Goal: Transaction & Acquisition: Book appointment/travel/reservation

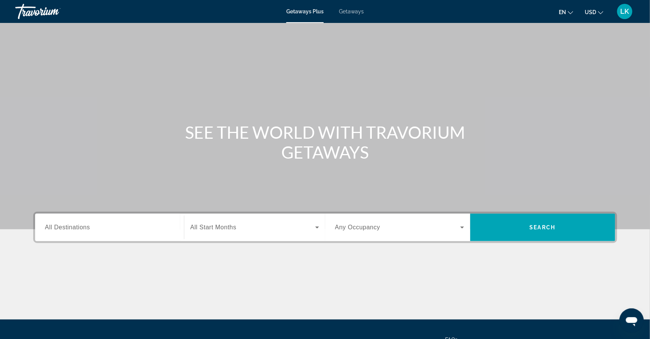
click at [64, 230] on span "All Destinations" at bounding box center [67, 227] width 45 height 6
click at [64, 232] on input "Destination All Destinations" at bounding box center [109, 227] width 129 height 9
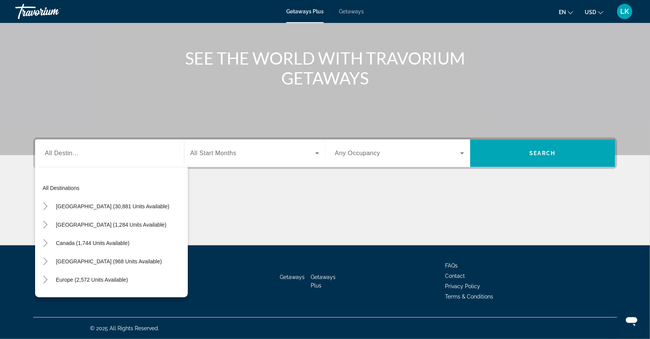
click at [350, 13] on span "Getaways" at bounding box center [351, 11] width 25 height 6
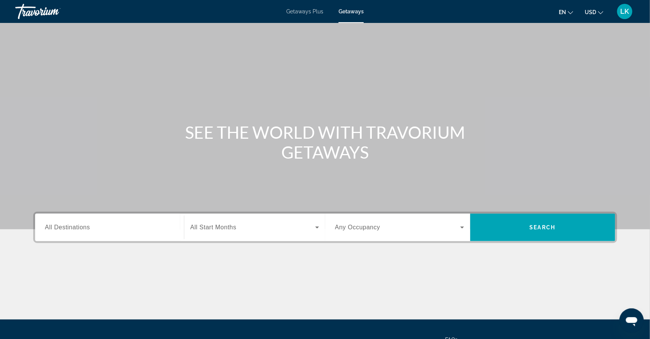
click at [62, 238] on div "Search widget" at bounding box center [109, 228] width 129 height 22
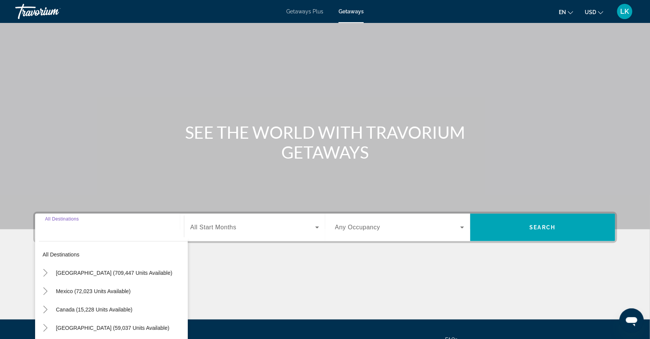
scroll to position [96, 0]
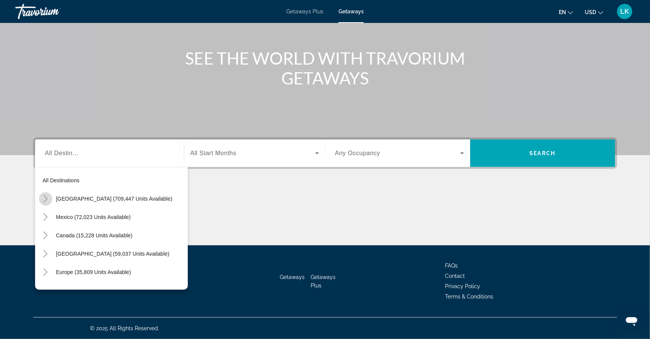
click at [42, 195] on icon "Toggle United States (709,447 units available)" at bounding box center [46, 199] width 8 height 8
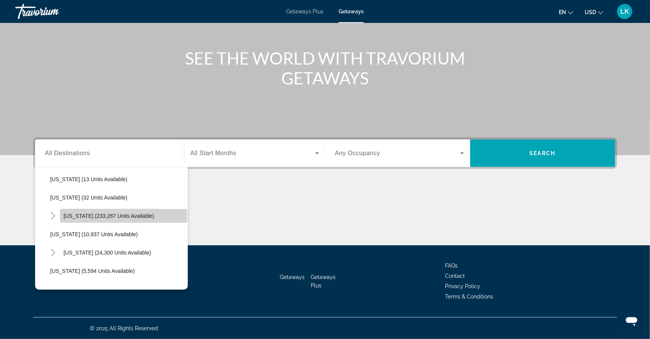
click at [64, 213] on span "[US_STATE] (233,287 units available)" at bounding box center [109, 216] width 91 height 6
type input "**********"
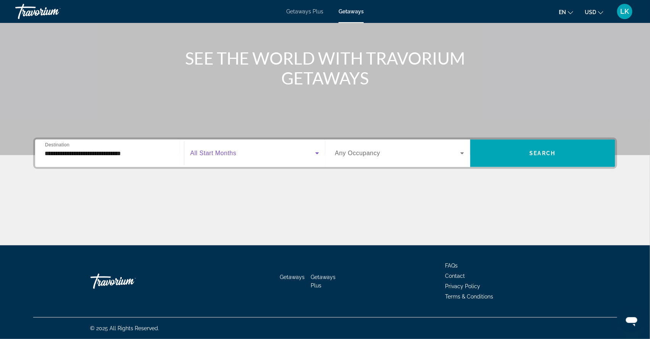
click at [251, 149] on span "Search widget" at bounding box center [253, 153] width 125 height 9
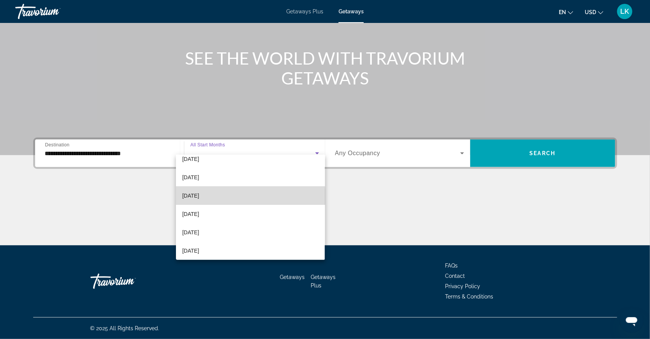
click at [199, 197] on span "January 2026" at bounding box center [190, 195] width 17 height 9
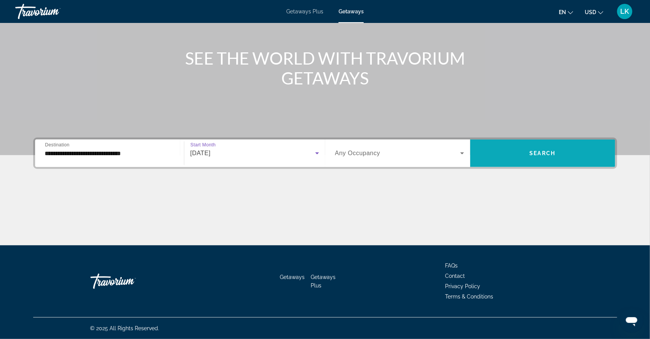
click at [518, 144] on span "Search widget" at bounding box center [543, 153] width 145 height 18
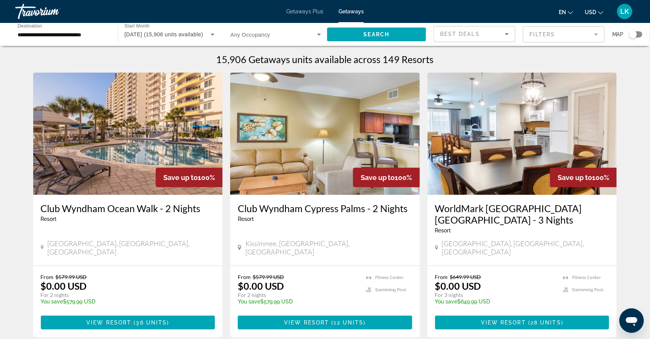
click at [527, 34] on mat-form-field "Filters" at bounding box center [564, 34] width 82 height 16
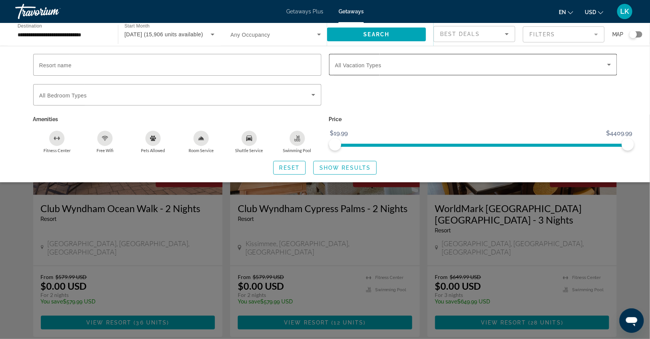
click at [363, 67] on span "All Vacation Types" at bounding box center [358, 65] width 47 height 6
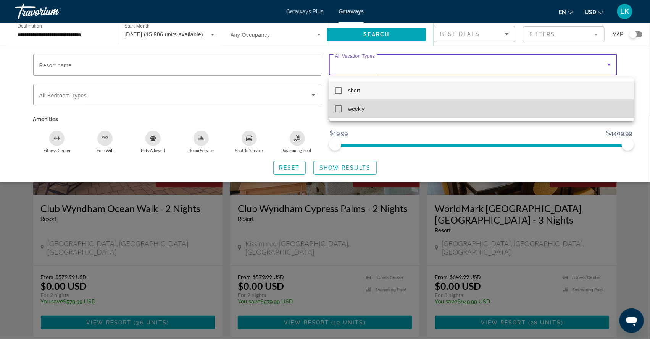
click at [335, 110] on mat-pseudo-checkbox at bounding box center [338, 108] width 7 height 7
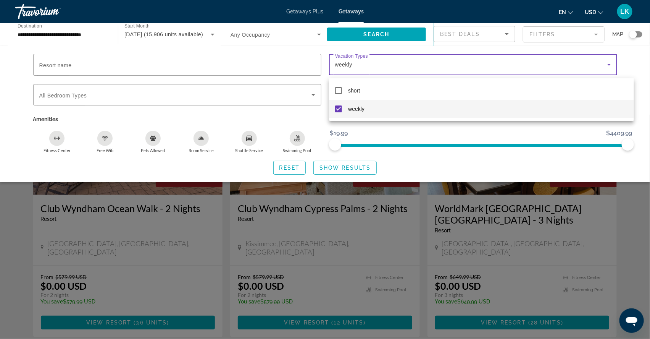
click at [360, 172] on div at bounding box center [325, 169] width 650 height 339
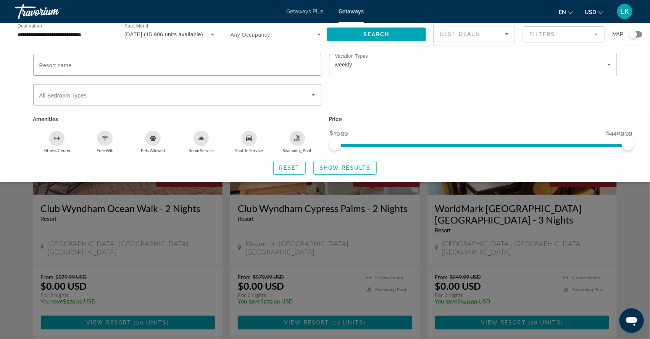
click at [359, 171] on span "Show Results" at bounding box center [345, 168] width 51 height 6
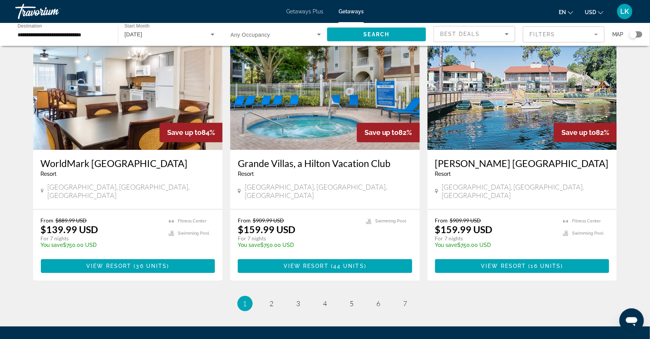
scroll to position [873, 0]
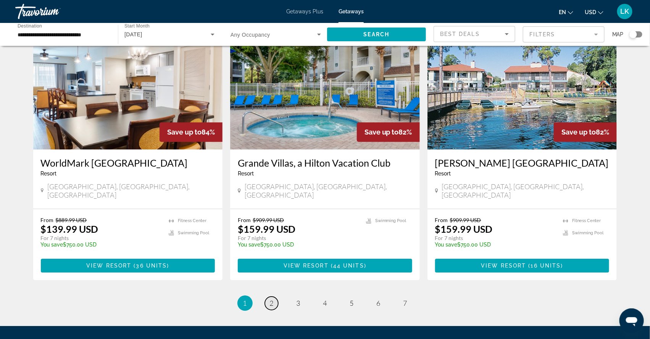
click at [270, 304] on span "2" at bounding box center [272, 303] width 4 height 8
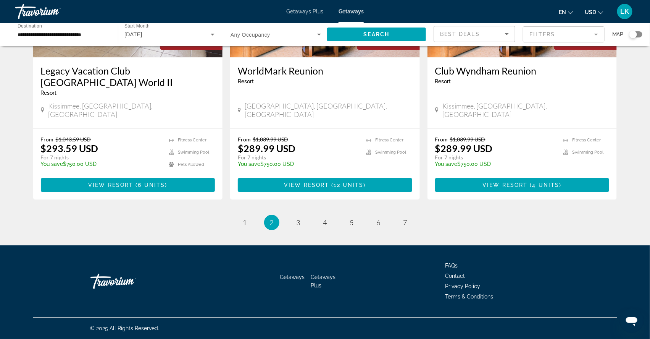
scroll to position [984, 0]
click at [243, 218] on span "1" at bounding box center [245, 222] width 4 height 8
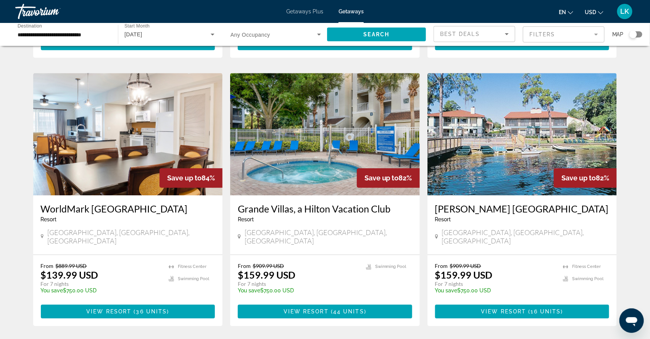
scroll to position [841, 0]
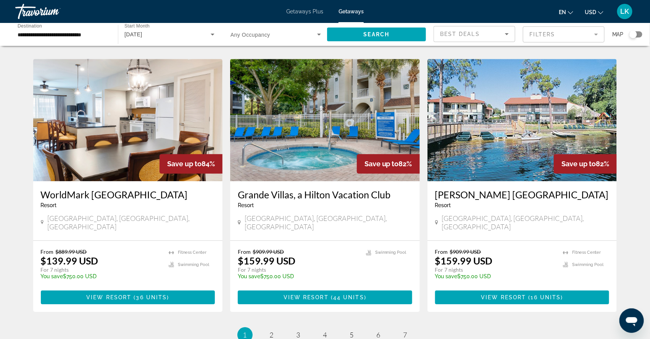
click at [144, 154] on img "Main content" at bounding box center [128, 120] width 190 height 122
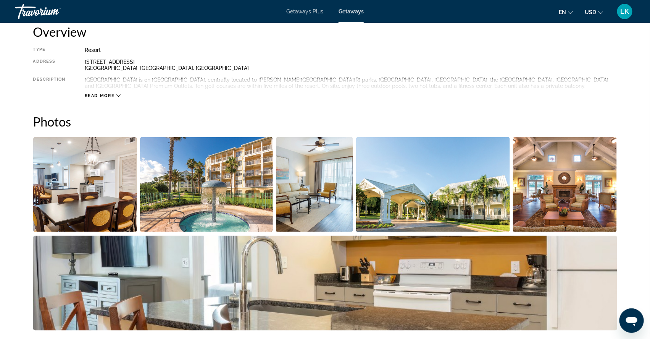
scroll to position [277, 0]
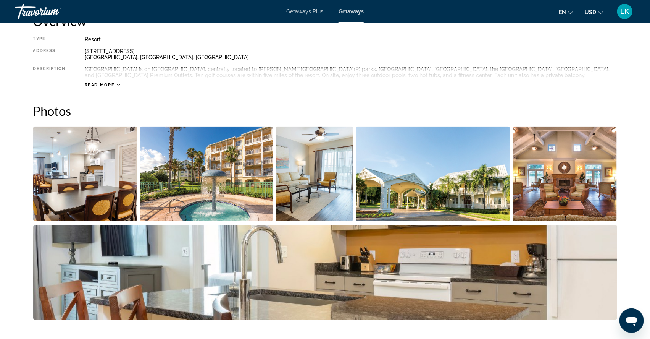
click at [73, 201] on img "Open full-screen image slider" at bounding box center [85, 173] width 104 height 95
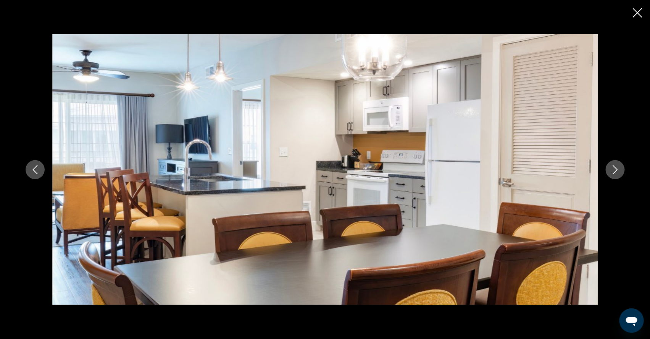
click at [620, 169] on icon "Next image" at bounding box center [615, 169] width 9 height 9
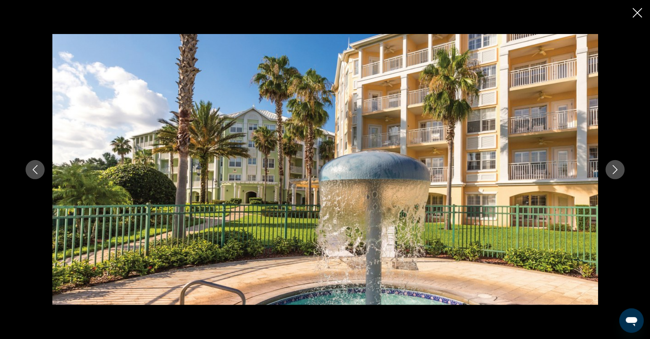
click at [620, 169] on icon "Next image" at bounding box center [615, 169] width 9 height 9
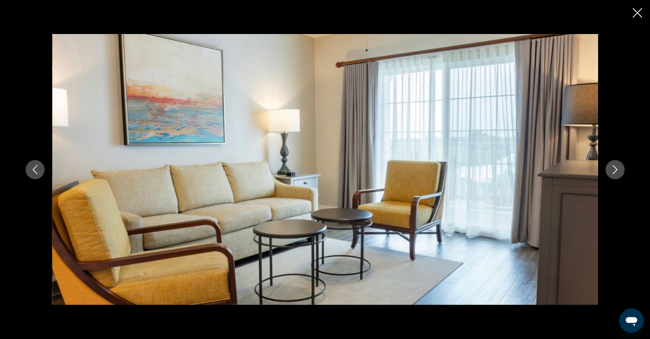
click at [620, 170] on icon "Next image" at bounding box center [615, 169] width 9 height 9
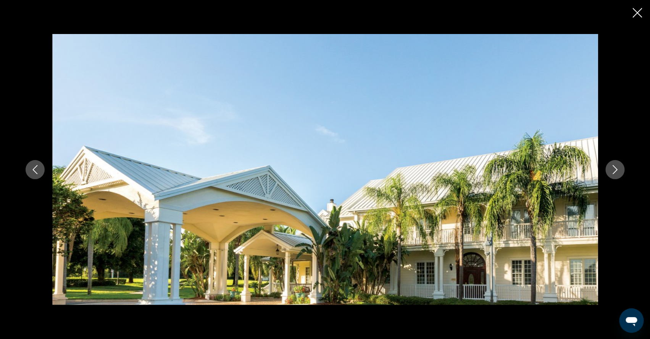
click at [620, 170] on icon "Next image" at bounding box center [615, 169] width 9 height 9
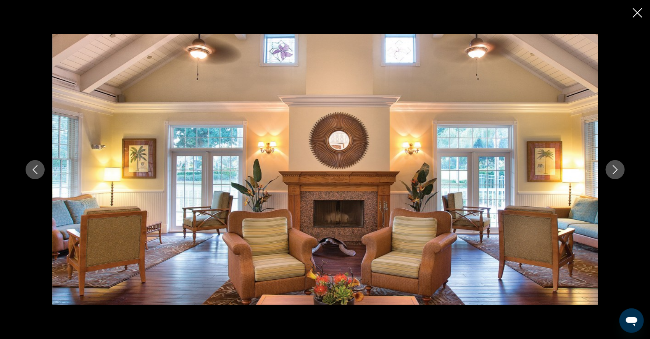
click at [620, 171] on icon "Next image" at bounding box center [615, 169] width 9 height 9
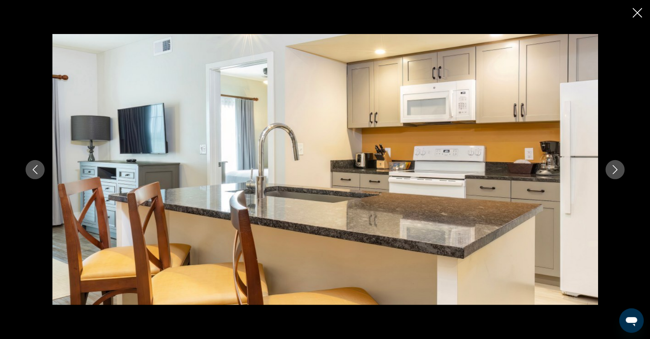
click at [620, 171] on icon "Next image" at bounding box center [615, 169] width 9 height 9
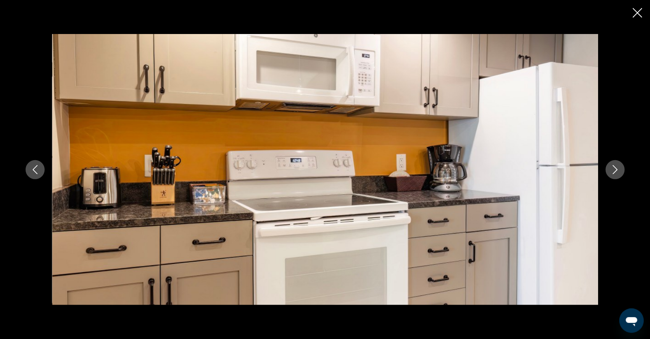
click at [620, 172] on icon "Next image" at bounding box center [615, 169] width 9 height 9
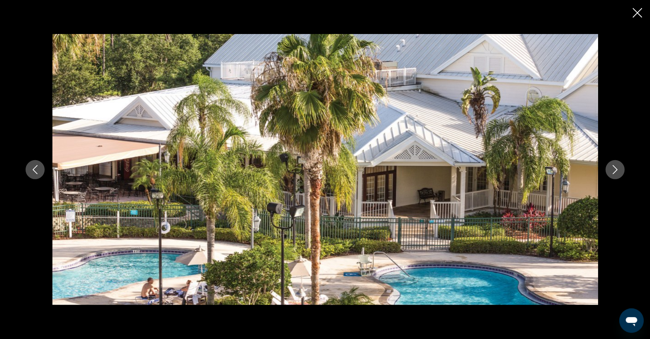
click at [620, 172] on icon "Next image" at bounding box center [615, 169] width 9 height 9
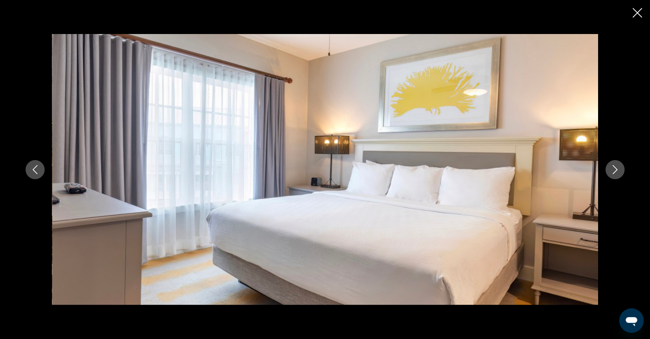
click at [618, 172] on icon "Next image" at bounding box center [615, 169] width 5 height 9
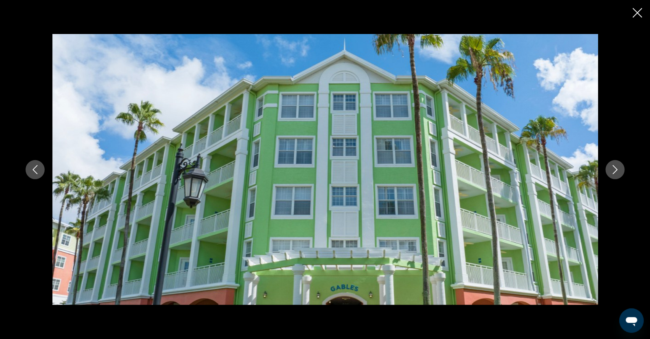
click at [618, 172] on icon "Next image" at bounding box center [615, 169] width 5 height 9
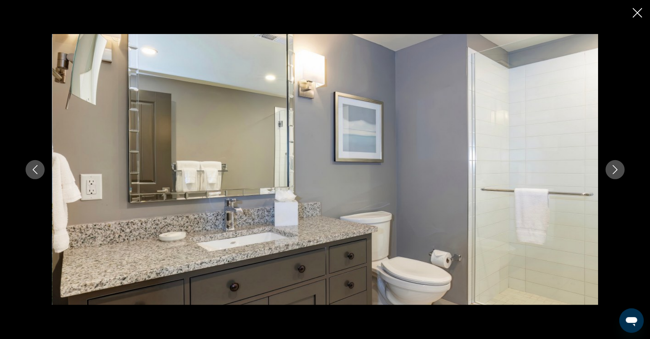
click at [620, 173] on icon "Next image" at bounding box center [615, 169] width 9 height 9
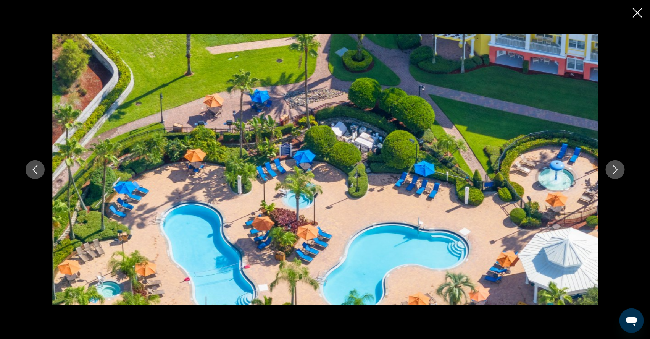
click at [620, 173] on icon "Next image" at bounding box center [615, 169] width 9 height 9
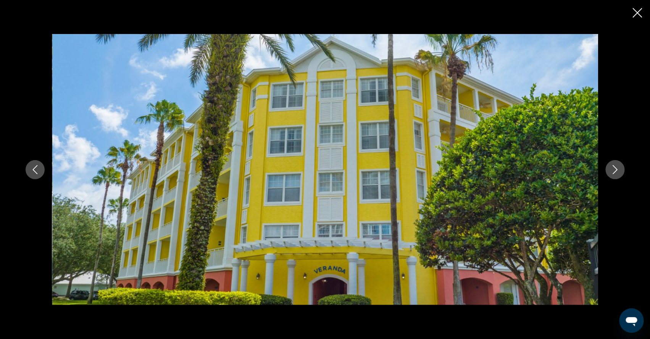
click at [620, 173] on icon "Next image" at bounding box center [615, 169] width 9 height 9
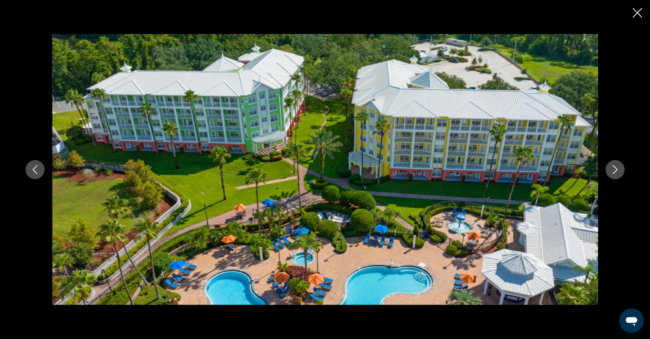
click at [620, 168] on icon "Next image" at bounding box center [615, 169] width 9 height 9
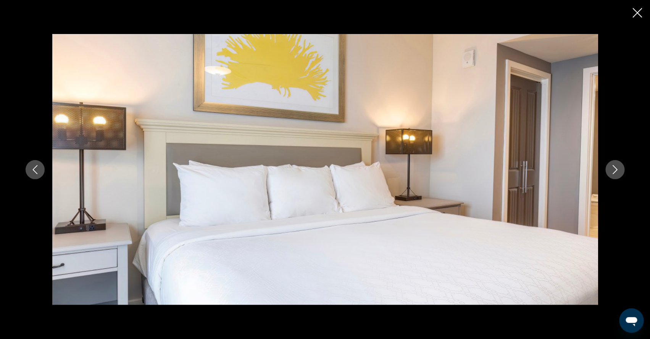
click at [642, 16] on icon "Close slideshow" at bounding box center [638, 13] width 10 height 10
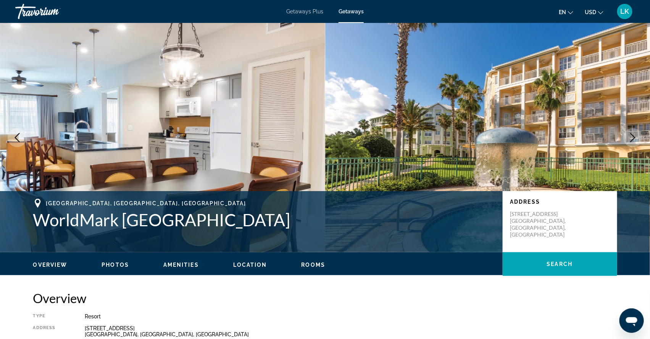
scroll to position [0, 0]
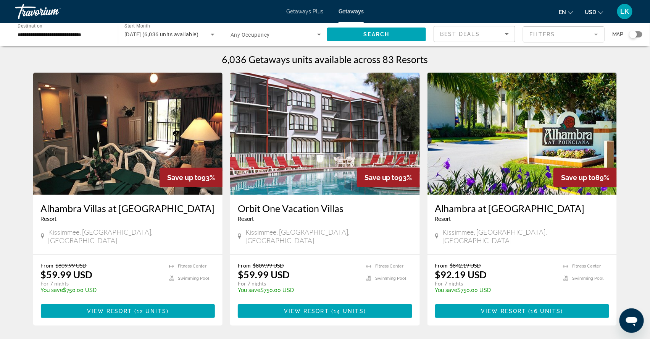
click at [260, 39] on span "Search widget" at bounding box center [274, 34] width 87 height 9
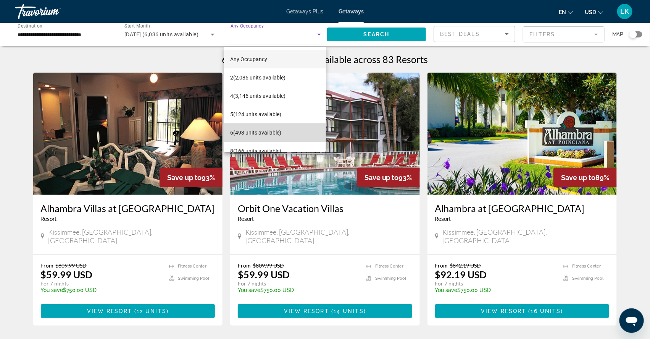
click at [248, 133] on span "6 (493 units available)" at bounding box center [255, 132] width 51 height 9
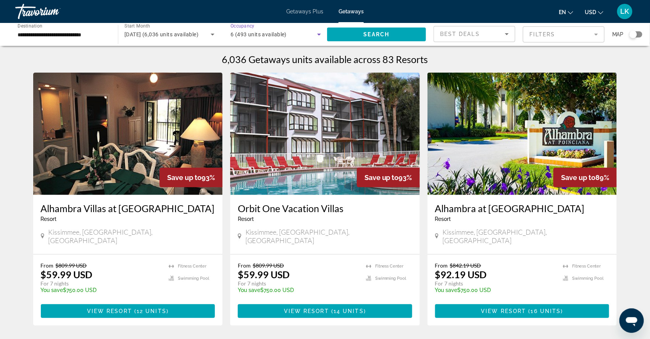
click at [273, 36] on span "6 (493 units available)" at bounding box center [259, 34] width 56 height 6
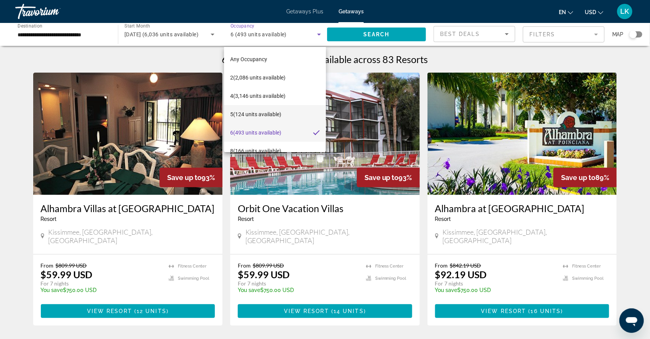
click at [255, 116] on span "5 (124 units available)" at bounding box center [255, 114] width 51 height 9
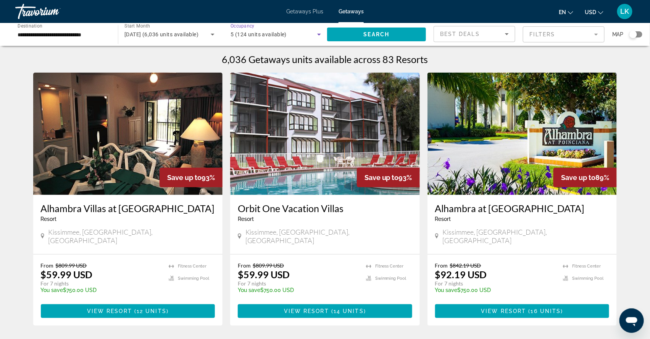
click at [281, 37] on span "5 (124 units available)" at bounding box center [259, 34] width 56 height 6
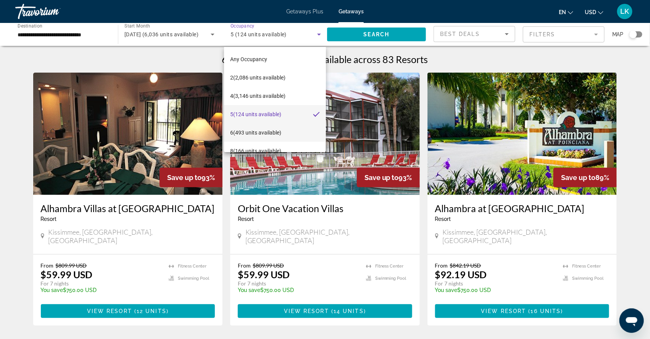
click at [255, 132] on span "6 (493 units available)" at bounding box center [255, 132] width 51 height 9
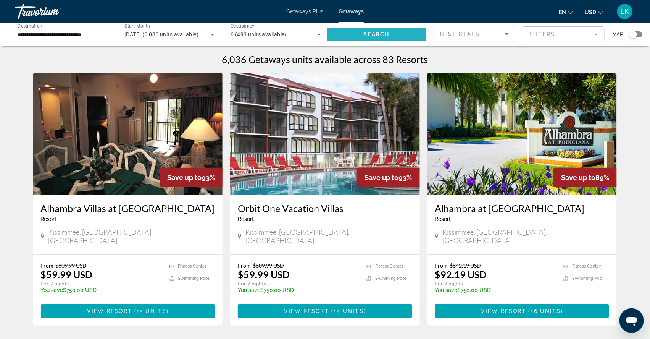
click at [377, 35] on span "Search" at bounding box center [377, 34] width 26 height 6
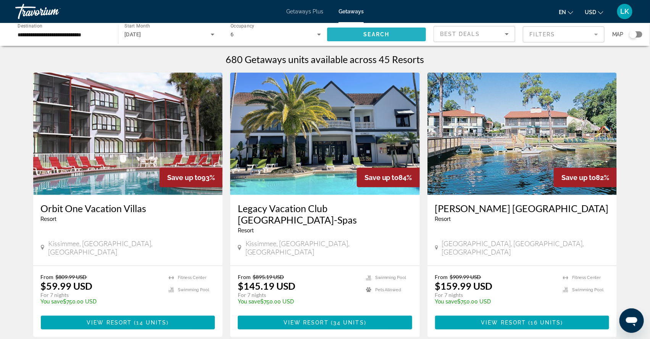
click at [382, 36] on span "Search" at bounding box center [377, 34] width 26 height 6
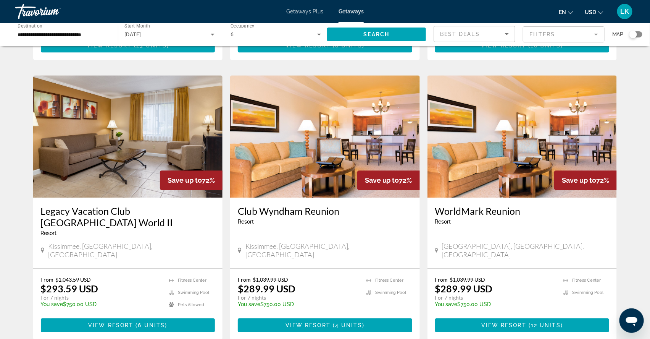
scroll to position [832, 0]
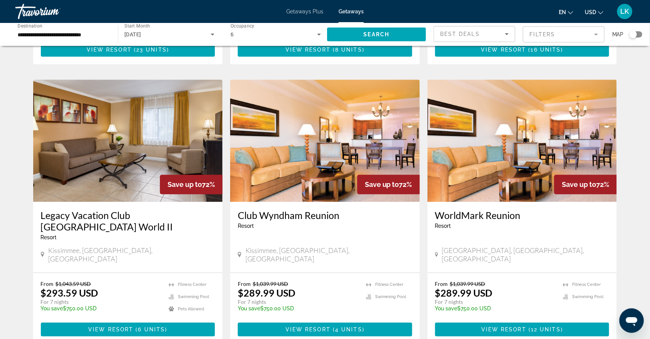
click at [116, 172] on img "Main content" at bounding box center [128, 140] width 190 height 122
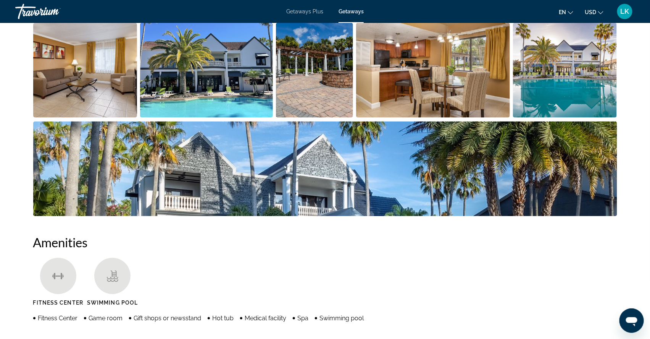
scroll to position [401, 0]
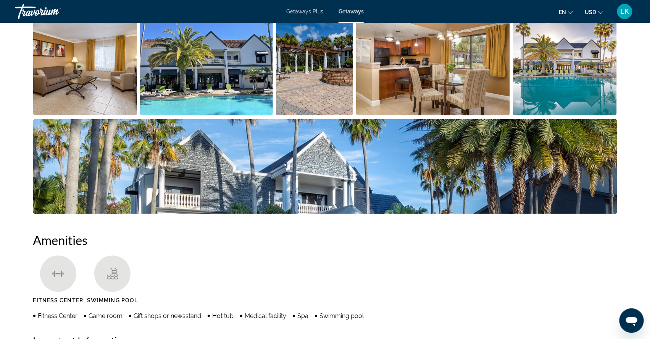
click at [63, 115] on img "Open full-screen image slider" at bounding box center [85, 68] width 104 height 95
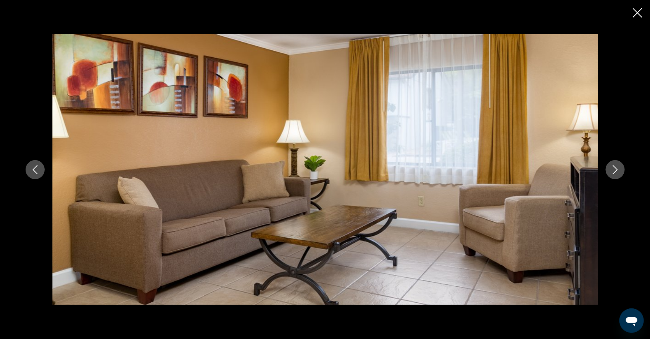
click at [620, 167] on icon "Next image" at bounding box center [615, 169] width 9 height 9
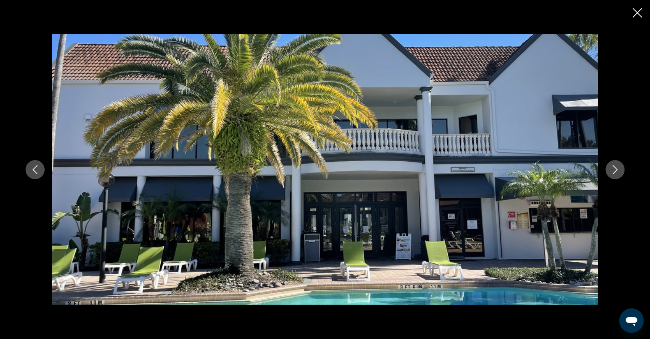
click at [620, 167] on icon "Next image" at bounding box center [615, 169] width 9 height 9
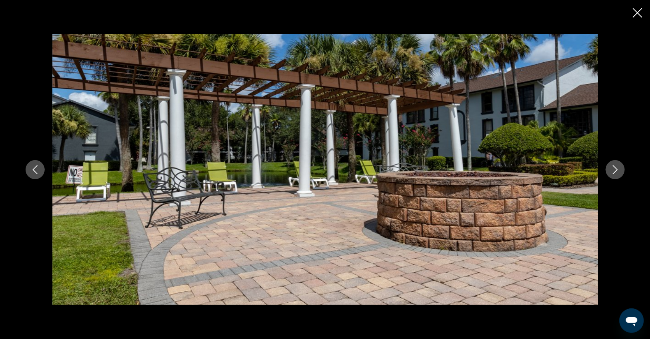
click at [620, 168] on icon "Next image" at bounding box center [615, 169] width 9 height 9
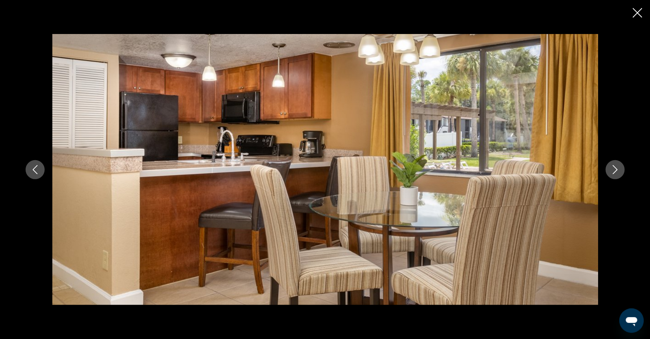
click at [620, 169] on icon "Next image" at bounding box center [615, 169] width 9 height 9
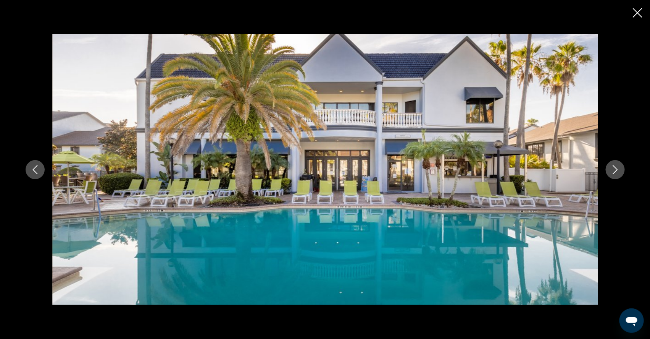
click at [620, 168] on icon "Next image" at bounding box center [615, 169] width 9 height 9
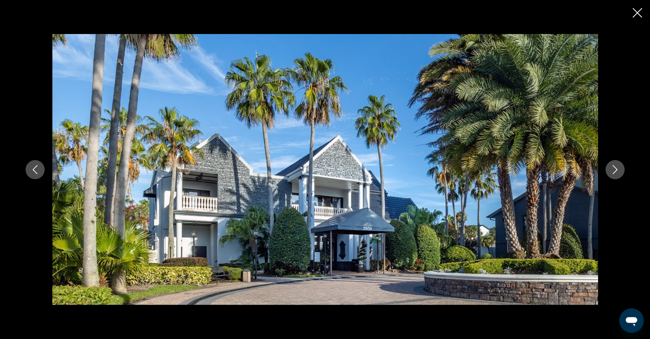
click at [620, 169] on icon "Next image" at bounding box center [615, 169] width 9 height 9
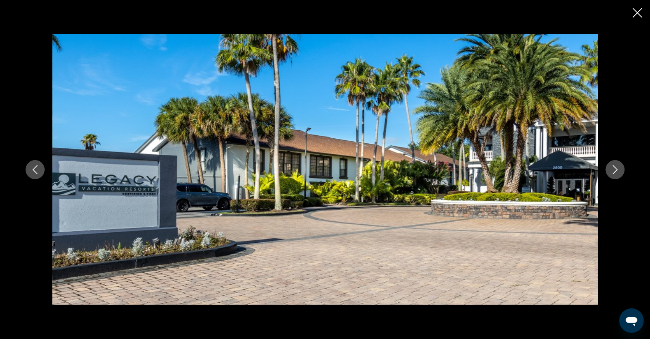
click at [620, 170] on icon "Next image" at bounding box center [615, 169] width 9 height 9
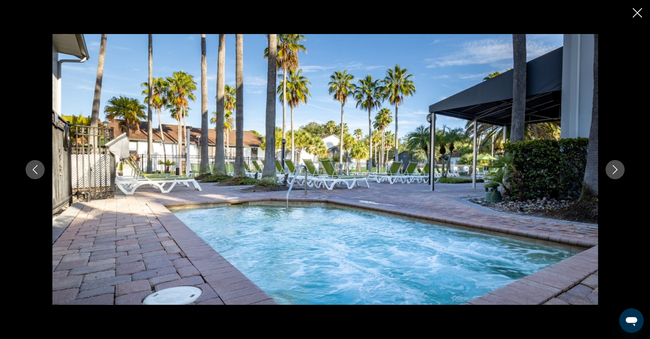
click at [620, 170] on icon "Next image" at bounding box center [615, 169] width 9 height 9
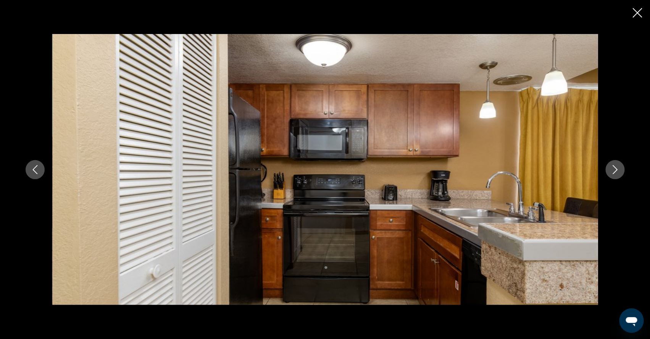
click at [620, 170] on icon "Next image" at bounding box center [615, 169] width 9 height 9
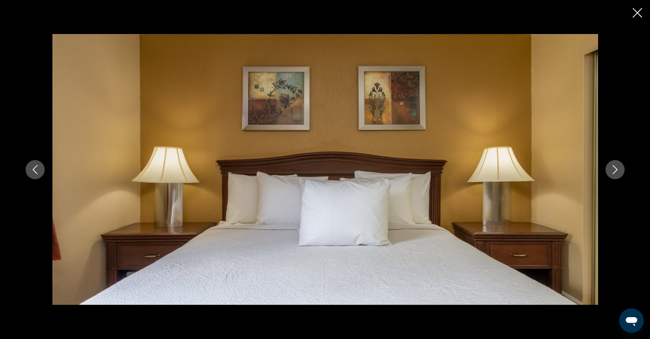
click at [620, 171] on icon "Next image" at bounding box center [615, 169] width 9 height 9
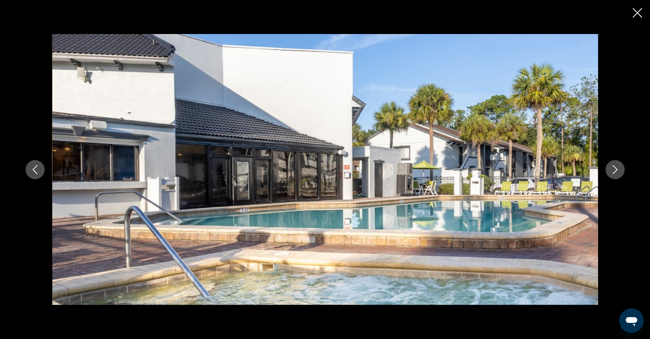
click at [620, 171] on icon "Next image" at bounding box center [615, 169] width 9 height 9
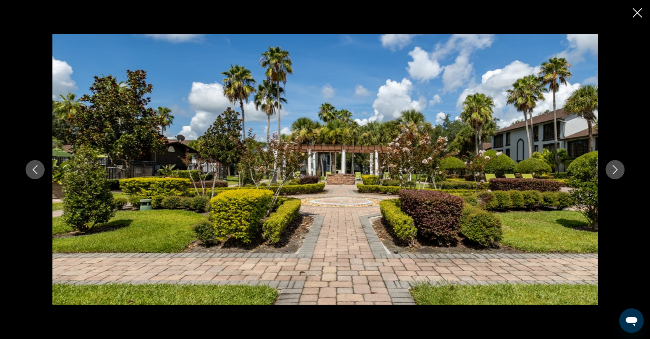
click at [620, 172] on icon "Next image" at bounding box center [615, 169] width 9 height 9
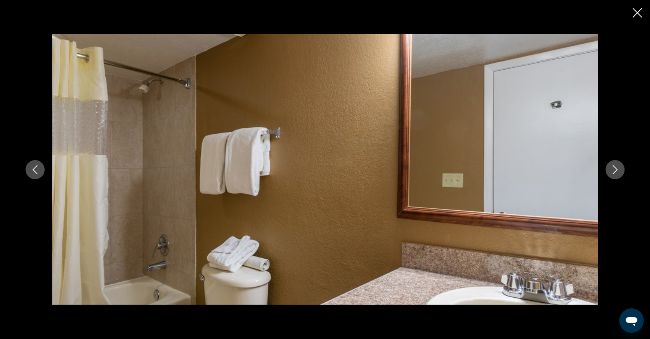
click at [638, 16] on icon "Close slideshow" at bounding box center [638, 13] width 10 height 10
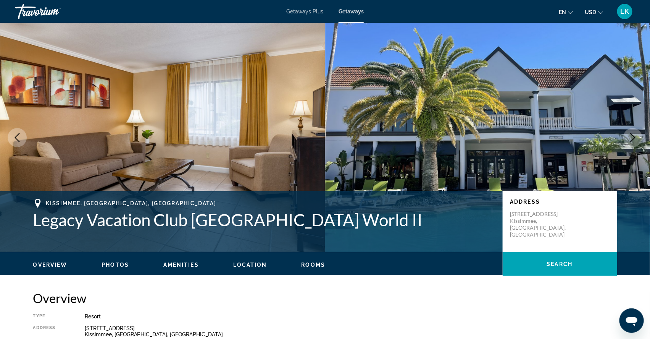
scroll to position [0, 0]
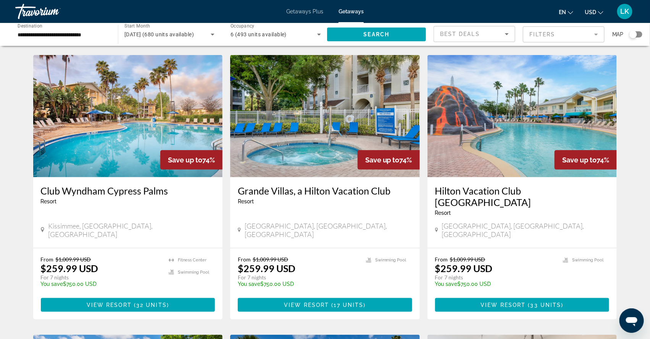
scroll to position [298, 0]
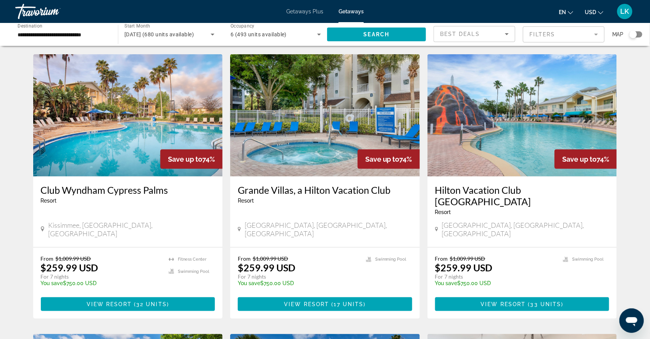
click at [469, 161] on img "Main content" at bounding box center [523, 115] width 190 height 122
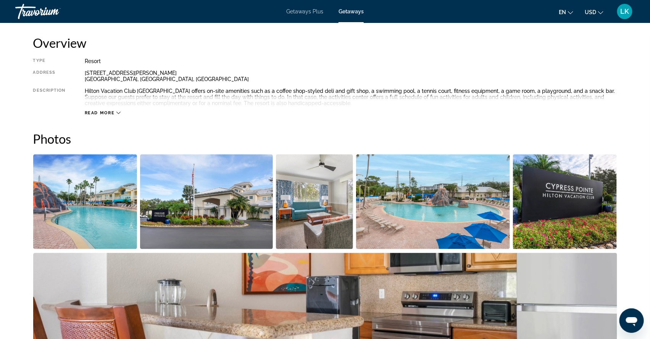
scroll to position [257, 0]
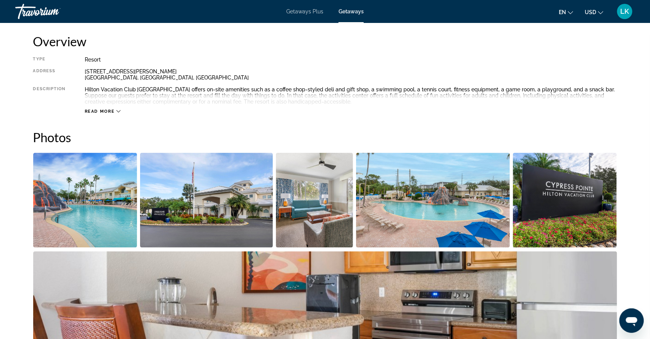
click at [53, 209] on img "Open full-screen image slider" at bounding box center [85, 200] width 104 height 95
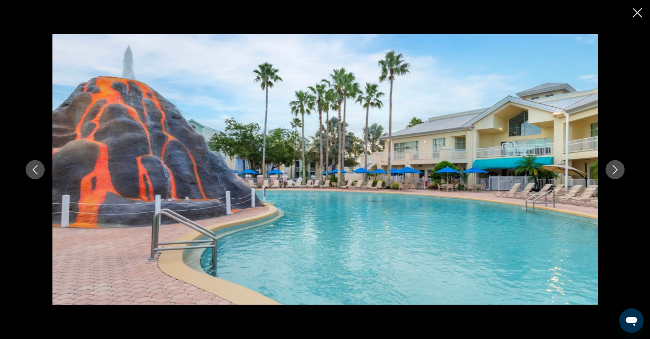
click at [620, 169] on icon "Next image" at bounding box center [615, 169] width 9 height 9
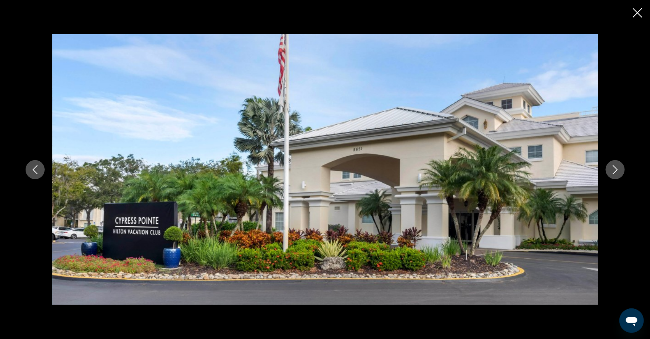
click at [620, 169] on icon "Next image" at bounding box center [615, 169] width 9 height 9
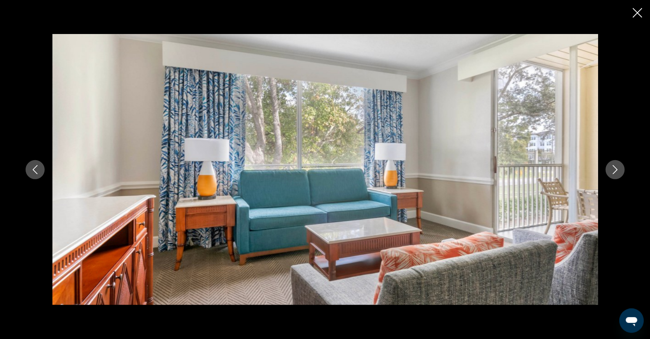
click at [620, 168] on icon "Next image" at bounding box center [615, 169] width 9 height 9
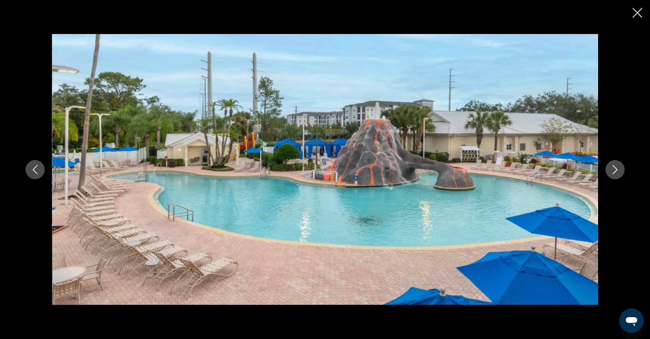
click at [620, 168] on icon "Next image" at bounding box center [615, 169] width 9 height 9
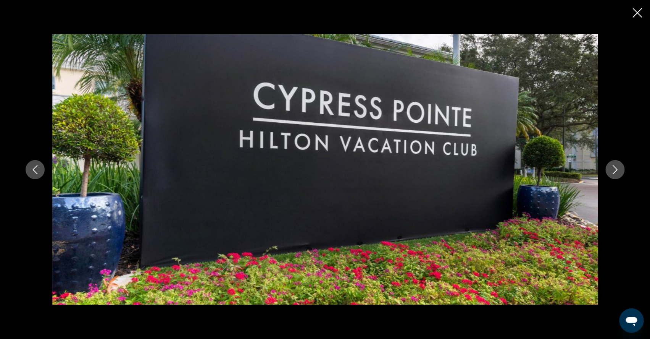
click at [620, 172] on icon "Next image" at bounding box center [615, 169] width 9 height 9
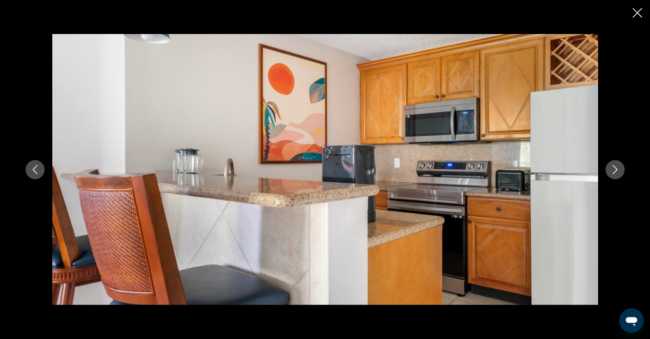
click at [620, 173] on icon "Next image" at bounding box center [615, 169] width 9 height 9
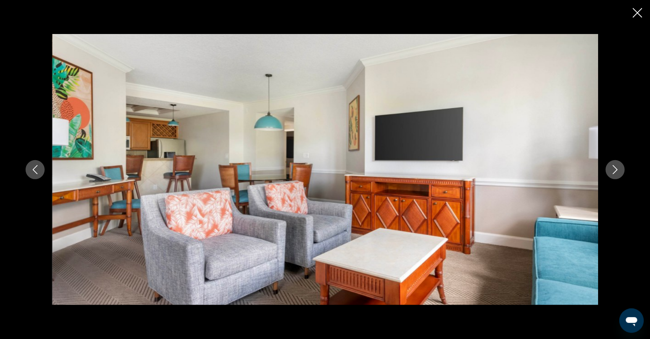
click at [618, 172] on icon "Next image" at bounding box center [615, 169] width 5 height 9
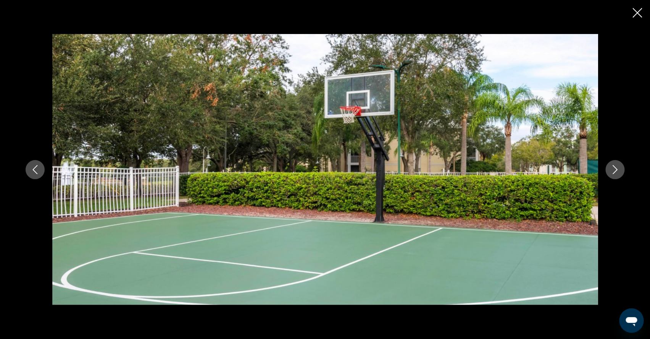
click at [620, 173] on icon "Next image" at bounding box center [615, 169] width 9 height 9
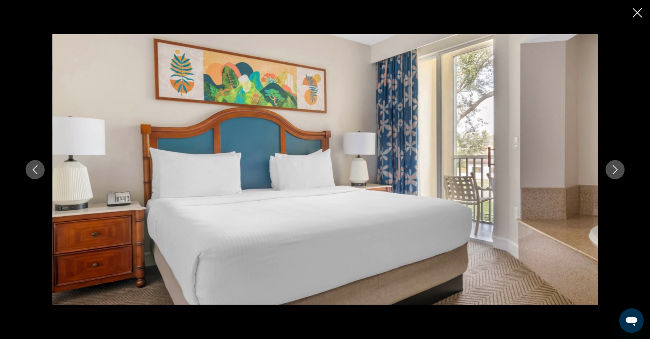
click at [620, 173] on icon "Next image" at bounding box center [615, 169] width 9 height 9
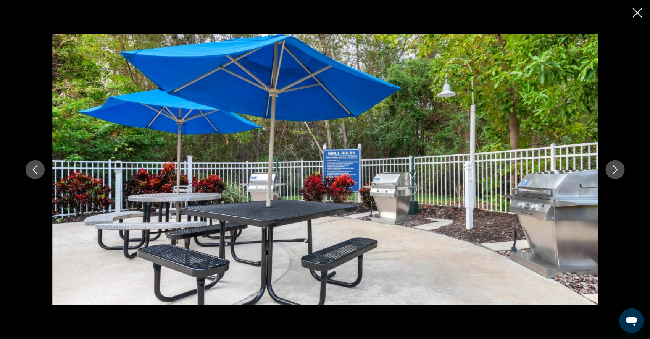
click at [620, 173] on icon "Next image" at bounding box center [615, 169] width 9 height 9
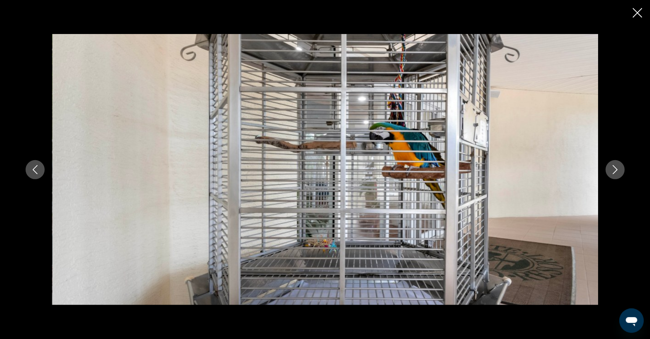
click at [620, 173] on icon "Next image" at bounding box center [615, 169] width 9 height 9
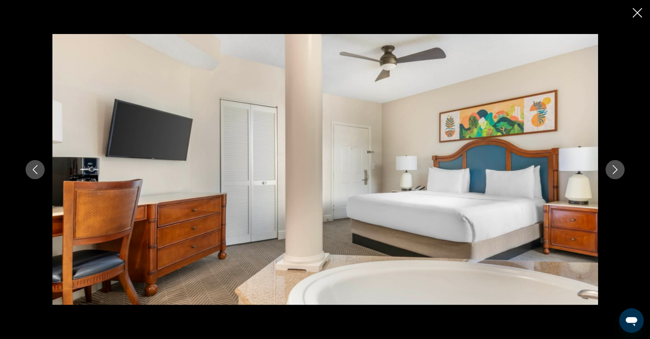
click at [620, 174] on icon "Next image" at bounding box center [615, 169] width 9 height 9
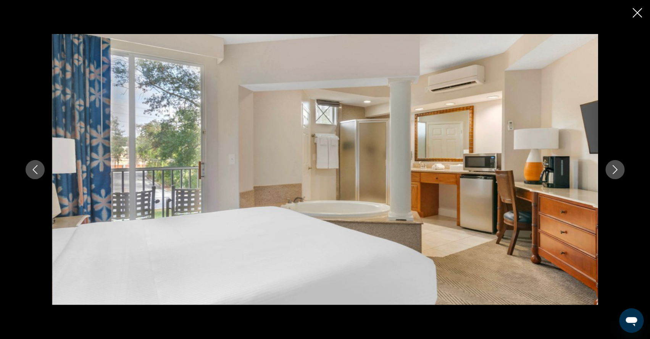
click at [620, 174] on icon "Next image" at bounding box center [615, 169] width 9 height 9
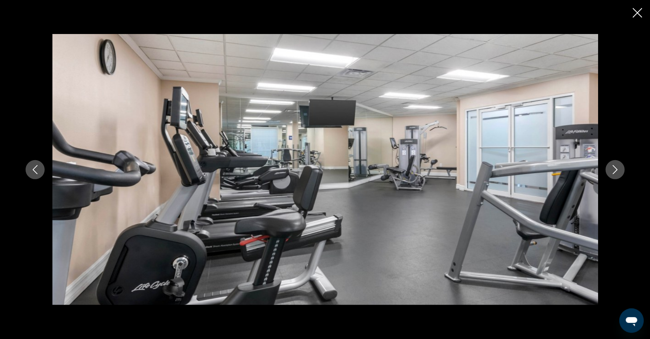
click at [31, 171] on icon "Previous image" at bounding box center [35, 169] width 9 height 9
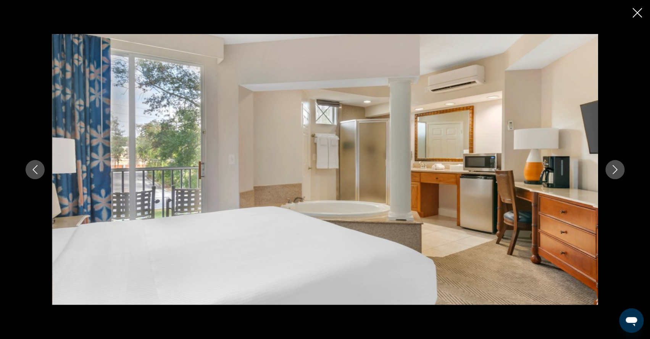
click at [31, 167] on icon "Previous image" at bounding box center [35, 169] width 9 height 9
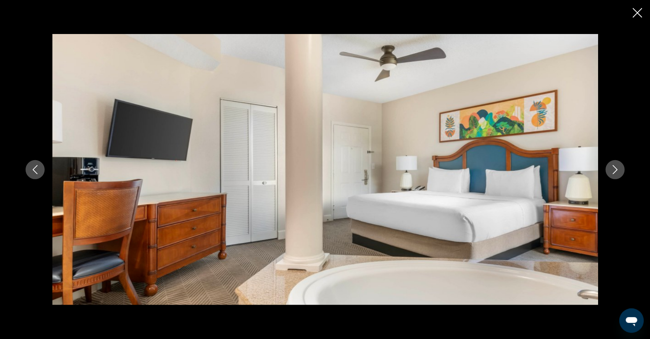
click at [620, 168] on icon "Next image" at bounding box center [615, 169] width 9 height 9
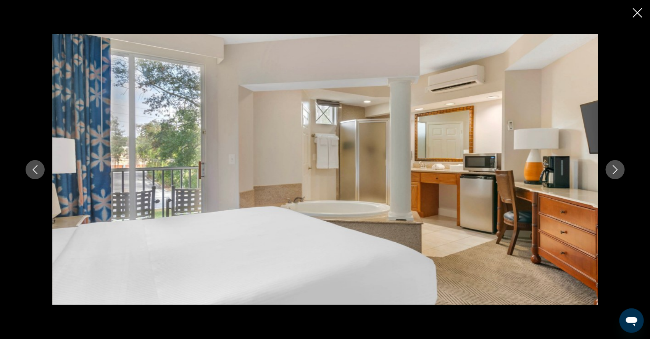
click at [620, 169] on icon "Next image" at bounding box center [615, 169] width 9 height 9
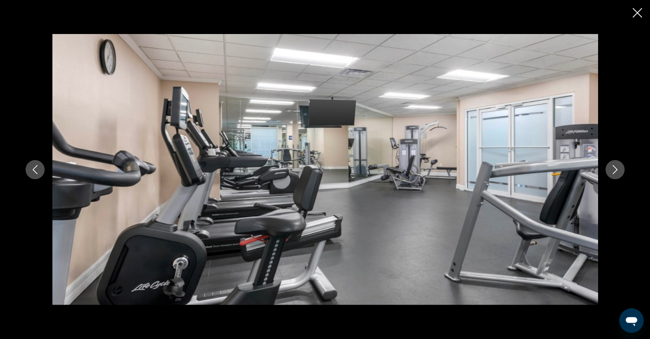
click at [620, 169] on icon "Next image" at bounding box center [615, 169] width 9 height 9
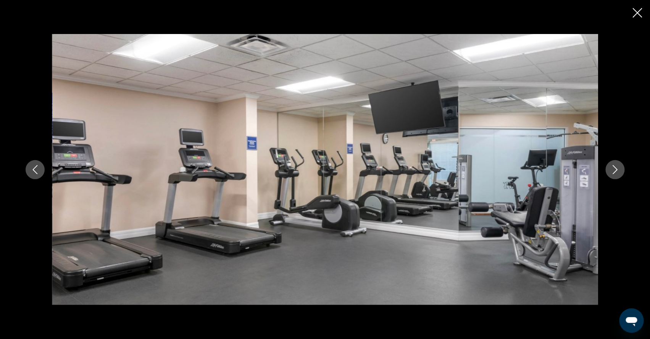
click at [620, 169] on icon "Next image" at bounding box center [615, 169] width 9 height 9
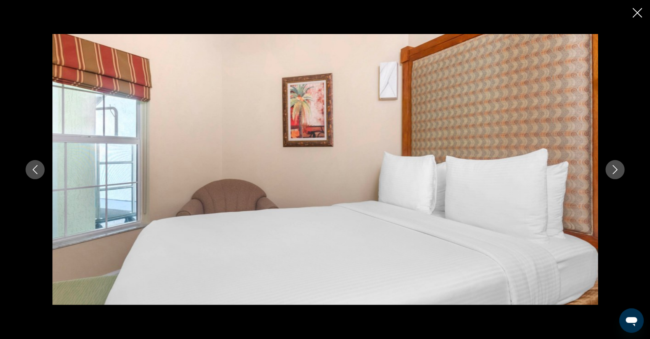
click at [620, 169] on icon "Next image" at bounding box center [615, 169] width 9 height 9
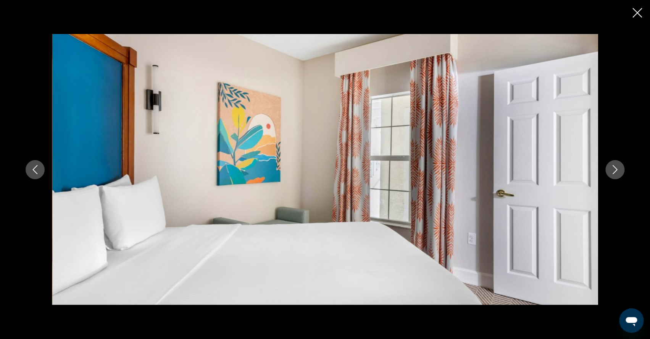
click at [620, 169] on icon "Next image" at bounding box center [615, 169] width 9 height 9
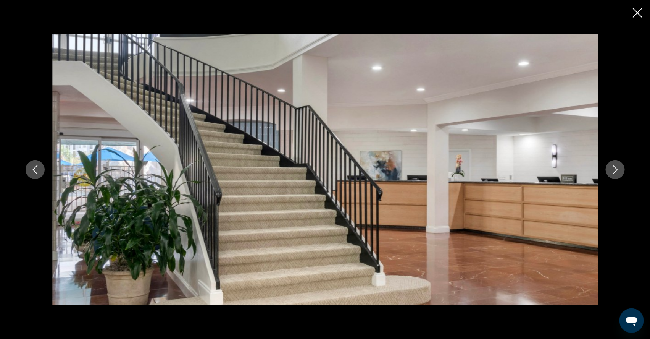
click at [620, 169] on icon "Next image" at bounding box center [615, 169] width 9 height 9
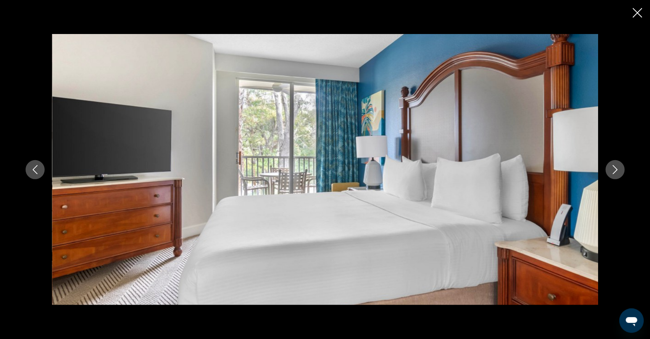
click at [620, 169] on icon "Next image" at bounding box center [615, 169] width 9 height 9
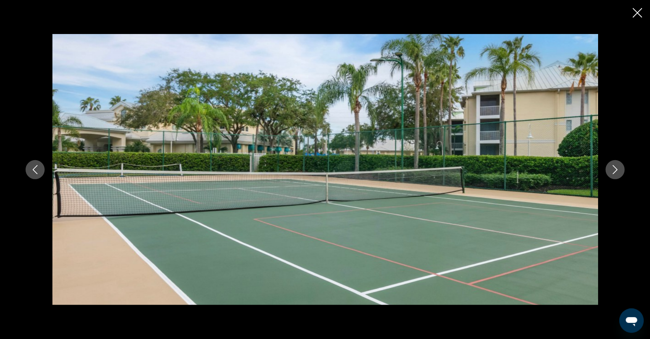
click at [620, 169] on icon "Next image" at bounding box center [615, 169] width 9 height 9
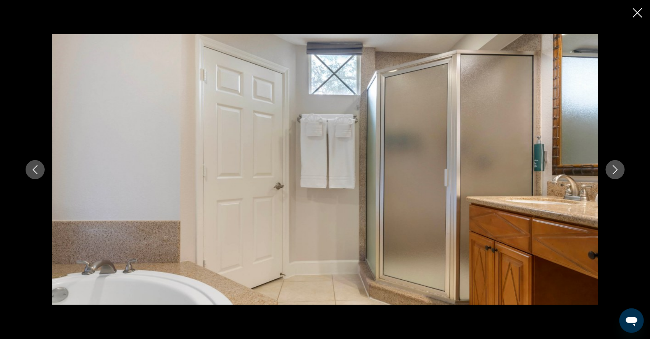
click at [620, 169] on icon "Next image" at bounding box center [615, 169] width 9 height 9
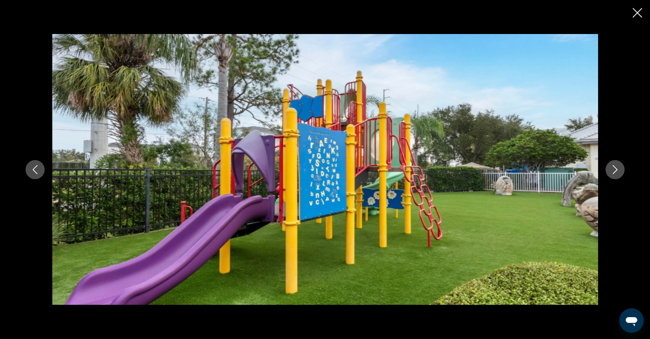
click at [620, 169] on icon "Next image" at bounding box center [615, 169] width 9 height 9
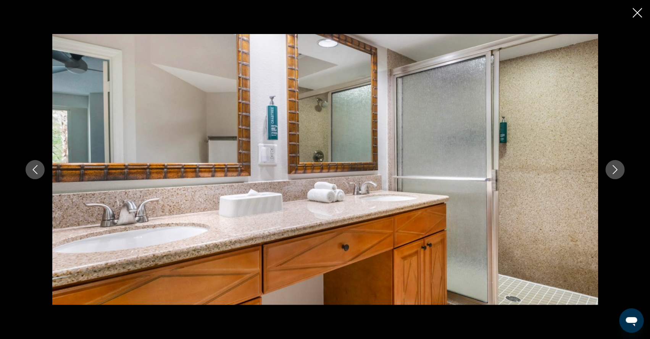
click at [31, 172] on icon "Previous image" at bounding box center [35, 169] width 9 height 9
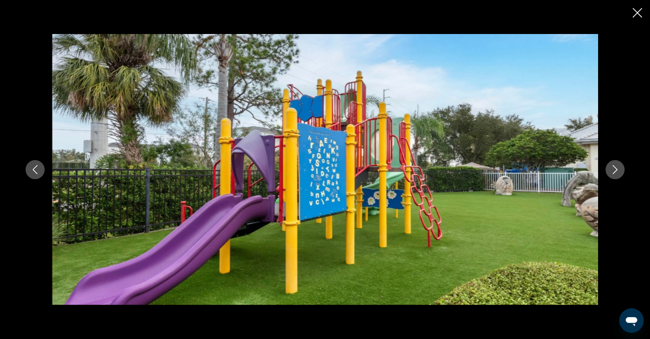
click at [620, 173] on icon "Next image" at bounding box center [615, 169] width 9 height 9
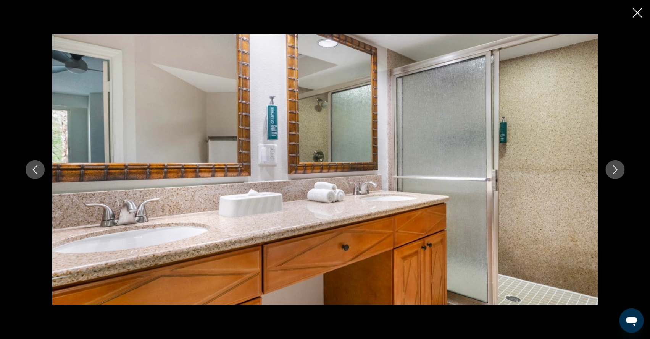
click at [620, 174] on icon "Next image" at bounding box center [615, 169] width 9 height 9
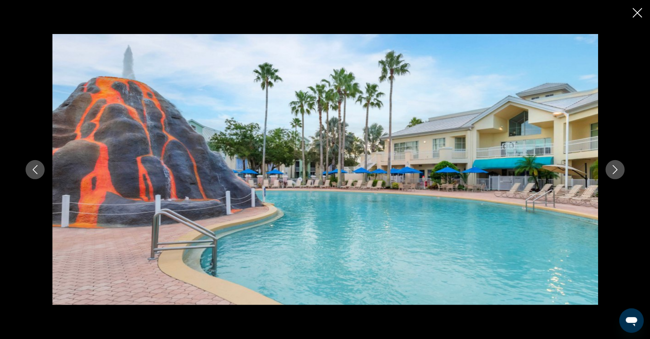
click at [625, 175] on button "Next image" at bounding box center [615, 169] width 19 height 19
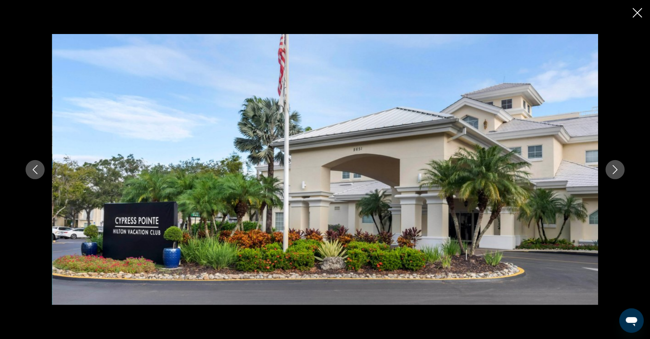
click at [625, 175] on button "Next image" at bounding box center [615, 169] width 19 height 19
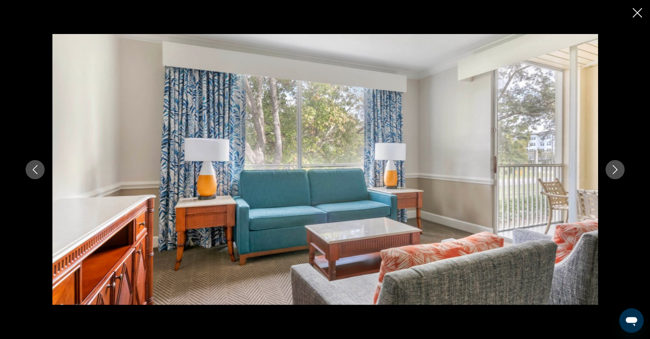
click at [637, 15] on icon "Close slideshow" at bounding box center [638, 13] width 10 height 10
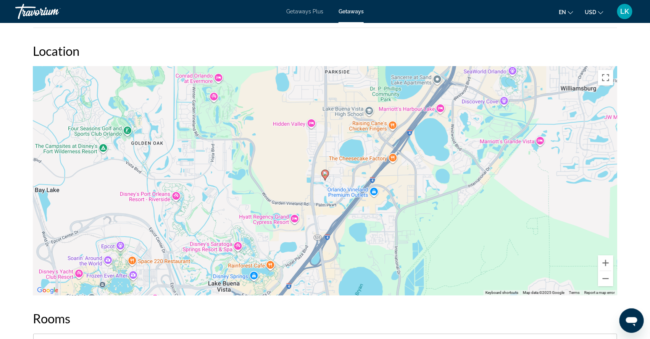
scroll to position [1036, 0]
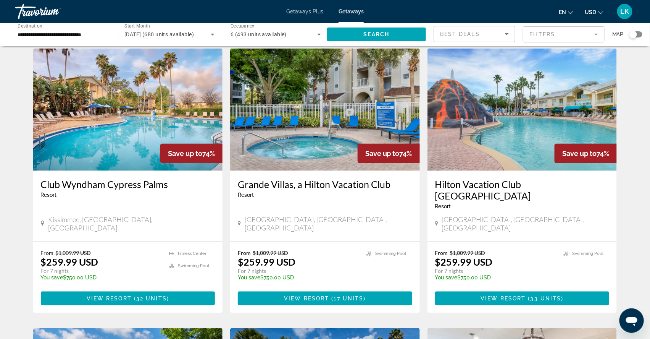
scroll to position [304, 0]
click at [314, 160] on img "Main content" at bounding box center [325, 109] width 190 height 122
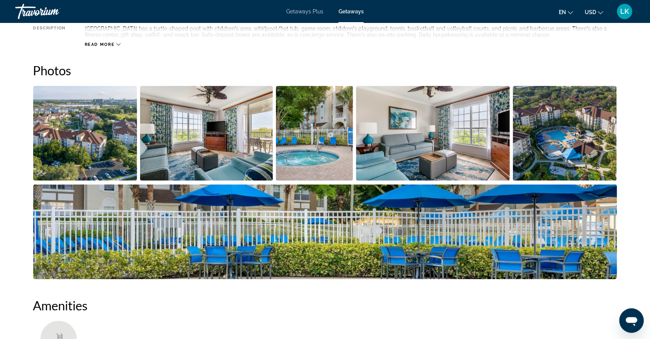
scroll to position [326, 0]
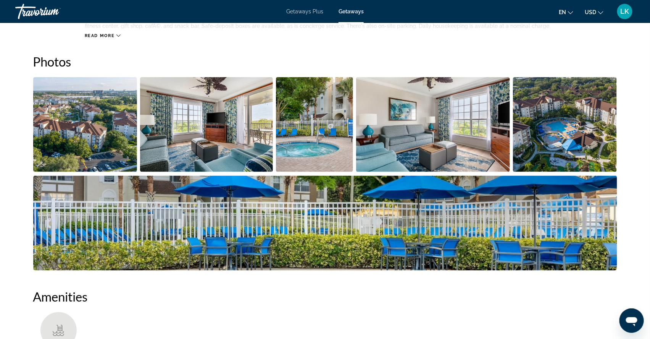
click at [107, 160] on img "Open full-screen image slider" at bounding box center [85, 124] width 104 height 95
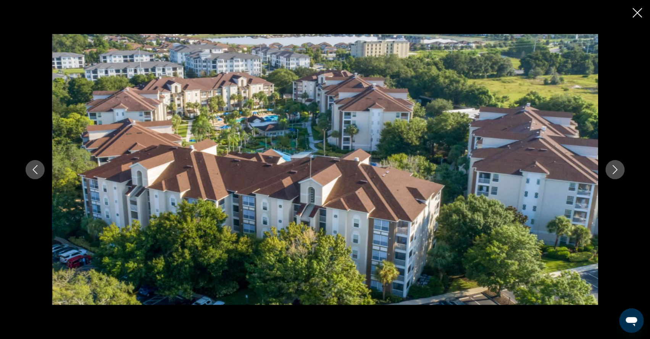
click at [620, 169] on icon "Next image" at bounding box center [615, 169] width 9 height 9
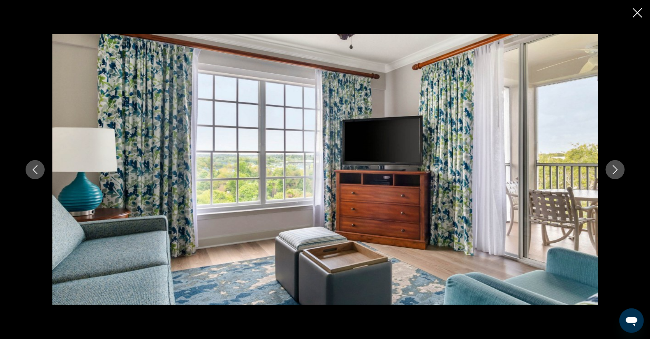
click at [620, 169] on icon "Next image" at bounding box center [615, 169] width 9 height 9
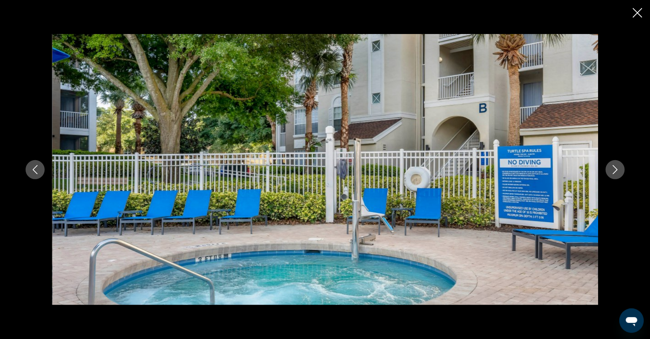
click at [620, 169] on icon "Next image" at bounding box center [615, 169] width 9 height 9
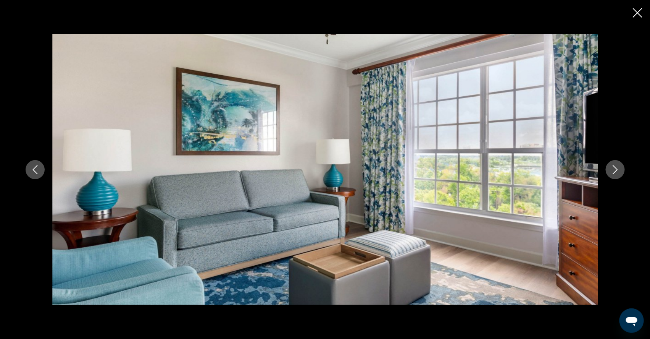
click at [620, 169] on icon "Next image" at bounding box center [615, 169] width 9 height 9
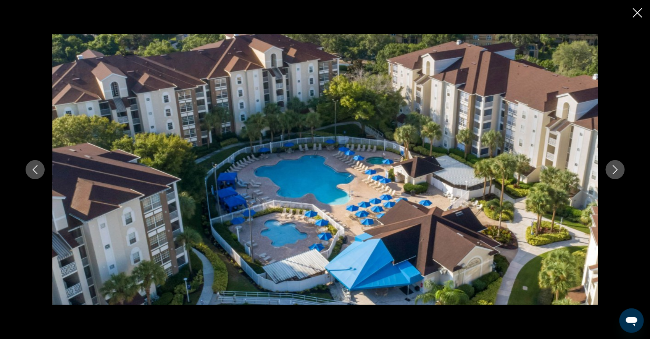
click at [620, 169] on icon "Next image" at bounding box center [615, 169] width 9 height 9
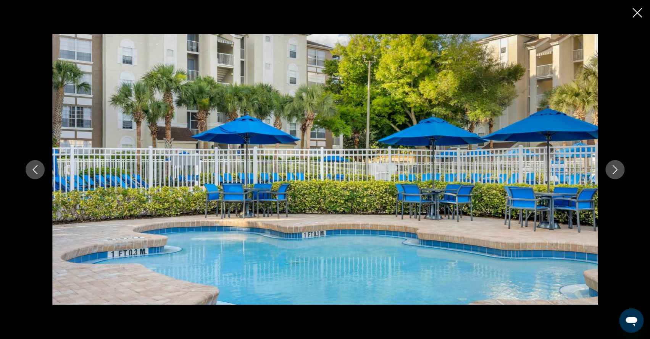
click at [620, 169] on icon "Next image" at bounding box center [615, 169] width 9 height 9
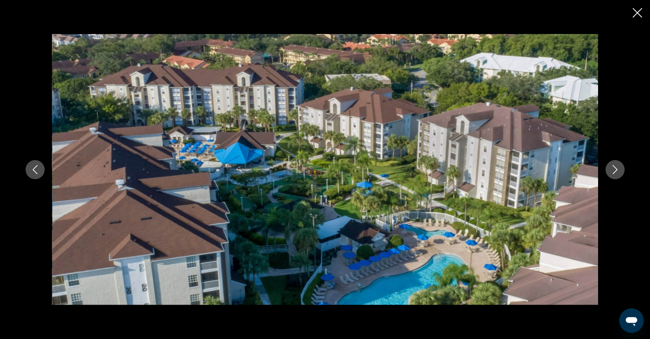
click at [620, 169] on icon "Next image" at bounding box center [615, 169] width 9 height 9
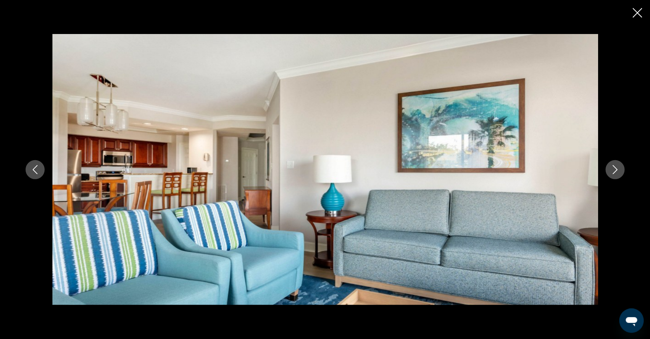
click at [620, 169] on icon "Next image" at bounding box center [615, 169] width 9 height 9
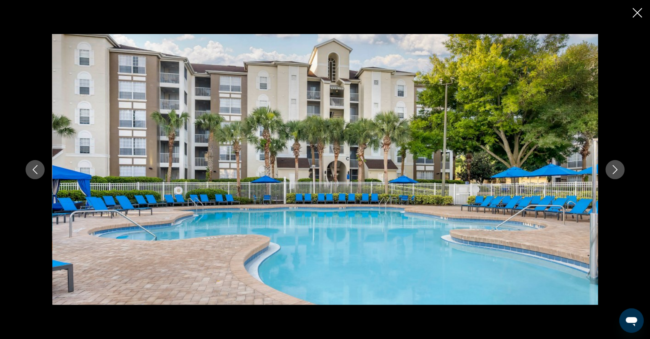
click at [620, 169] on icon "Next image" at bounding box center [615, 169] width 9 height 9
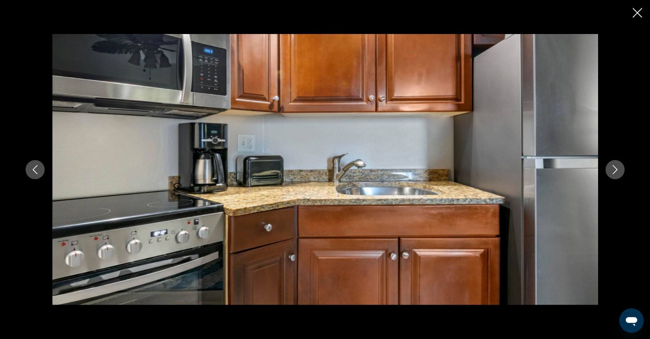
click at [620, 169] on icon "Next image" at bounding box center [615, 169] width 9 height 9
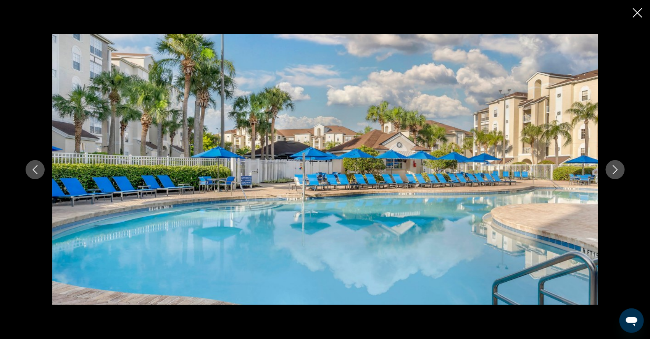
click at [620, 169] on icon "Next image" at bounding box center [615, 169] width 9 height 9
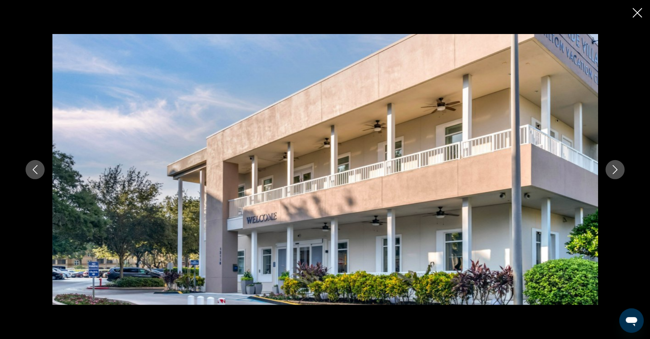
click at [620, 169] on icon "Next image" at bounding box center [615, 169] width 9 height 9
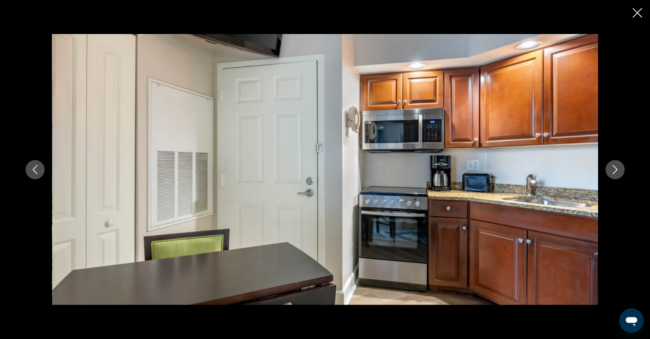
click at [620, 169] on icon "Next image" at bounding box center [615, 169] width 9 height 9
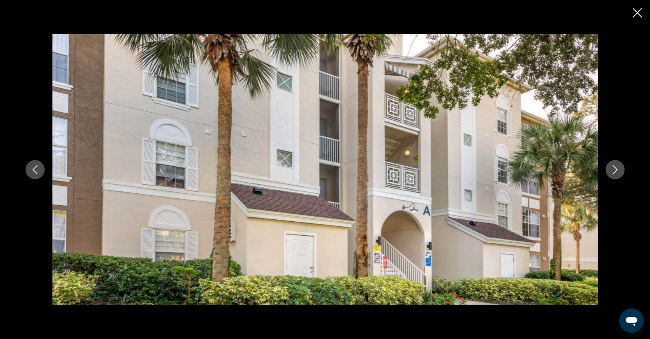
click at [620, 169] on icon "Next image" at bounding box center [615, 169] width 9 height 9
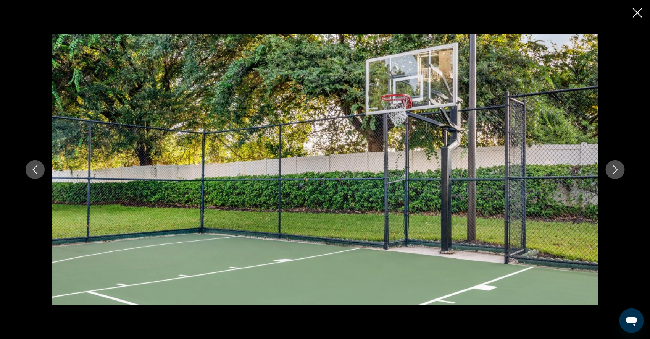
click at [620, 169] on icon "Next image" at bounding box center [615, 169] width 9 height 9
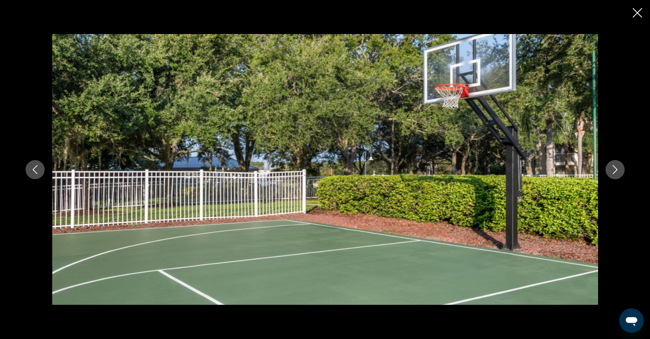
click at [620, 169] on icon "Next image" at bounding box center [615, 169] width 9 height 9
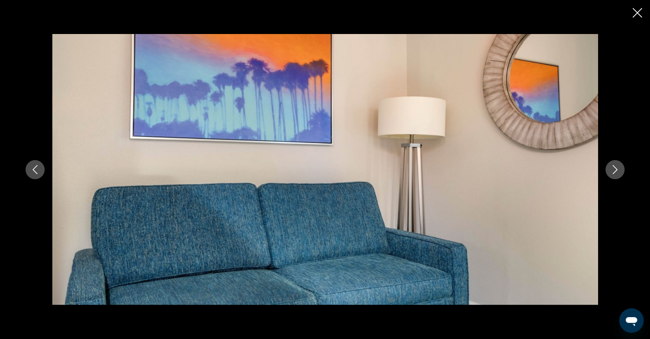
click at [620, 169] on icon "Next image" at bounding box center [615, 169] width 9 height 9
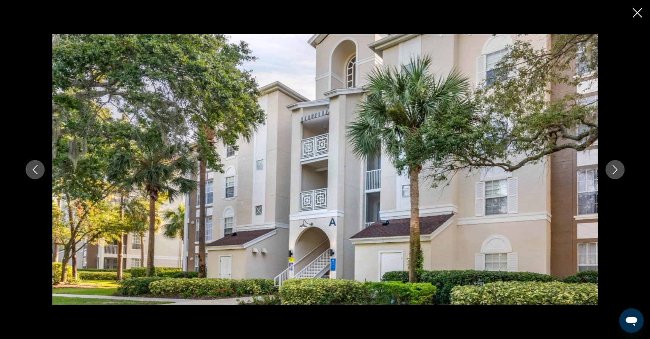
click at [620, 168] on icon "Next image" at bounding box center [615, 169] width 9 height 9
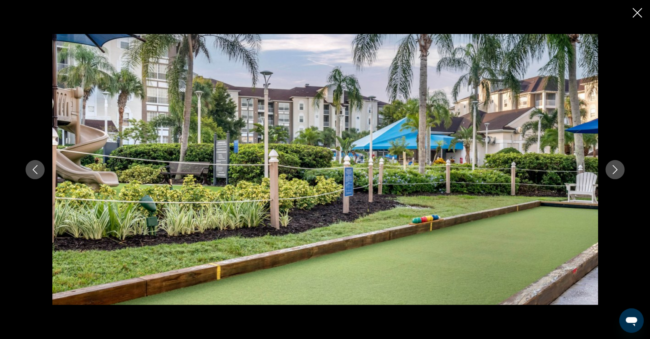
click at [620, 168] on icon "Next image" at bounding box center [615, 169] width 9 height 9
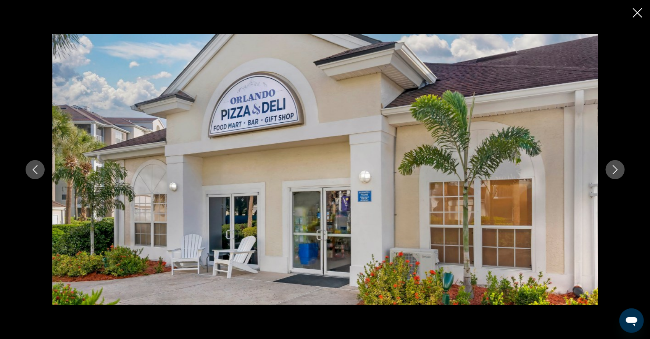
click at [620, 167] on icon "Next image" at bounding box center [615, 169] width 9 height 9
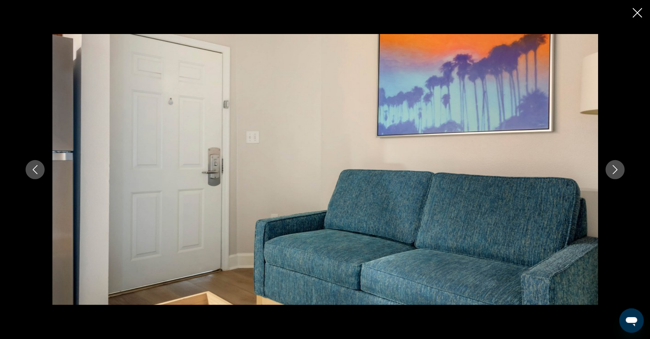
click at [637, 13] on icon "Close slideshow" at bounding box center [638, 13] width 10 height 10
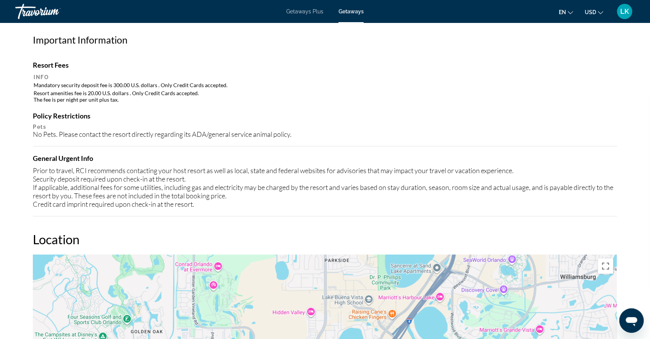
scroll to position [693, 0]
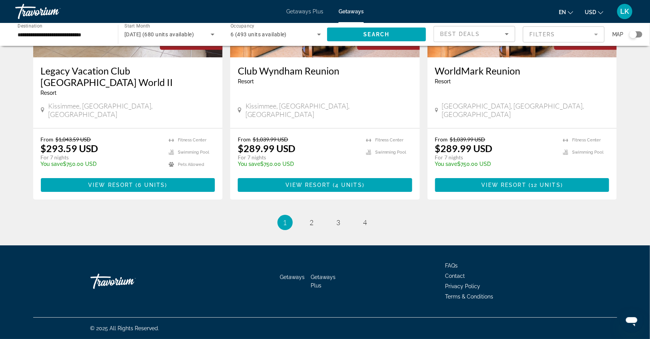
scroll to position [984, 0]
click at [312, 218] on span "2" at bounding box center [312, 222] width 4 height 8
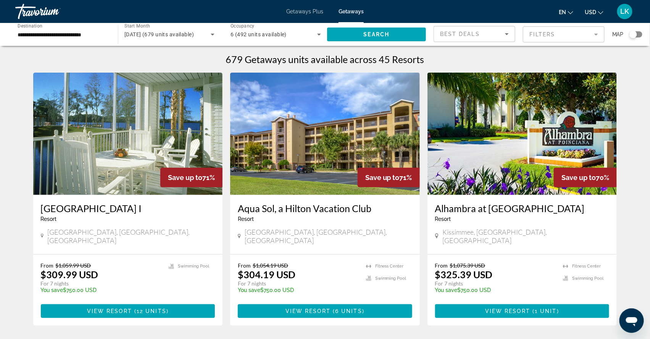
click at [67, 37] on input "**********" at bounding box center [63, 34] width 91 height 9
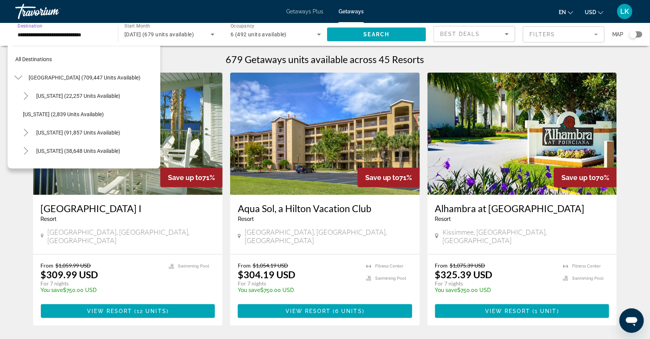
scroll to position [97, 0]
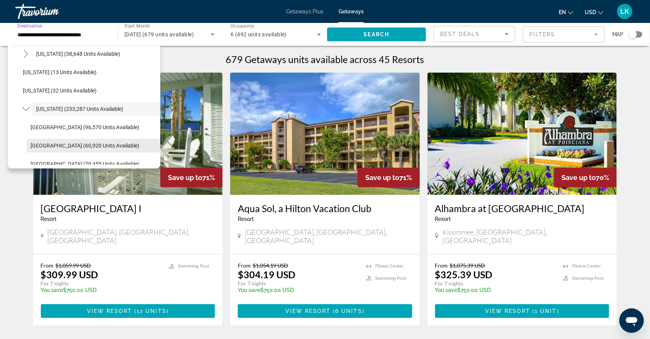
click at [49, 149] on span "East Coast (60,920 units available)" at bounding box center [85, 145] width 109 height 6
type input "**********"
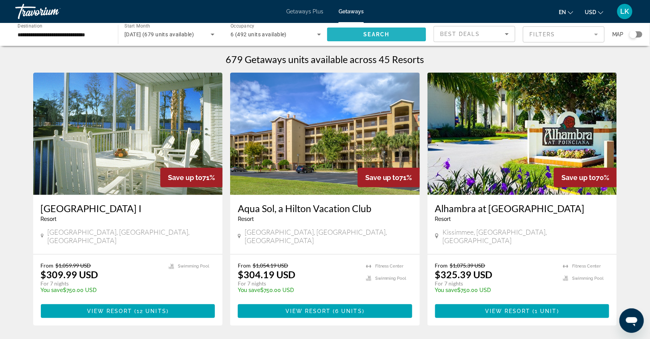
click at [366, 34] on span "Search" at bounding box center [377, 34] width 26 height 6
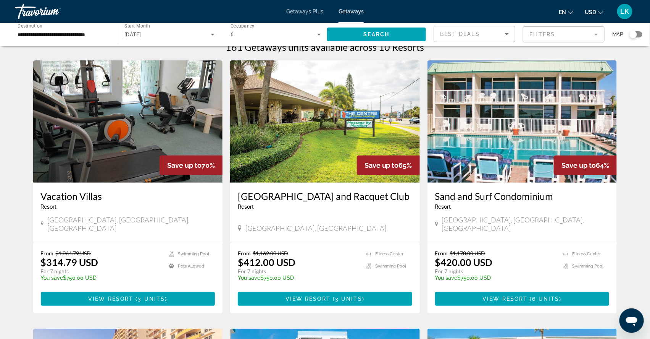
scroll to position [12, 0]
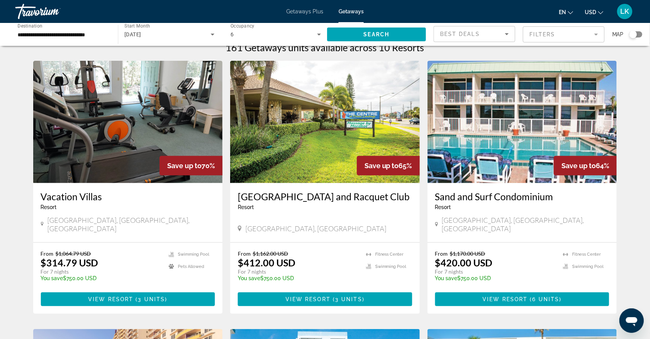
click at [121, 141] on img "Main content" at bounding box center [128, 122] width 190 height 122
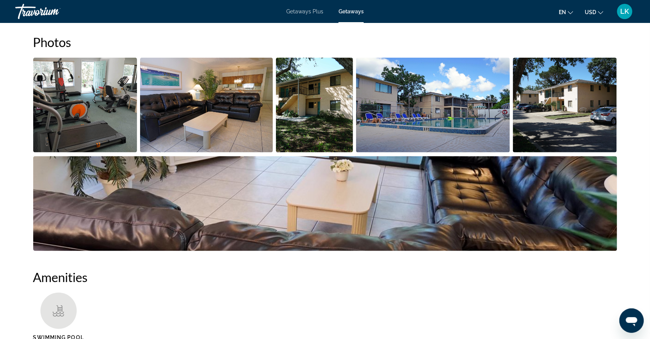
scroll to position [359, 0]
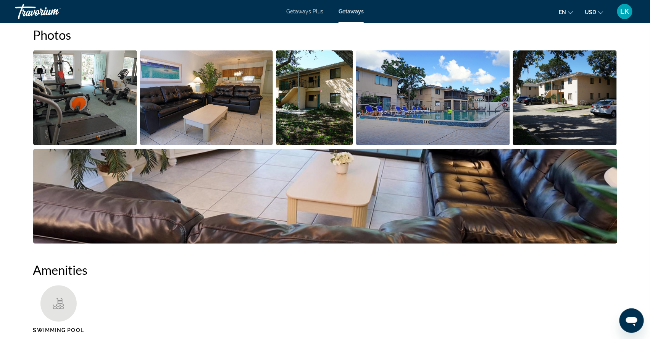
click at [90, 129] on img "Open full-screen image slider" at bounding box center [85, 97] width 104 height 95
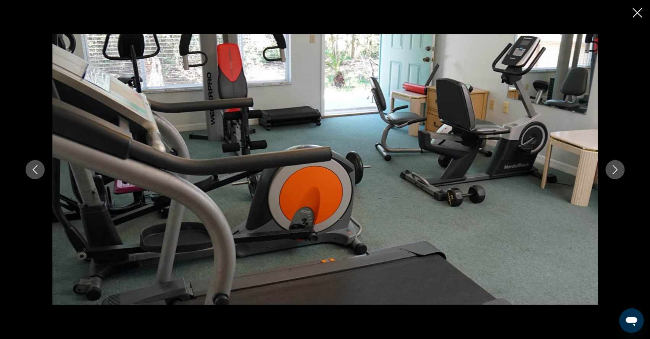
click at [618, 168] on icon "Next image" at bounding box center [615, 169] width 5 height 9
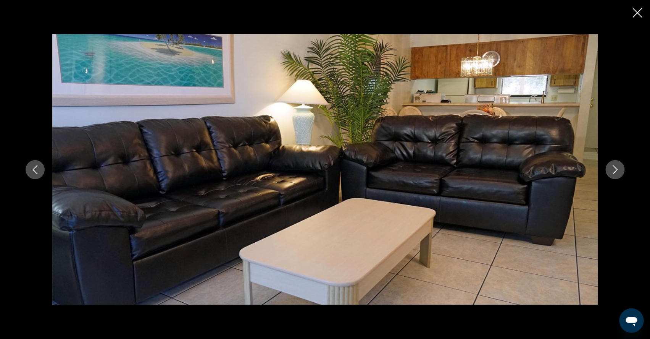
click at [618, 168] on icon "Next image" at bounding box center [615, 169] width 5 height 9
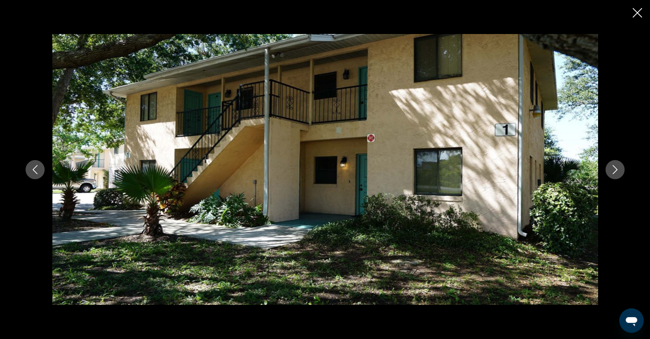
click at [620, 168] on icon "Next image" at bounding box center [615, 169] width 9 height 9
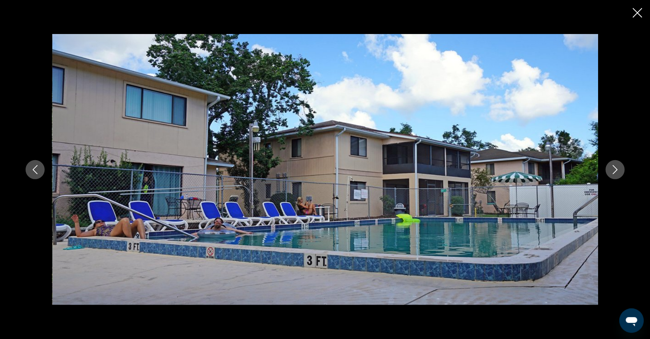
click at [620, 169] on icon "Next image" at bounding box center [615, 169] width 9 height 9
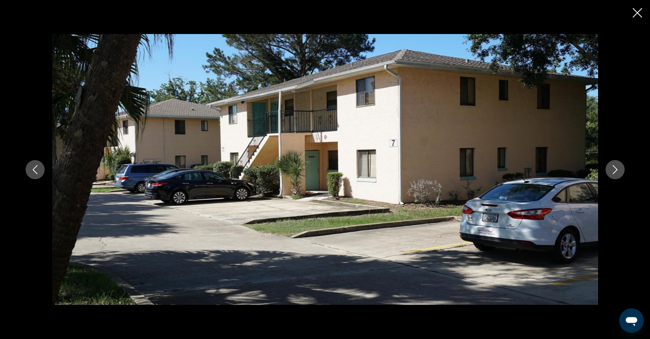
click at [620, 169] on icon "Next image" at bounding box center [615, 169] width 9 height 9
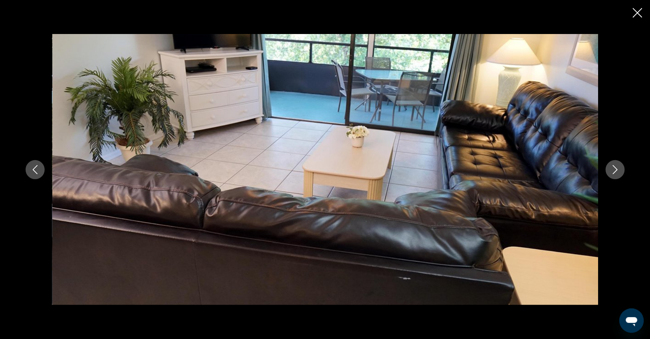
click at [620, 169] on icon "Next image" at bounding box center [615, 169] width 9 height 9
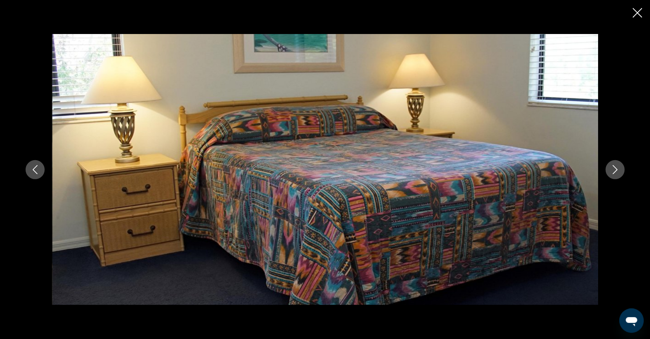
click at [620, 169] on icon "Next image" at bounding box center [615, 169] width 9 height 9
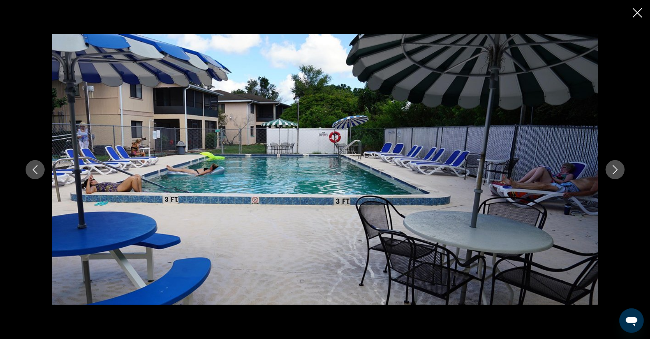
click at [620, 169] on icon "Next image" at bounding box center [615, 169] width 9 height 9
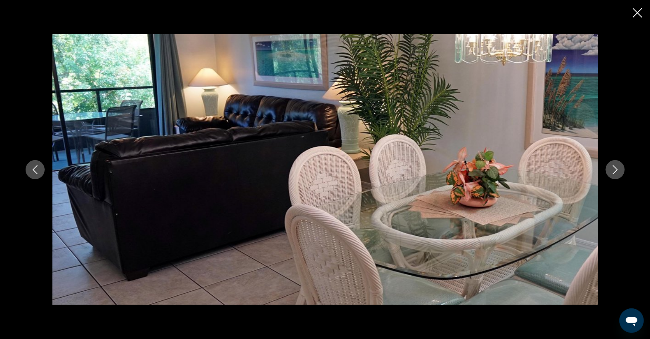
click at [620, 169] on icon "Next image" at bounding box center [615, 169] width 9 height 9
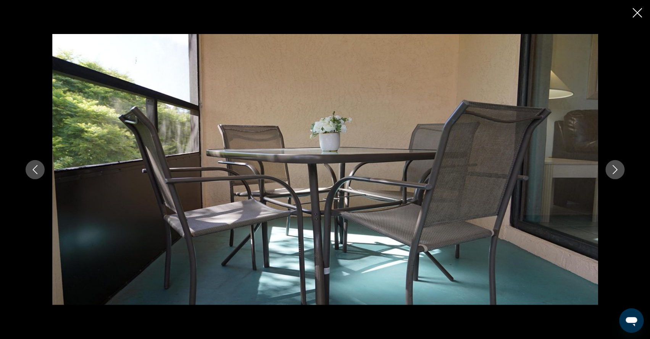
click at [620, 169] on icon "Next image" at bounding box center [615, 169] width 9 height 9
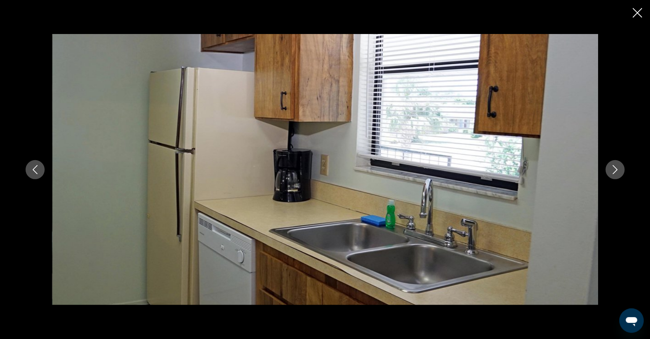
click at [637, 14] on icon "Close slideshow" at bounding box center [638, 13] width 10 height 10
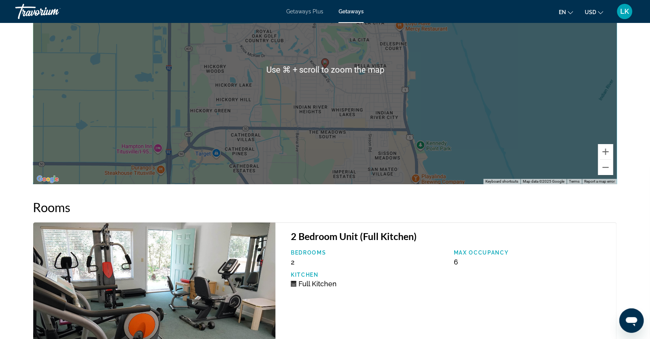
scroll to position [1097, 0]
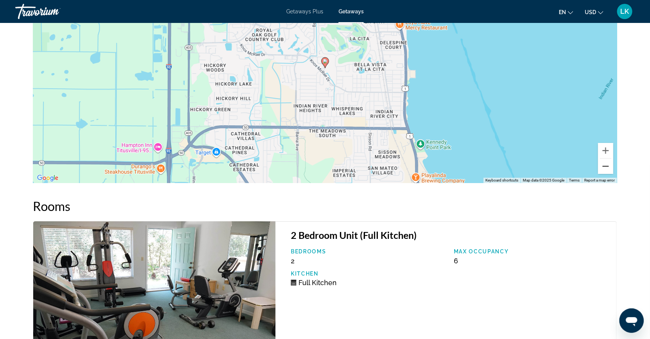
click at [614, 174] on button "Zoom out" at bounding box center [606, 166] width 15 height 15
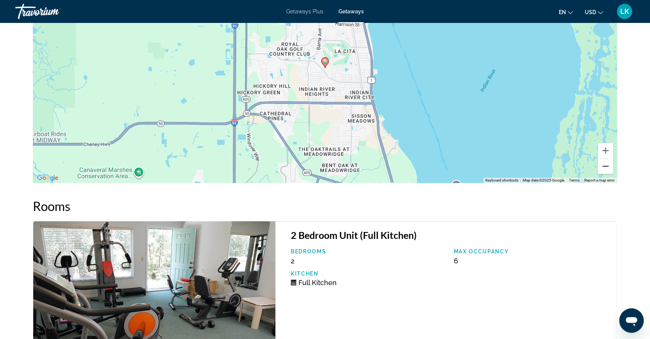
click at [614, 174] on button "Zoom out" at bounding box center [606, 166] width 15 height 15
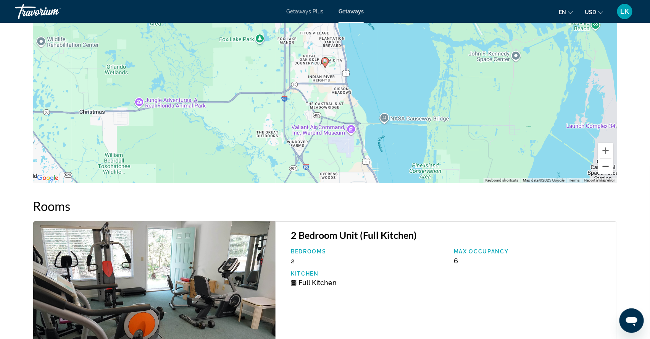
click at [614, 174] on button "Zoom out" at bounding box center [606, 166] width 15 height 15
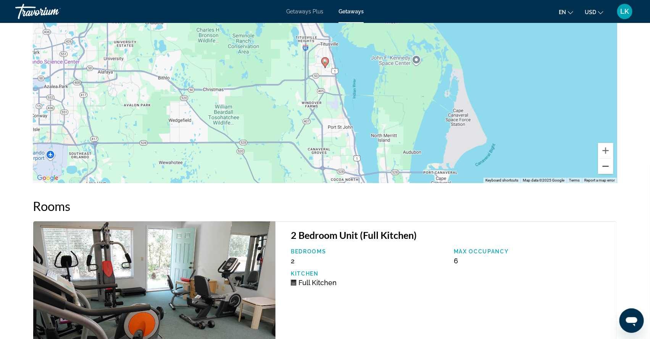
click at [614, 174] on button "Zoom out" at bounding box center [606, 166] width 15 height 15
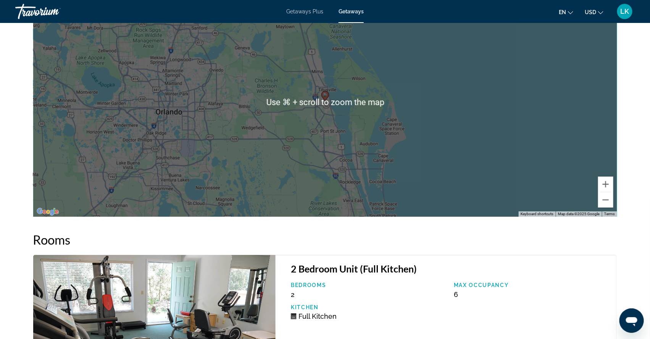
scroll to position [1063, 0]
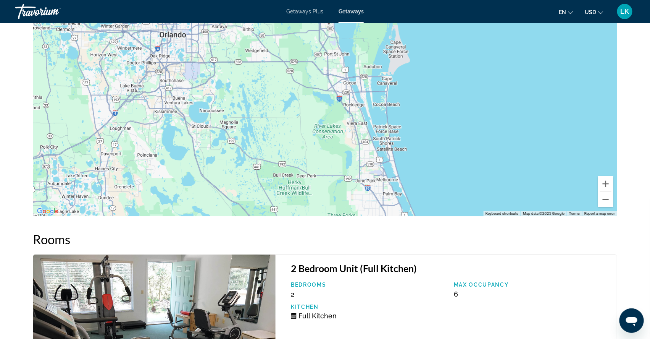
drag, startPoint x: 464, startPoint y: 219, endPoint x: 468, endPoint y: 139, distance: 80.3
click at [468, 139] on div "To activate drag with keyboard, press Alt + Enter. Once in keyboard drag state,…" at bounding box center [325, 101] width 584 height 229
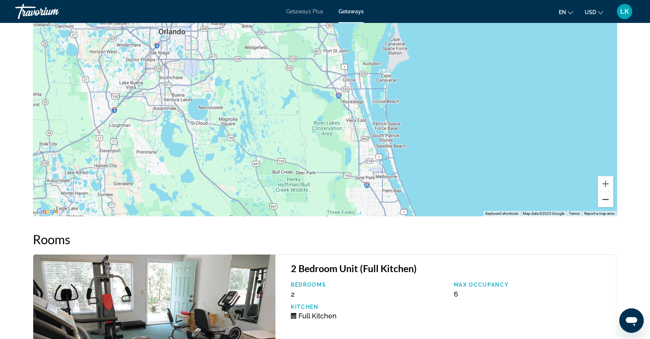
click at [614, 207] on button "Zoom out" at bounding box center [606, 199] width 15 height 15
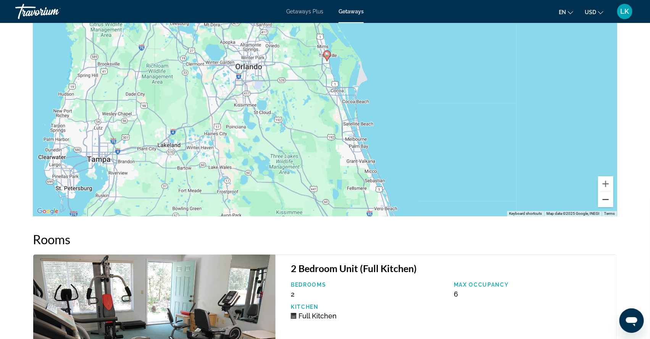
click at [614, 207] on button "Zoom out" at bounding box center [606, 199] width 15 height 15
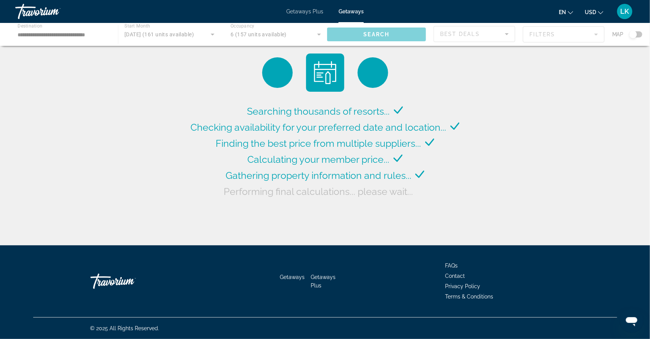
click at [83, 37] on div "Main content" at bounding box center [325, 34] width 650 height 23
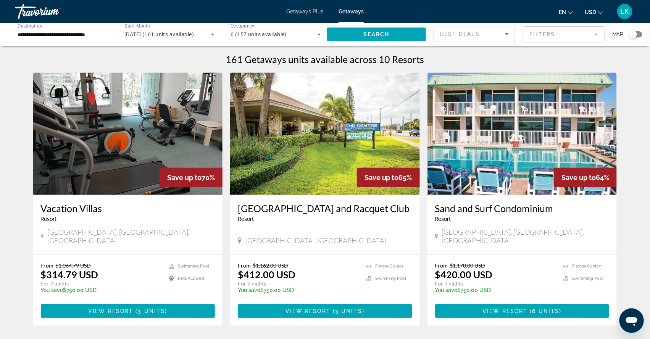
click at [41, 35] on input "**********" at bounding box center [63, 34] width 91 height 9
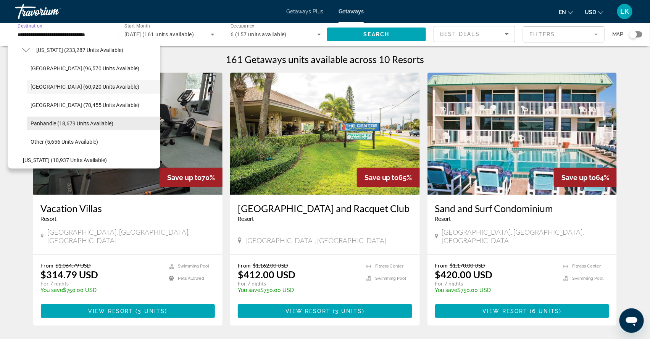
scroll to position [159, 0]
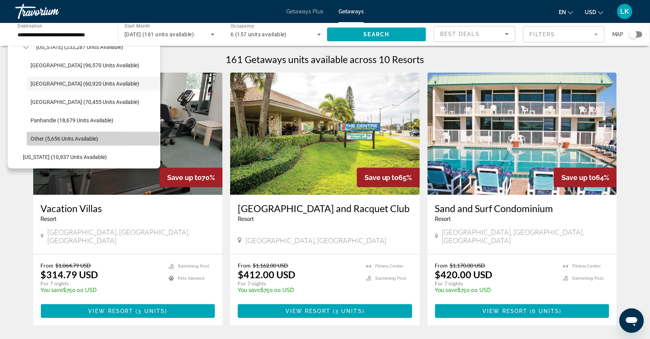
click at [48, 140] on span "Other (5,656 units available)" at bounding box center [65, 139] width 68 height 6
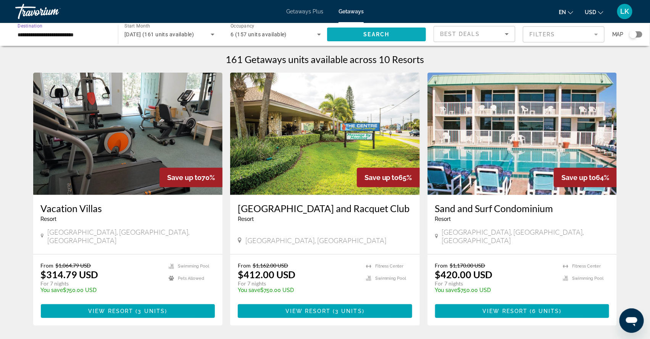
click at [364, 34] on span "Search" at bounding box center [377, 34] width 26 height 6
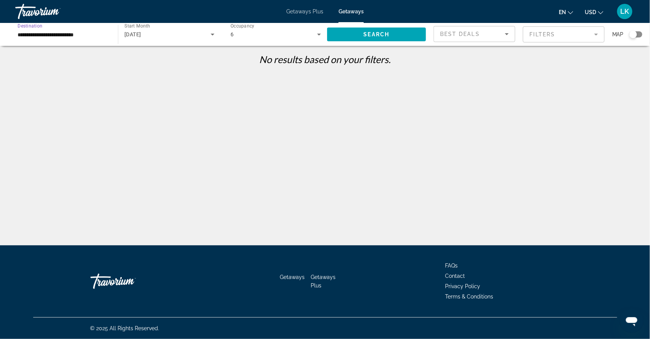
click at [70, 35] on input "**********" at bounding box center [63, 34] width 91 height 9
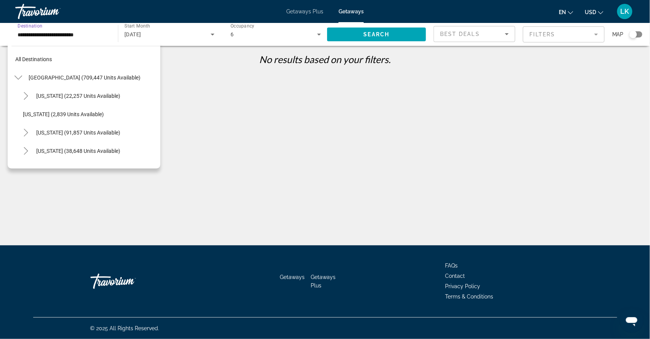
scroll to position [189, 0]
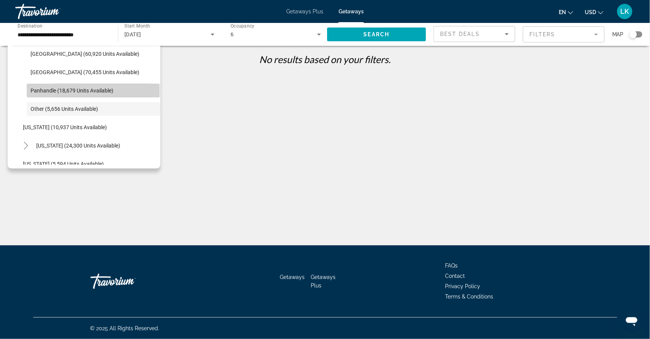
click at [60, 94] on span "Panhandle (18,679 units available)" at bounding box center [72, 90] width 83 height 6
type input "**********"
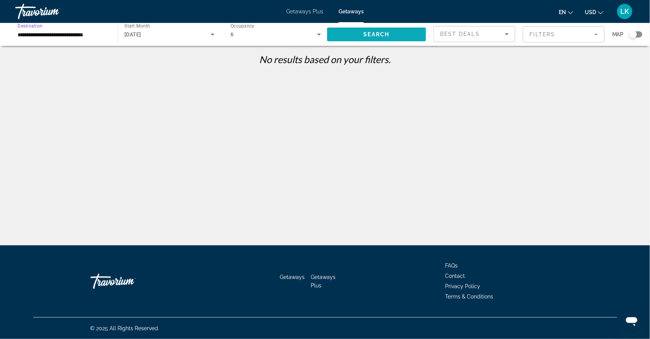
click at [381, 35] on span "Search" at bounding box center [377, 34] width 26 height 6
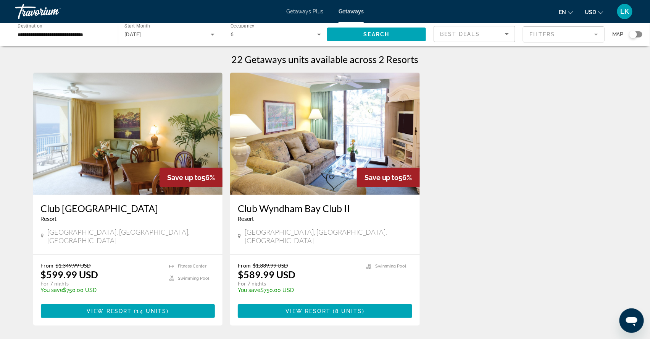
click at [138, 131] on img "Main content" at bounding box center [128, 134] width 190 height 122
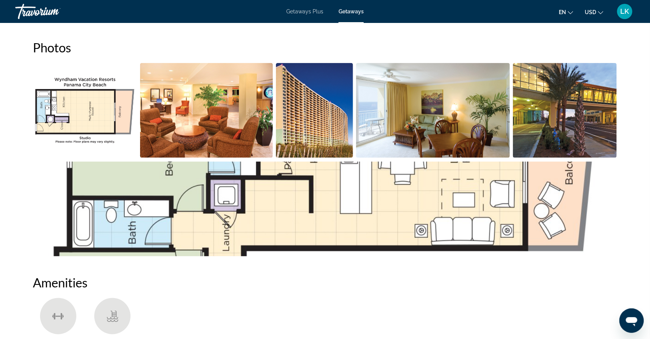
scroll to position [338, 0]
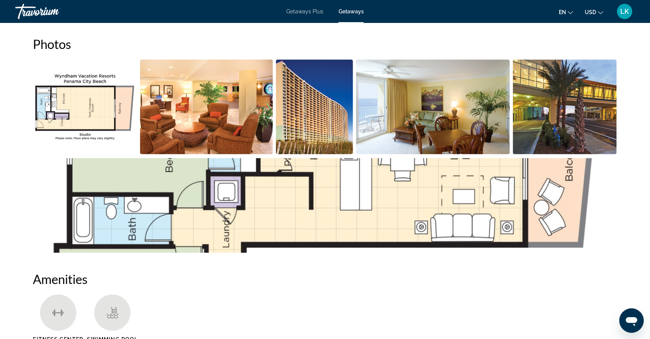
click at [152, 128] on img "Open full-screen image slider" at bounding box center [206, 107] width 133 height 95
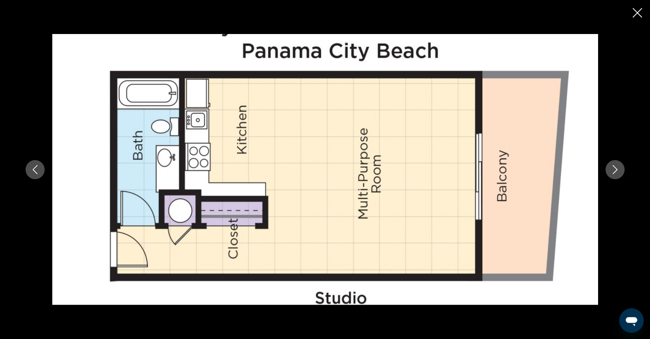
click at [620, 170] on icon "Next image" at bounding box center [615, 169] width 9 height 9
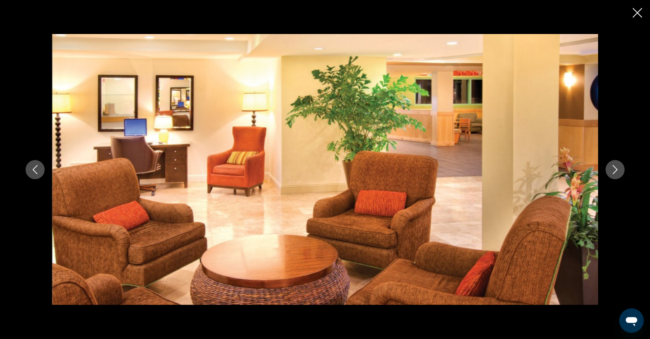
click at [620, 170] on icon "Next image" at bounding box center [615, 169] width 9 height 9
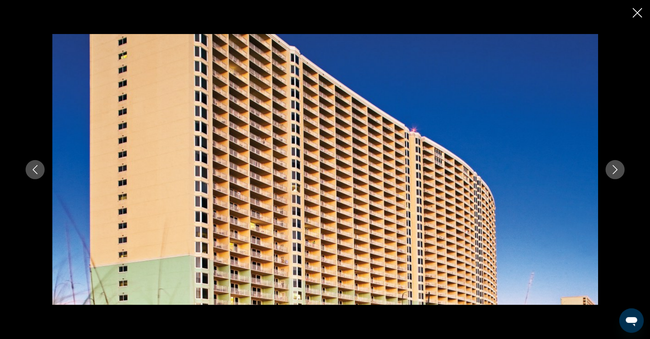
click at [620, 170] on icon "Next image" at bounding box center [615, 169] width 9 height 9
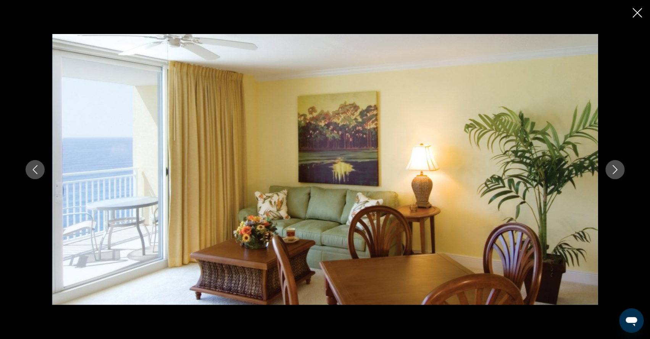
click at [620, 166] on icon "Next image" at bounding box center [615, 169] width 9 height 9
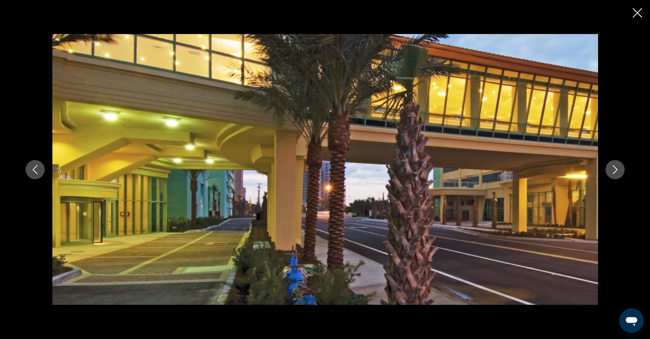
click at [620, 168] on icon "Next image" at bounding box center [615, 169] width 9 height 9
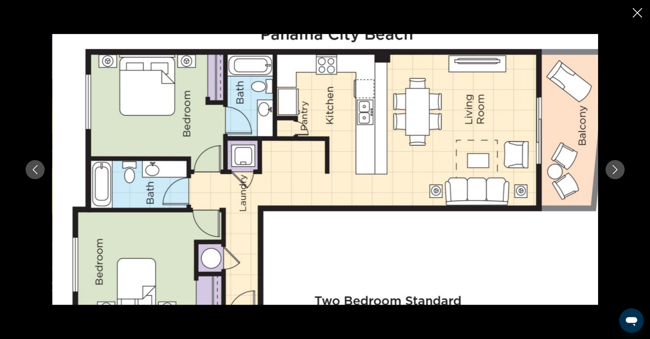
click at [620, 169] on icon "Next image" at bounding box center [615, 169] width 9 height 9
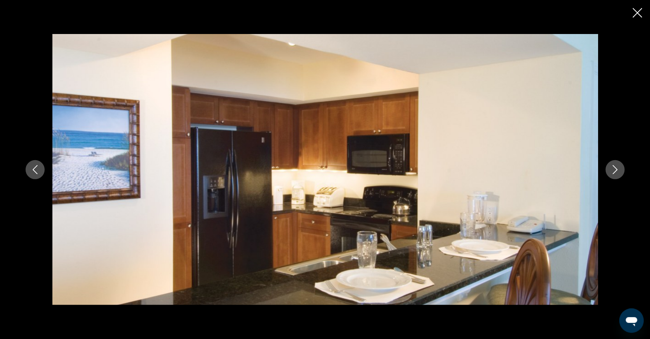
click at [620, 170] on icon "Next image" at bounding box center [615, 169] width 9 height 9
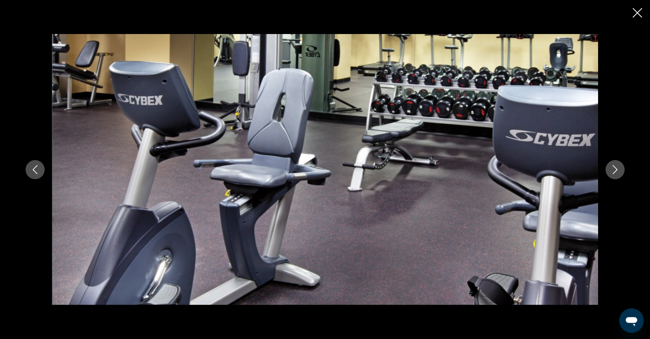
click at [620, 170] on icon "Next image" at bounding box center [615, 169] width 9 height 9
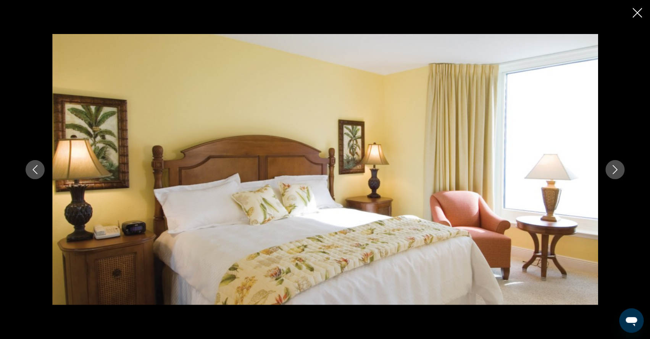
click at [620, 170] on icon "Next image" at bounding box center [615, 169] width 9 height 9
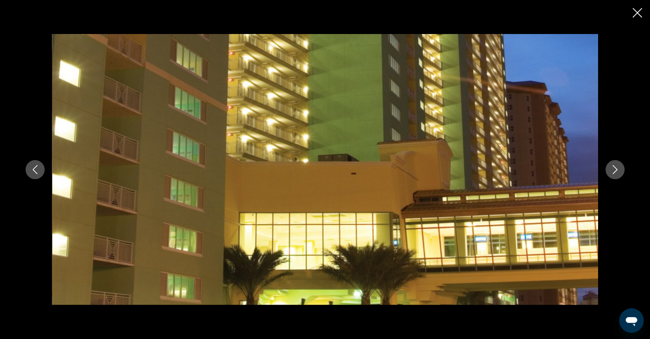
click at [620, 170] on icon "Next image" at bounding box center [615, 169] width 9 height 9
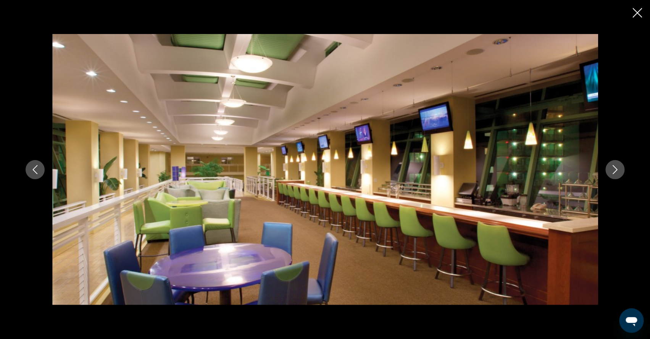
click at [618, 173] on icon "Next image" at bounding box center [615, 169] width 5 height 9
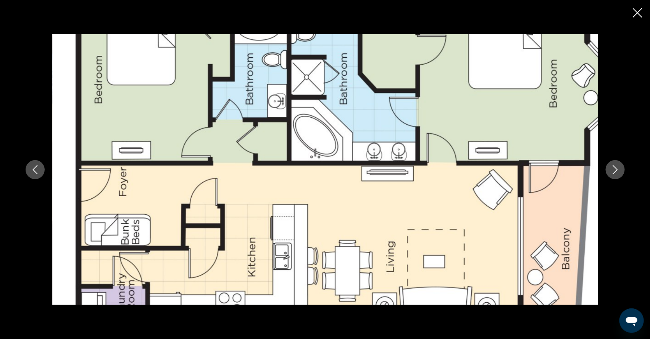
click at [618, 173] on icon "Next image" at bounding box center [615, 169] width 5 height 9
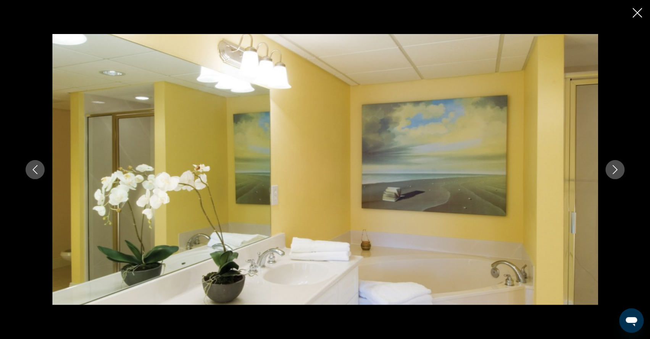
click at [636, 14] on icon "Close slideshow" at bounding box center [638, 13] width 10 height 10
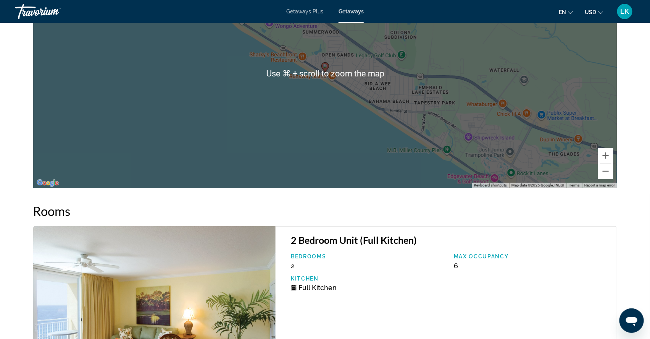
scroll to position [1167, 0]
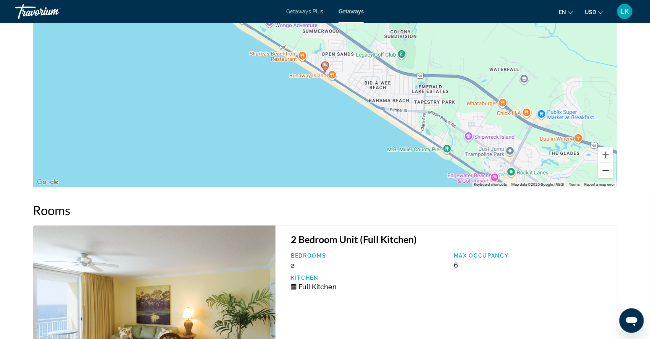
click at [614, 178] on button "Zoom out" at bounding box center [606, 170] width 15 height 15
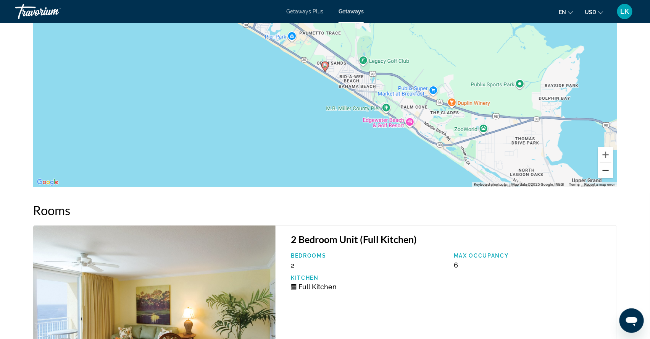
click at [614, 178] on button "Zoom out" at bounding box center [606, 170] width 15 height 15
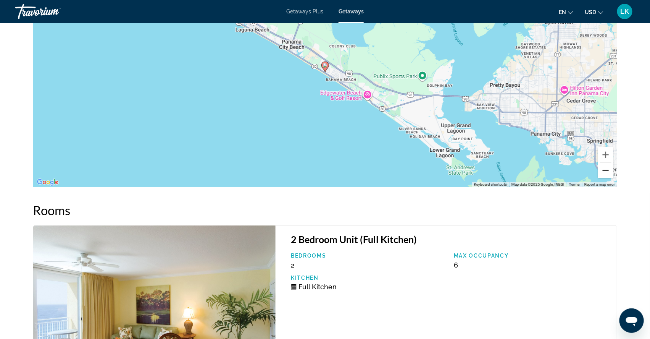
click at [614, 178] on button "Zoom out" at bounding box center [606, 170] width 15 height 15
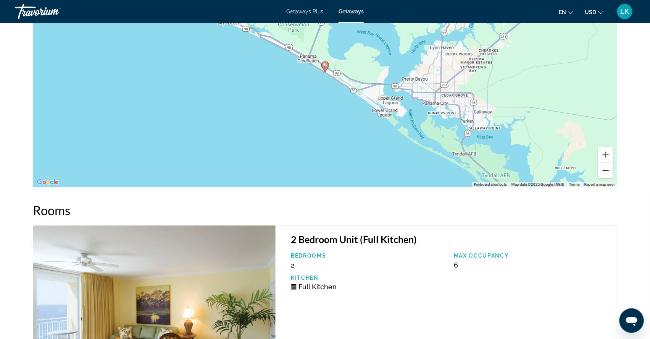
click at [614, 178] on button "Zoom out" at bounding box center [606, 170] width 15 height 15
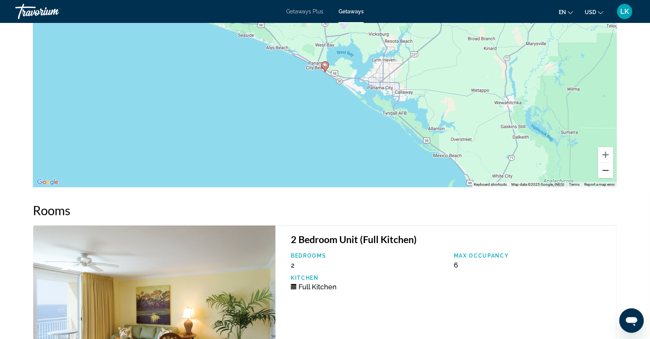
click at [614, 178] on button "Zoom out" at bounding box center [606, 170] width 15 height 15
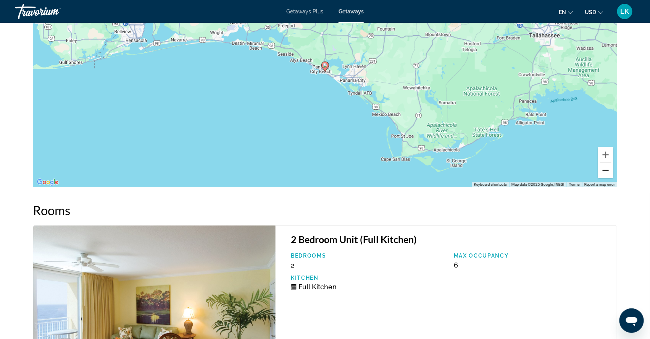
click at [614, 178] on button "Zoom out" at bounding box center [606, 170] width 15 height 15
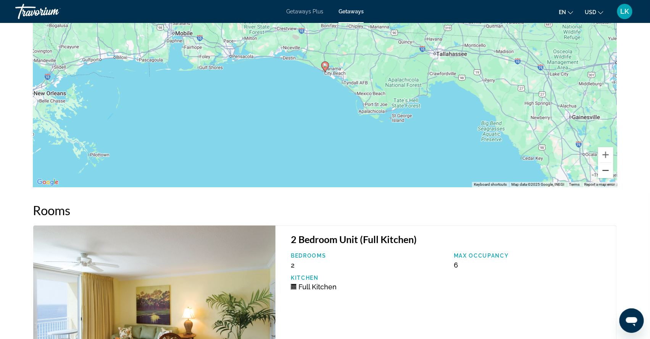
click at [614, 178] on button "Zoom out" at bounding box center [606, 170] width 15 height 15
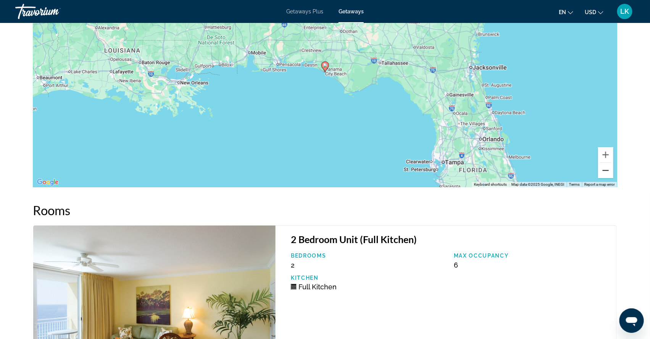
click at [614, 178] on button "Zoom out" at bounding box center [606, 170] width 15 height 15
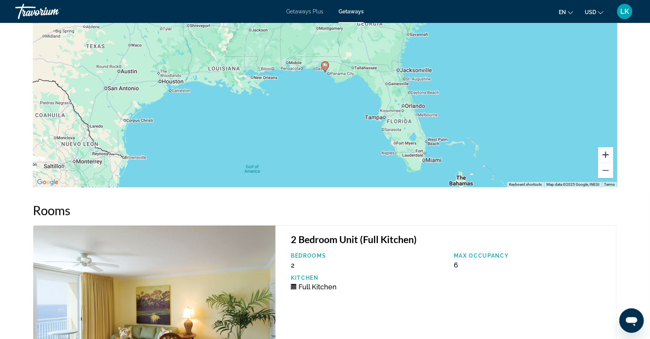
click at [614, 162] on button "Zoom in" at bounding box center [606, 154] width 15 height 15
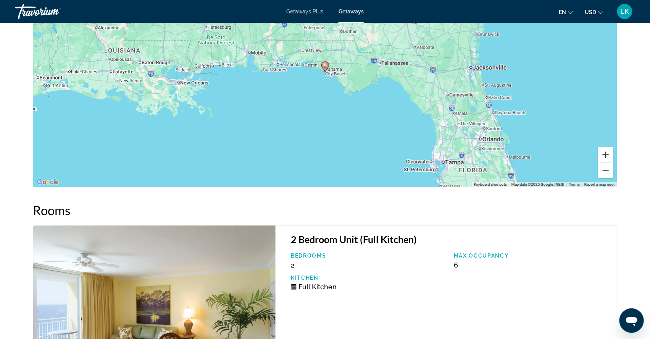
click at [614, 162] on button "Zoom in" at bounding box center [606, 154] width 15 height 15
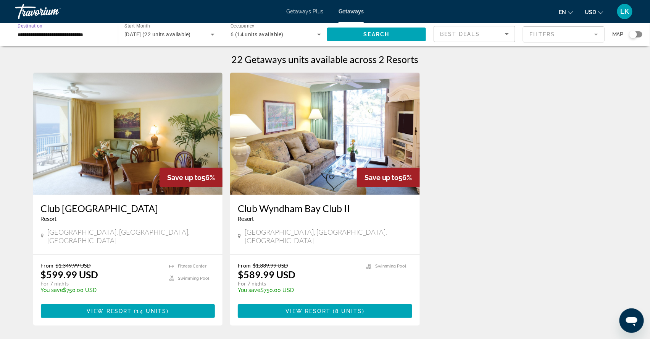
click at [52, 35] on input "**********" at bounding box center [63, 34] width 91 height 9
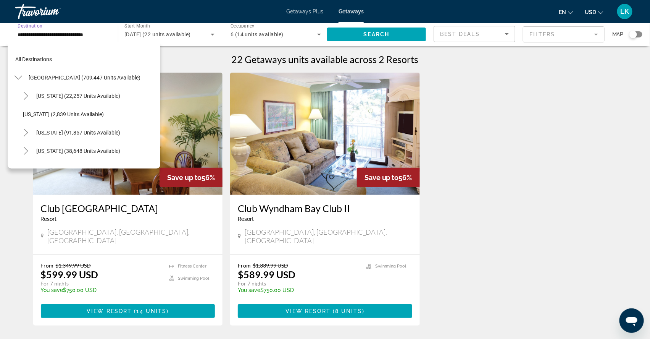
scroll to position [171, 0]
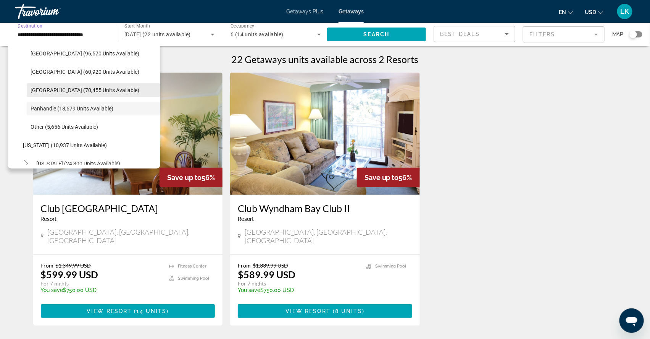
click at [47, 93] on span "West Coast (70,455 units available)" at bounding box center [85, 90] width 109 height 6
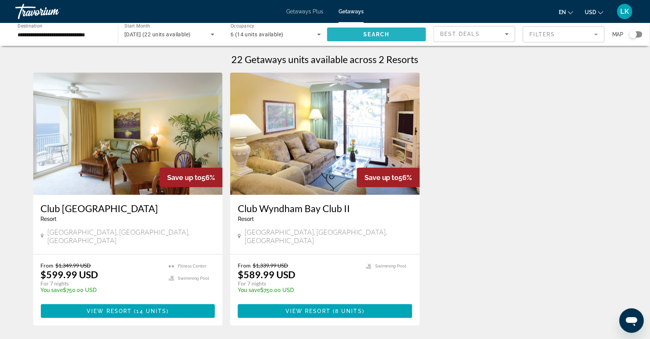
click at [388, 35] on span "Search" at bounding box center [377, 34] width 26 height 6
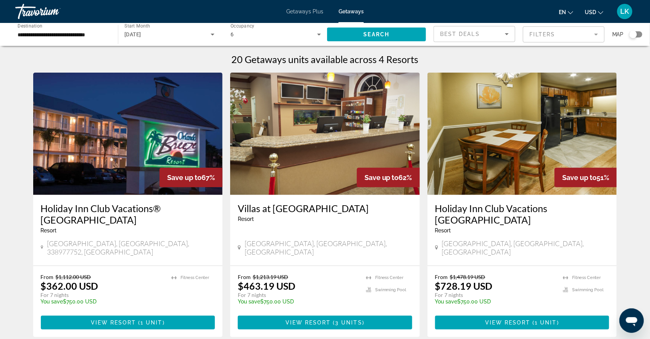
click at [637, 35] on div "Search widget" at bounding box center [636, 34] width 13 height 6
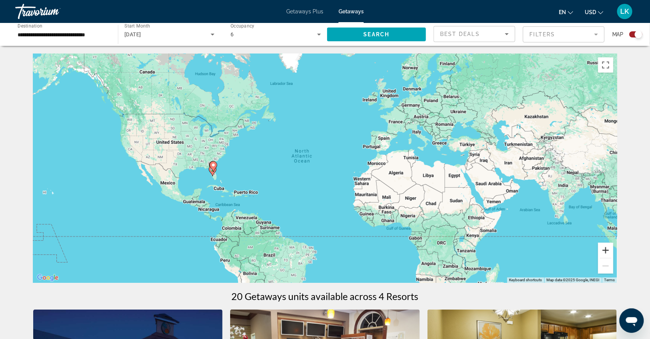
click at [614, 252] on button "Zoom in" at bounding box center [606, 250] width 15 height 15
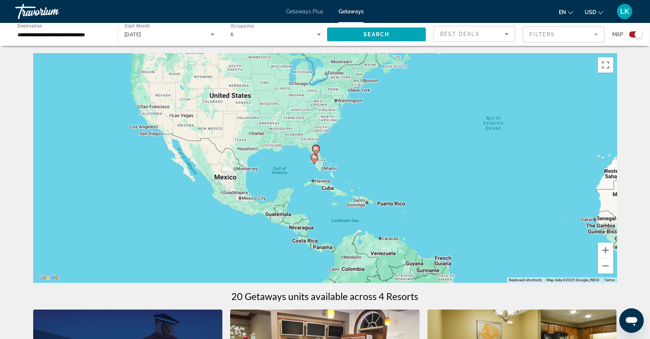
drag, startPoint x: 162, startPoint y: 193, endPoint x: 377, endPoint y: 169, distance: 215.9
click at [378, 170] on div "To activate drag with keyboard, press Alt + Enter. Once in keyboard drag state,…" at bounding box center [325, 167] width 584 height 229
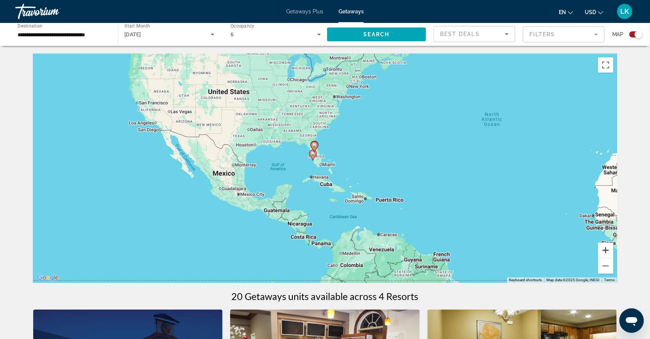
click at [614, 251] on button "Zoom in" at bounding box center [606, 250] width 15 height 15
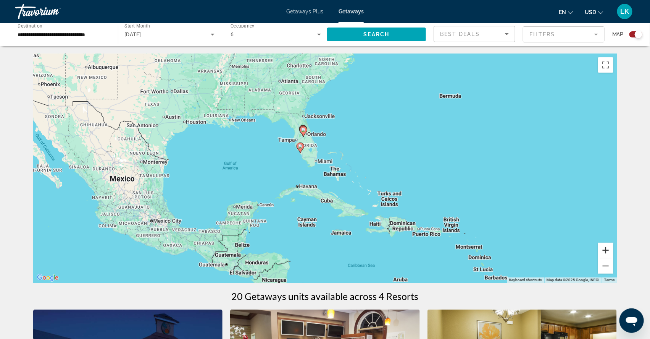
click at [614, 252] on button "Zoom in" at bounding box center [606, 250] width 15 height 15
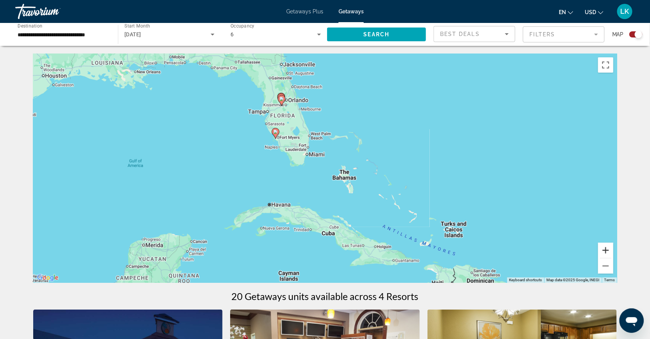
click at [614, 254] on button "Zoom in" at bounding box center [606, 250] width 15 height 15
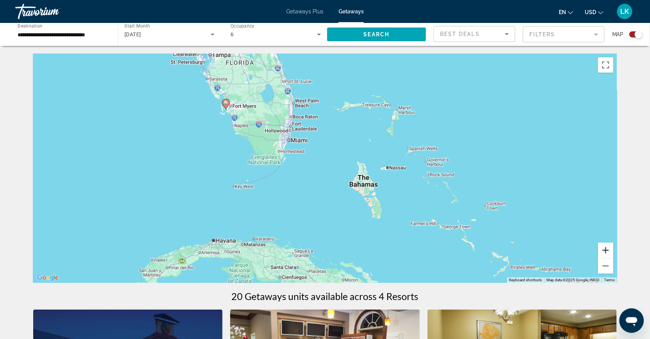
click at [614, 255] on button "Zoom in" at bounding box center [606, 250] width 15 height 15
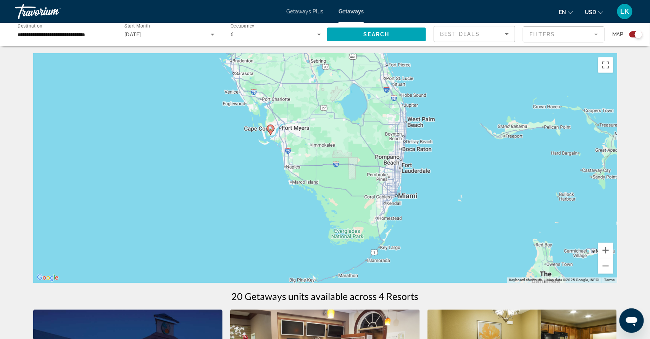
drag, startPoint x: 147, startPoint y: 172, endPoint x: 293, endPoint y: 256, distance: 168.2
click at [293, 256] on div "To activate drag with keyboard, press Alt + Enter. Once in keyboard drag state,…" at bounding box center [325, 167] width 584 height 229
click at [271, 131] on image "Main content" at bounding box center [271, 128] width 5 height 5
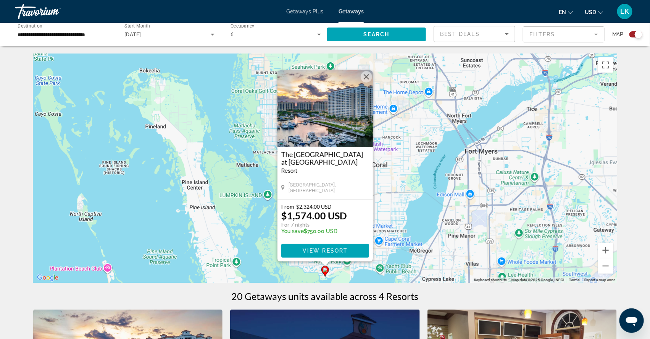
click at [366, 71] on button "Close" at bounding box center [366, 76] width 11 height 11
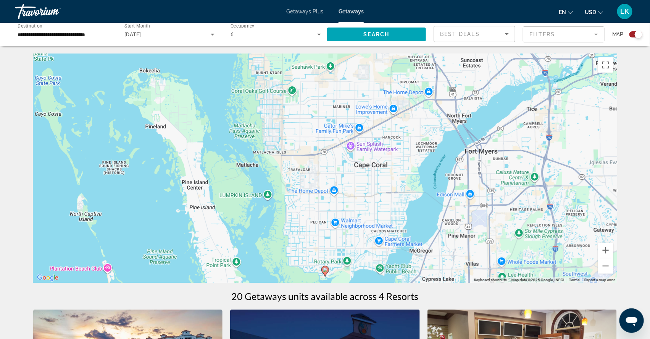
click at [633, 36] on div "Search widget" at bounding box center [636, 34] width 13 height 6
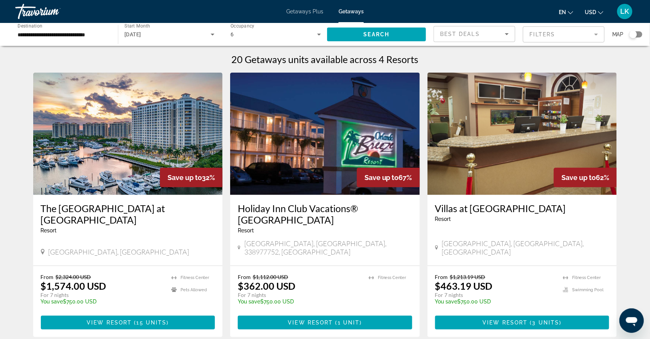
click at [136, 35] on span "January 2026" at bounding box center [133, 34] width 17 height 6
click at [158, 58] on span "All Start Months" at bounding box center [144, 59] width 38 height 6
click at [160, 32] on span "Search widget" at bounding box center [168, 34] width 86 height 9
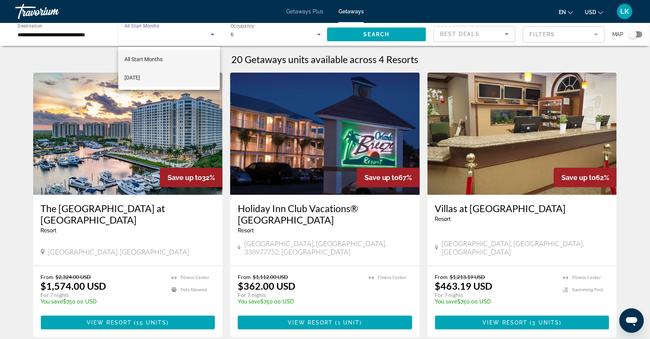
click at [140, 78] on span "January 2026" at bounding box center [133, 77] width 16 height 9
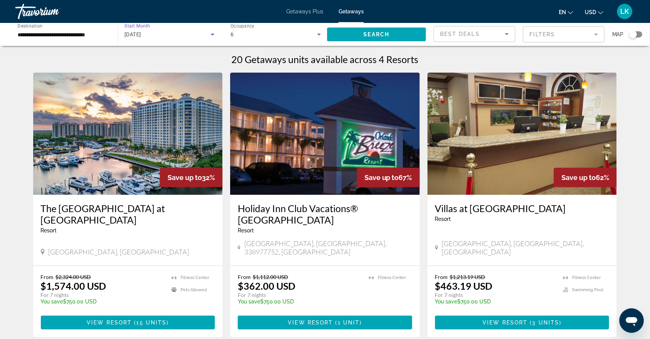
click at [212, 36] on icon "Search widget" at bounding box center [213, 35] width 4 height 2
click at [167, 58] on mat-option "All Start Months" at bounding box center [169, 59] width 102 height 18
click at [34, 37] on input "**********" at bounding box center [63, 34] width 91 height 9
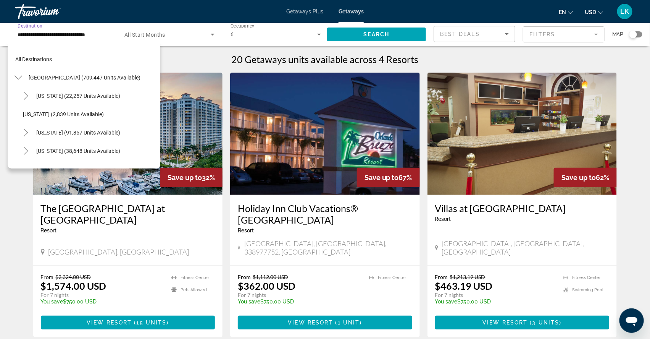
scroll to position [152, 0]
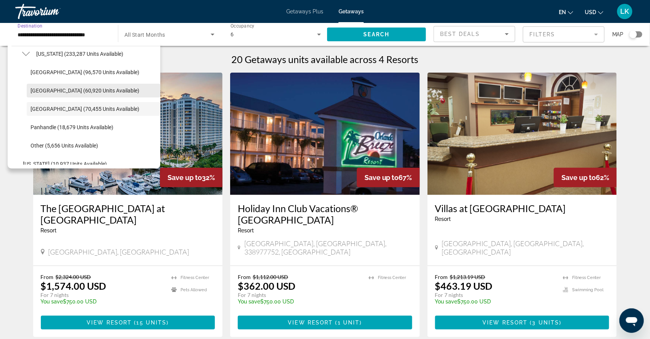
click at [37, 94] on span "East Coast (60,920 units available)" at bounding box center [85, 90] width 109 height 6
type input "**********"
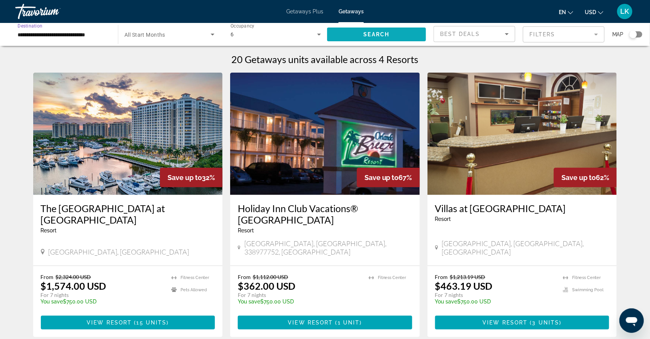
click at [368, 33] on span "Search" at bounding box center [377, 34] width 26 height 6
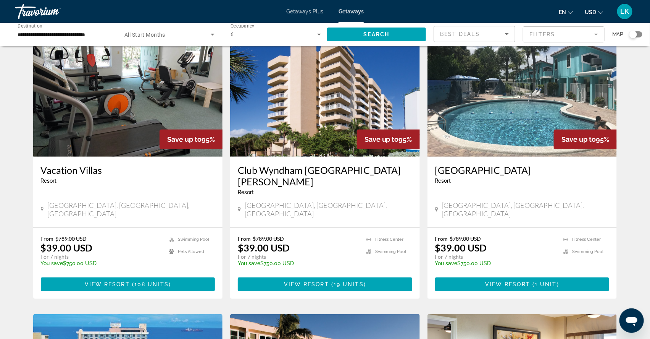
scroll to position [35, 0]
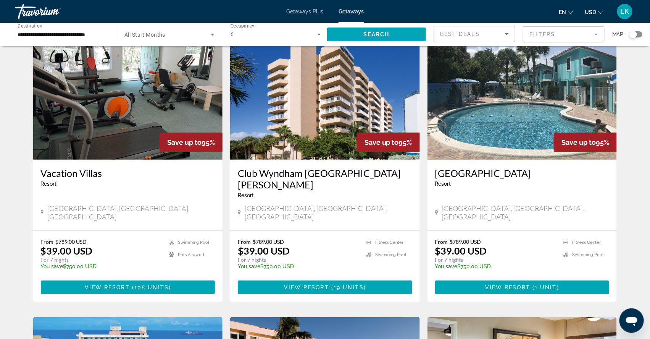
click at [316, 139] on img "Main content" at bounding box center [325, 98] width 190 height 122
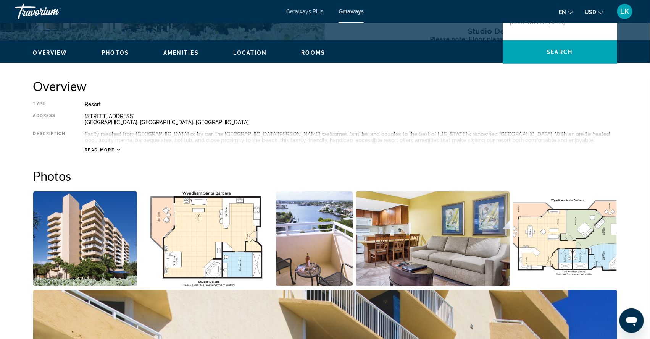
scroll to position [211, 0]
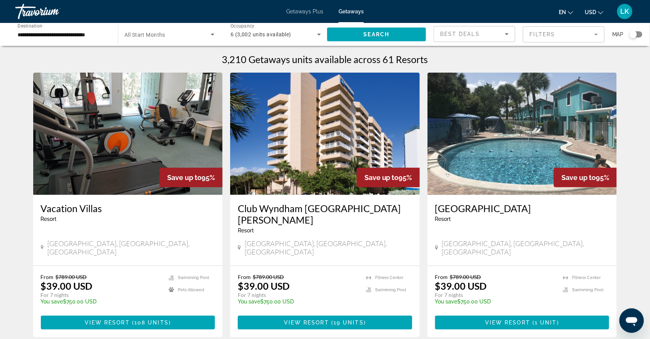
click at [497, 174] on img "Main content" at bounding box center [523, 134] width 190 height 122
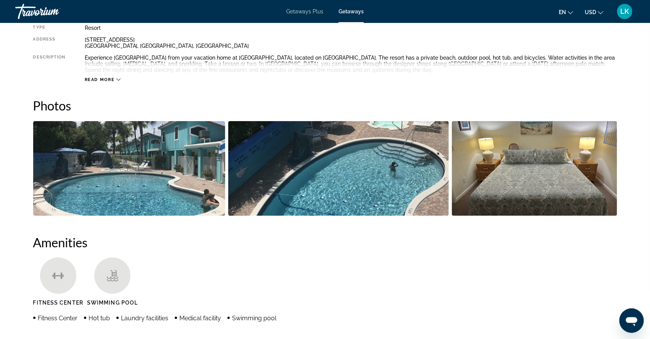
scroll to position [291, 0]
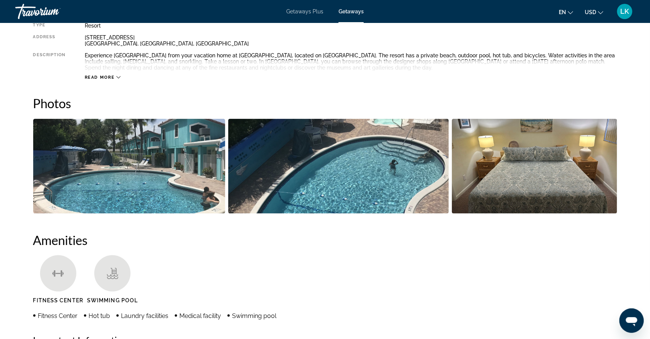
click at [175, 188] on img "Open full-screen image slider" at bounding box center [129, 166] width 192 height 95
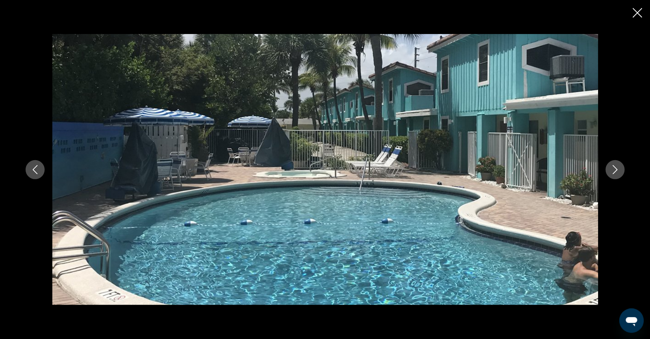
click at [620, 169] on icon "Next image" at bounding box center [615, 169] width 9 height 9
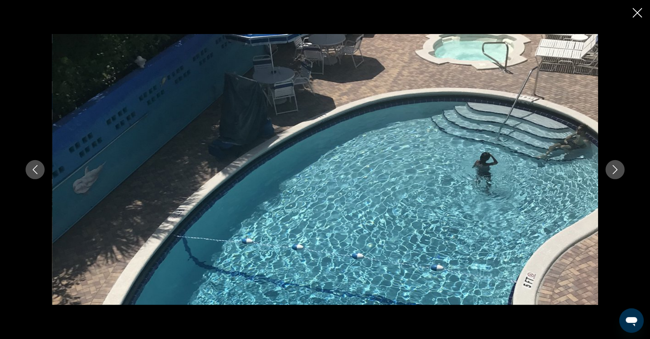
click at [620, 171] on icon "Next image" at bounding box center [615, 169] width 9 height 9
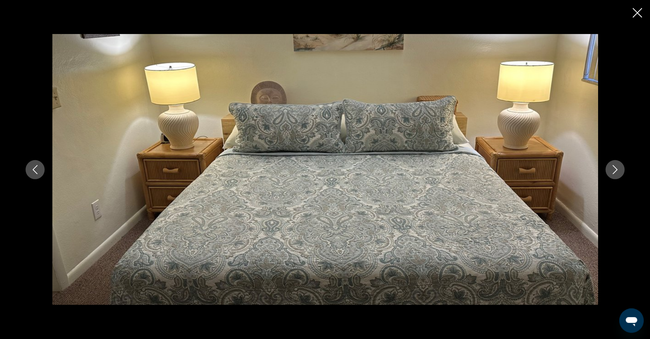
click at [620, 171] on icon "Next image" at bounding box center [615, 169] width 9 height 9
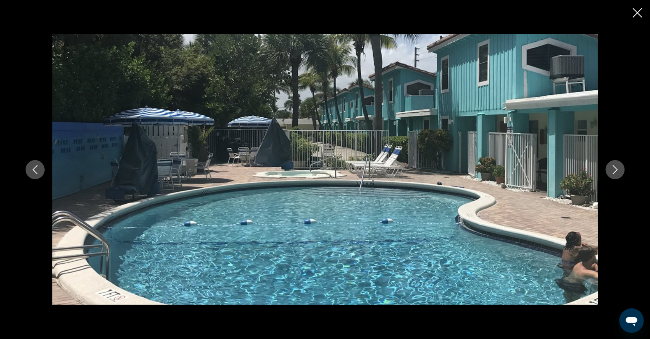
click at [620, 171] on icon "Next image" at bounding box center [615, 169] width 9 height 9
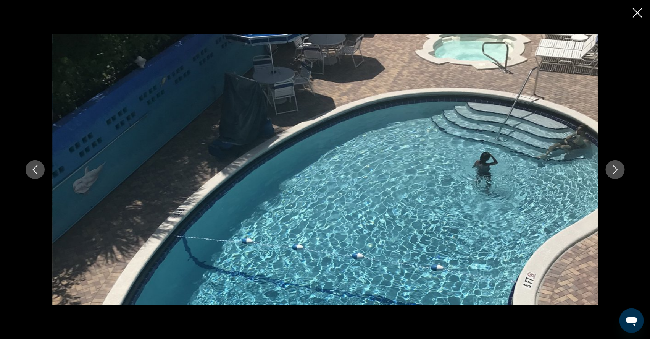
click at [620, 171] on icon "Next image" at bounding box center [615, 169] width 9 height 9
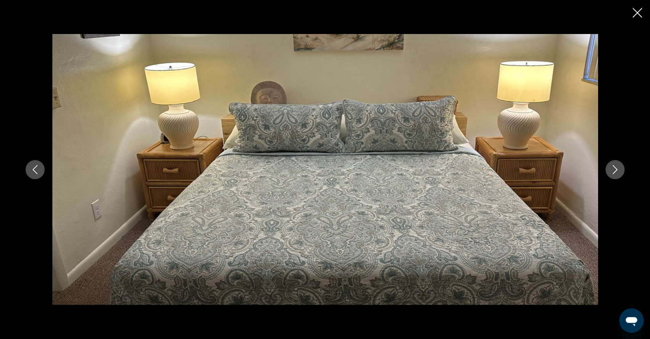
click at [620, 171] on icon "Next image" at bounding box center [615, 169] width 9 height 9
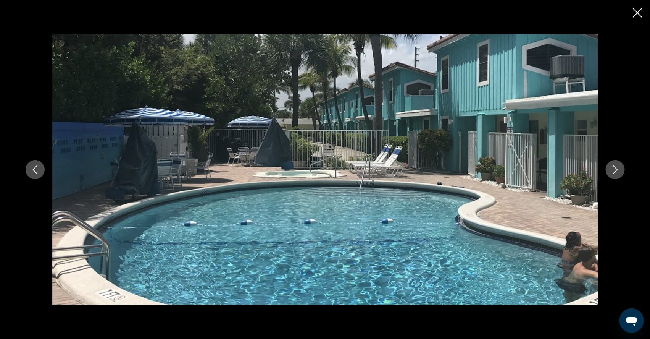
click at [620, 171] on icon "Next image" at bounding box center [615, 169] width 9 height 9
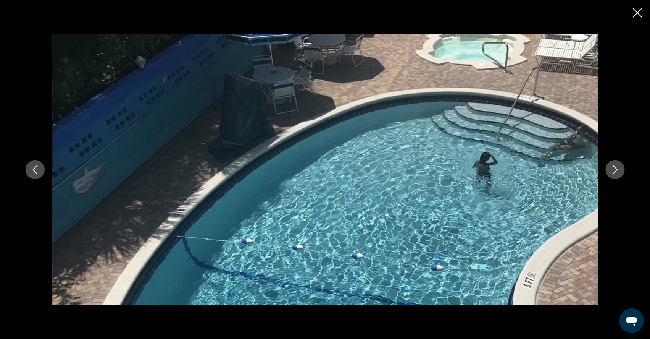
click at [620, 169] on icon "Next image" at bounding box center [615, 169] width 9 height 9
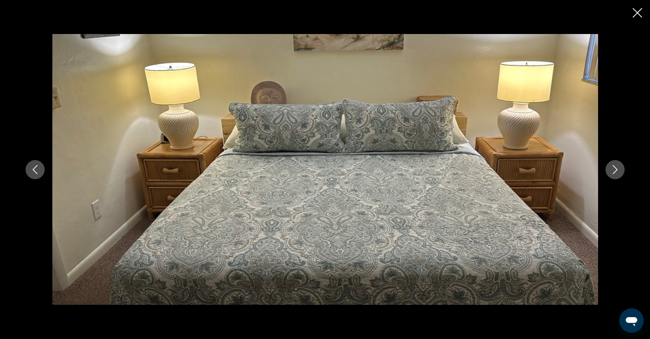
click at [620, 169] on icon "Next image" at bounding box center [615, 169] width 9 height 9
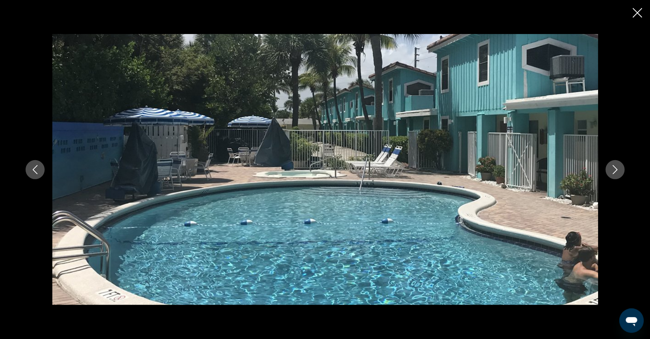
click at [620, 169] on icon "Next image" at bounding box center [615, 169] width 9 height 9
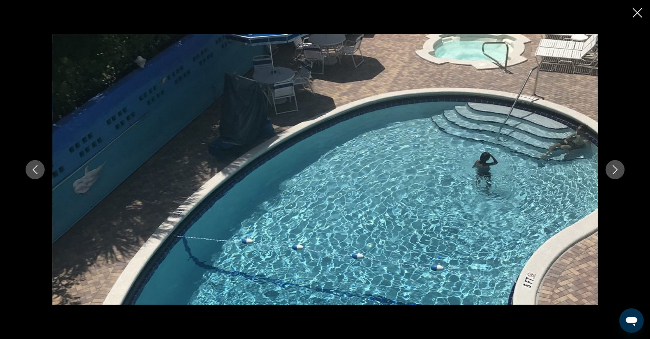
click at [620, 169] on icon "Next image" at bounding box center [615, 169] width 9 height 9
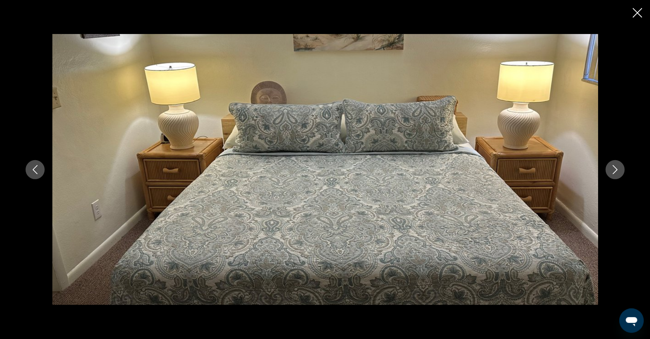
click at [620, 169] on icon "Next image" at bounding box center [615, 169] width 9 height 9
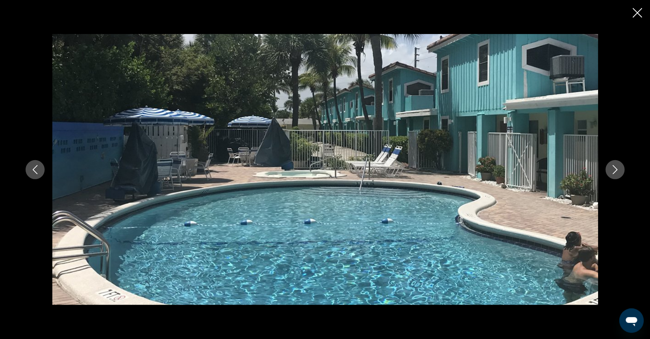
click at [620, 169] on icon "Next image" at bounding box center [615, 169] width 9 height 9
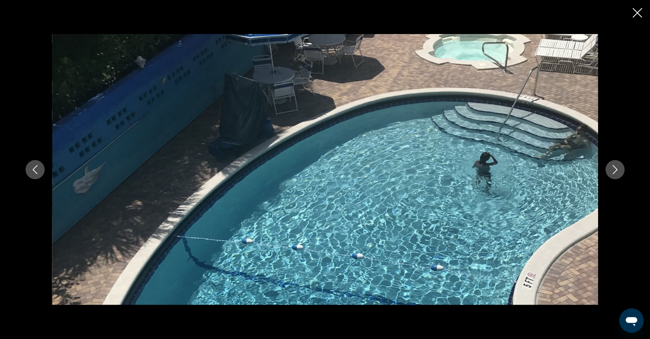
click at [620, 169] on icon "Next image" at bounding box center [615, 169] width 9 height 9
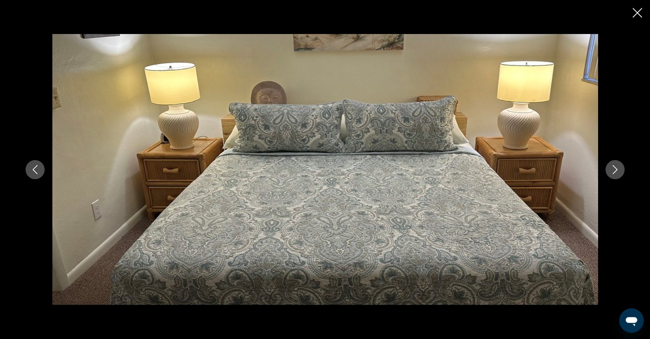
click at [620, 173] on icon "Next image" at bounding box center [615, 169] width 9 height 9
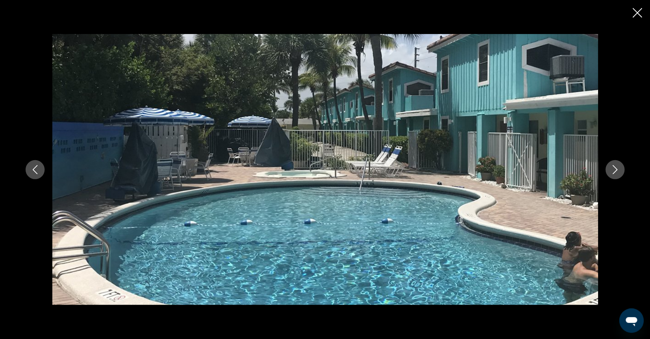
click at [638, 15] on icon "Close slideshow" at bounding box center [638, 13] width 10 height 10
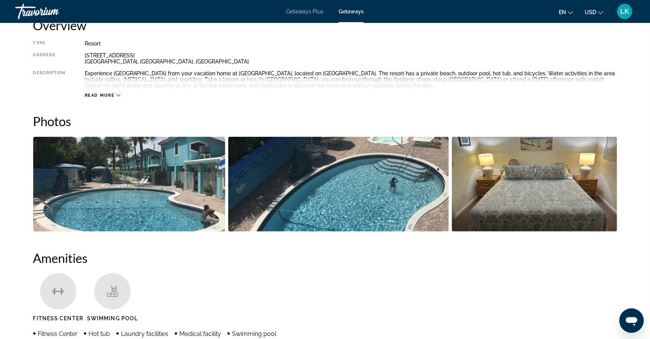
scroll to position [269, 0]
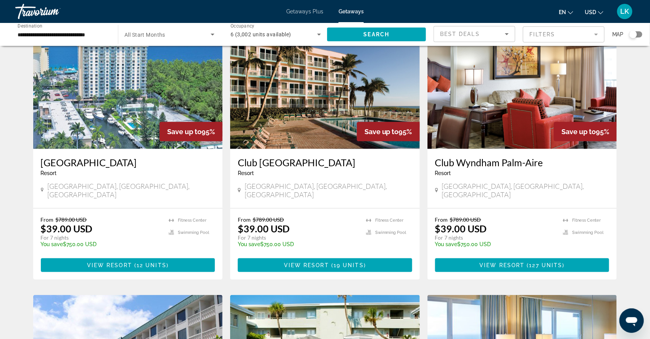
scroll to position [326, 0]
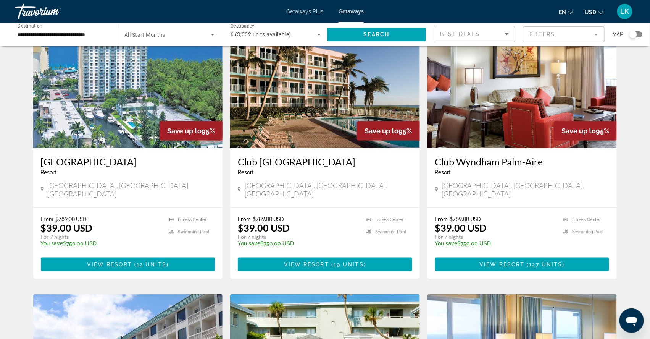
click at [161, 35] on span "All Start Months" at bounding box center [145, 35] width 41 height 6
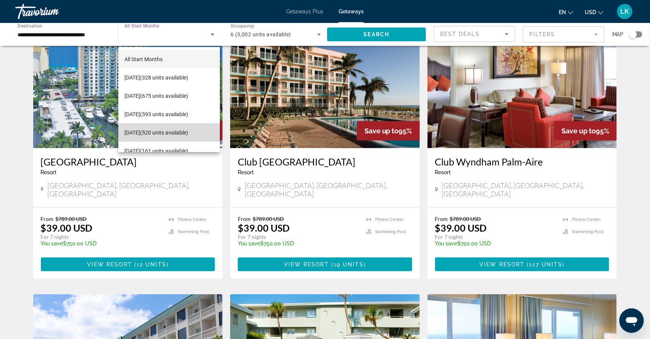
click at [147, 131] on span "December 2025 (520 units available)" at bounding box center [157, 132] width 64 height 9
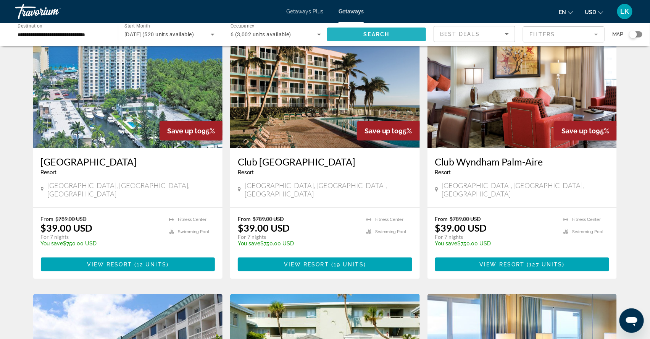
click at [361, 35] on span "Search widget" at bounding box center [376, 34] width 99 height 18
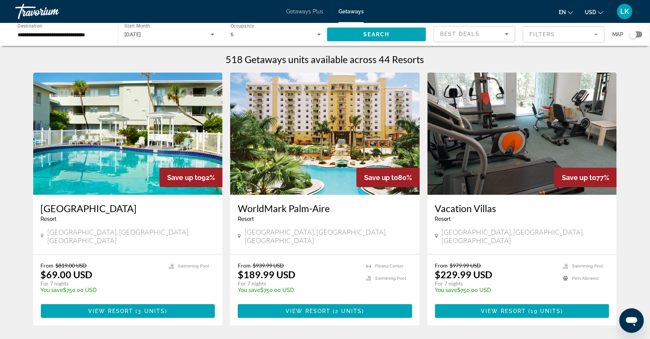
click at [146, 152] on img "Main content" at bounding box center [128, 134] width 190 height 122
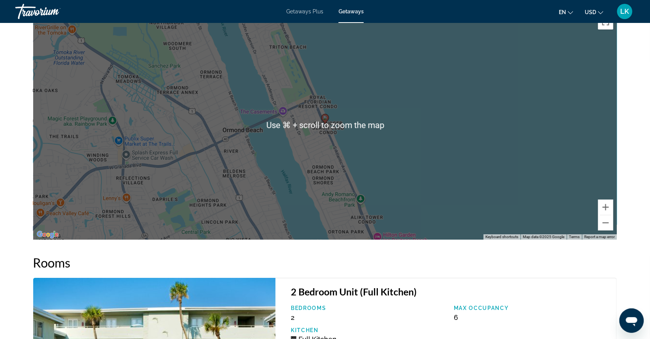
scroll to position [1008, 0]
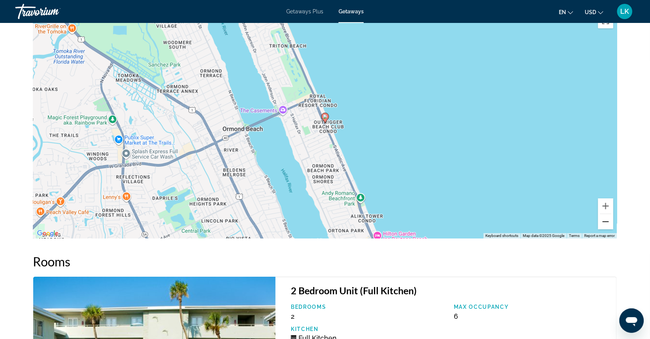
click at [614, 229] on button "Zoom out" at bounding box center [606, 221] width 15 height 15
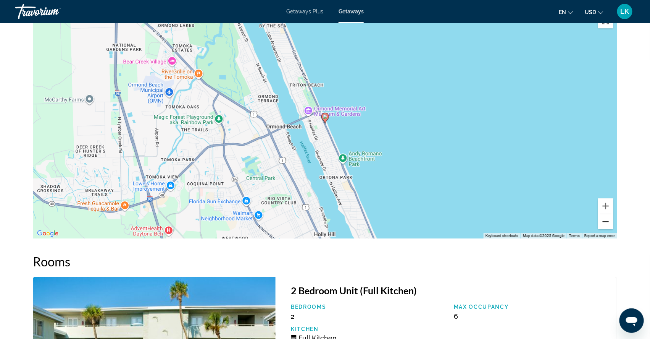
click at [614, 229] on button "Zoom out" at bounding box center [606, 221] width 15 height 15
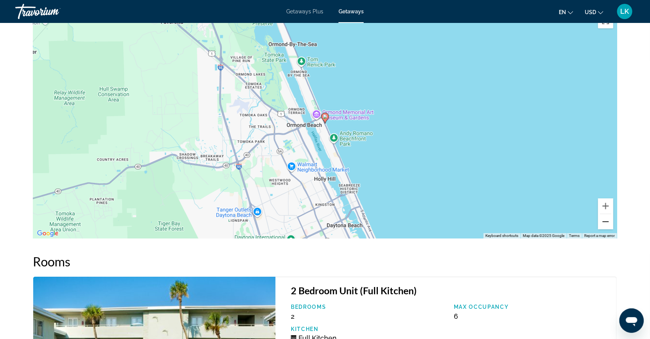
click at [614, 229] on button "Zoom out" at bounding box center [606, 221] width 15 height 15
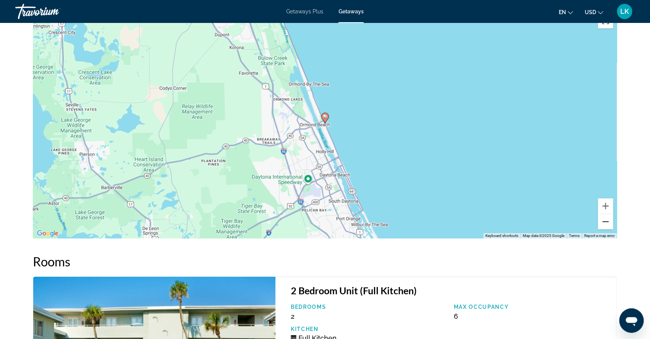
click at [614, 229] on button "Zoom out" at bounding box center [606, 221] width 15 height 15
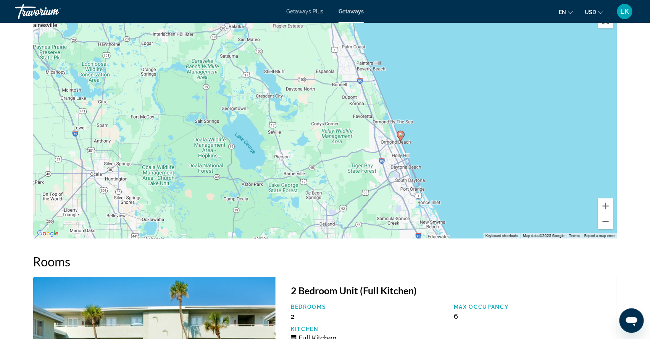
drag, startPoint x: 416, startPoint y: 217, endPoint x: 493, endPoint y: 235, distance: 78.3
click at [493, 235] on div "To activate drag with keyboard, press Alt + Enter. Once in keyboard drag state,…" at bounding box center [325, 123] width 584 height 229
click at [614, 229] on button "Zoom out" at bounding box center [606, 221] width 15 height 15
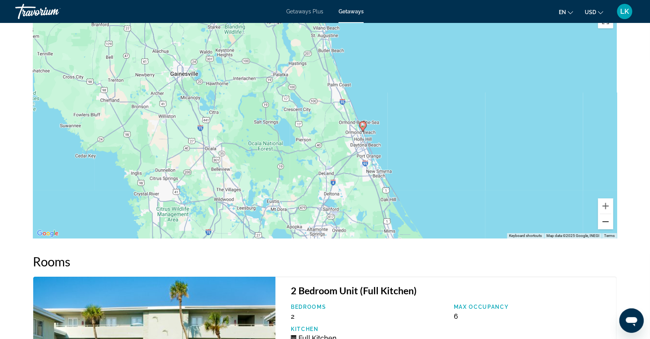
click at [614, 229] on button "Zoom out" at bounding box center [606, 221] width 15 height 15
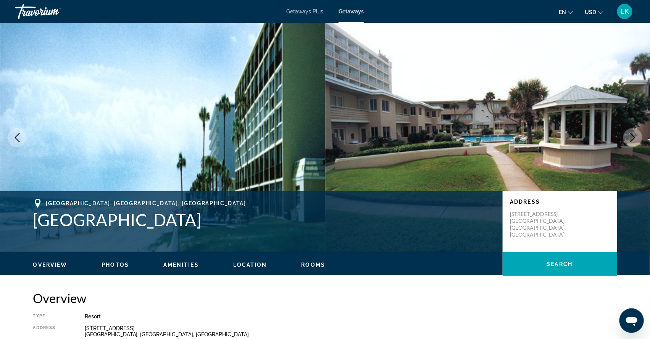
scroll to position [0, 0]
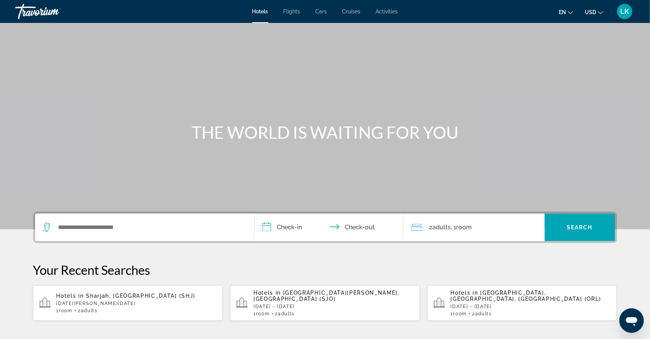
click at [322, 13] on span "Cars" at bounding box center [321, 11] width 11 height 6
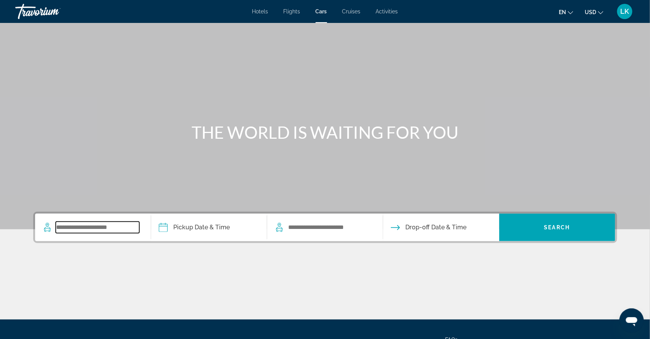
click at [118, 233] on input "Search widget" at bounding box center [98, 227] width 84 height 11
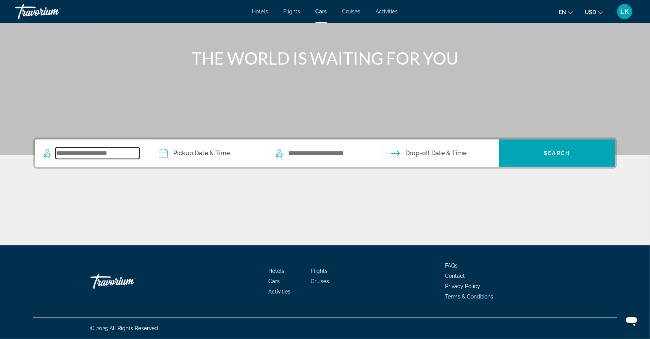
scroll to position [96, 0]
click at [64, 147] on input "Search widget" at bounding box center [98, 152] width 84 height 11
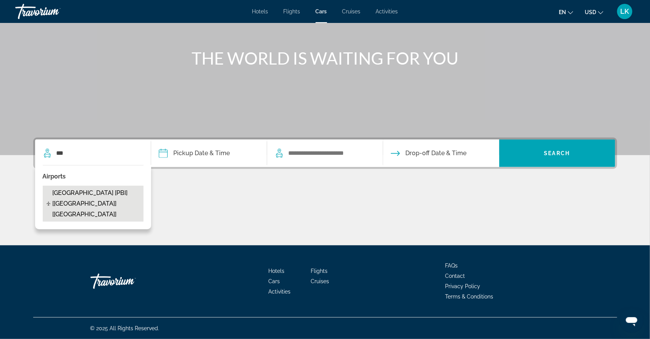
click at [60, 195] on span "West Palm Beach Airport [PBI] [FL] [US]" at bounding box center [95, 204] width 87 height 32
type input "**********"
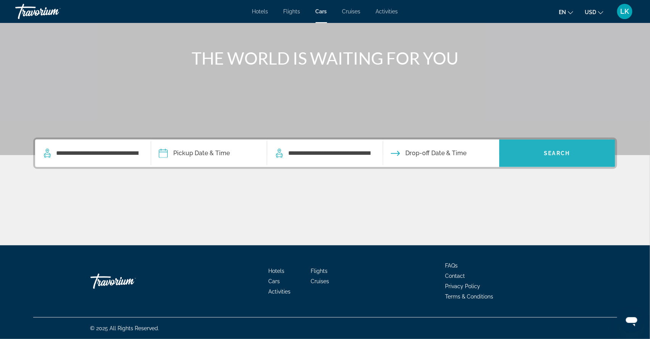
click at [530, 144] on span "Search widget" at bounding box center [558, 153] width 116 height 18
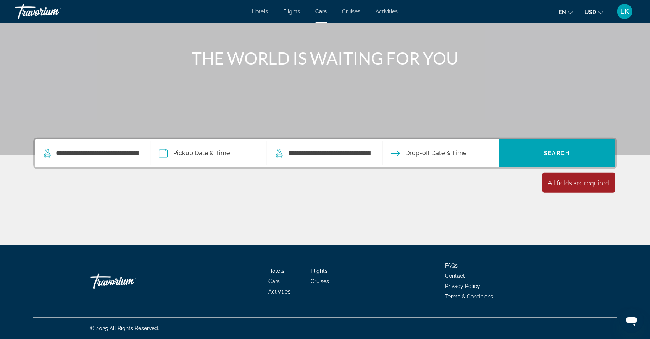
click at [456, 148] on span "Drop-off Date & Time" at bounding box center [436, 153] width 61 height 11
click at [210, 141] on input "Pickup date" at bounding box center [208, 154] width 119 height 30
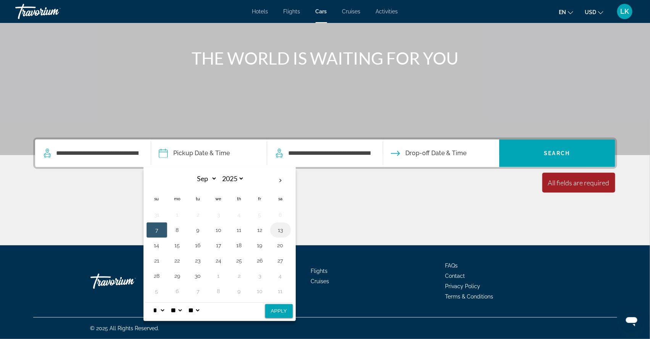
click at [275, 225] on button "13" at bounding box center [281, 230] width 12 height 11
click at [275, 240] on button "20" at bounding box center [281, 245] width 12 height 11
click at [278, 304] on button "Apply" at bounding box center [279, 311] width 28 height 14
type input "**********"
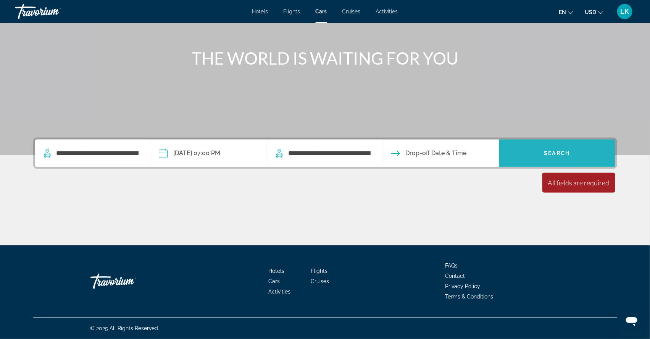
click at [559, 144] on span "Search widget" at bounding box center [558, 153] width 116 height 18
click at [561, 150] on span "Search" at bounding box center [558, 153] width 26 height 6
click at [558, 147] on span "Search widget" at bounding box center [558, 153] width 116 height 18
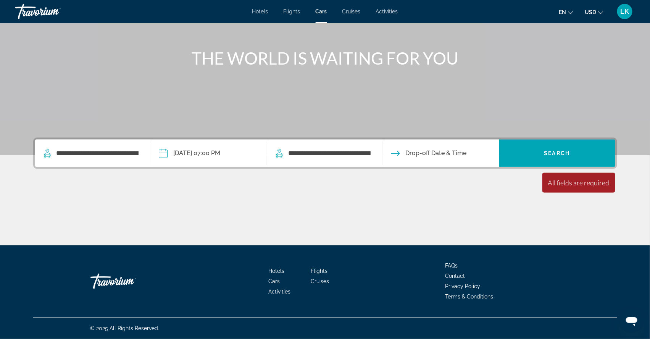
click at [576, 178] on div "All fields are required" at bounding box center [578, 182] width 61 height 8
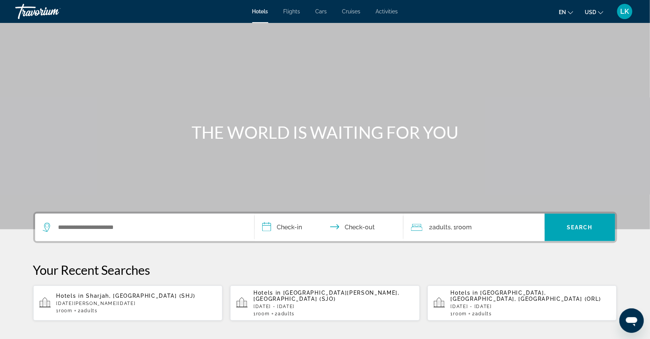
click at [324, 11] on span "Cars" at bounding box center [321, 11] width 11 height 6
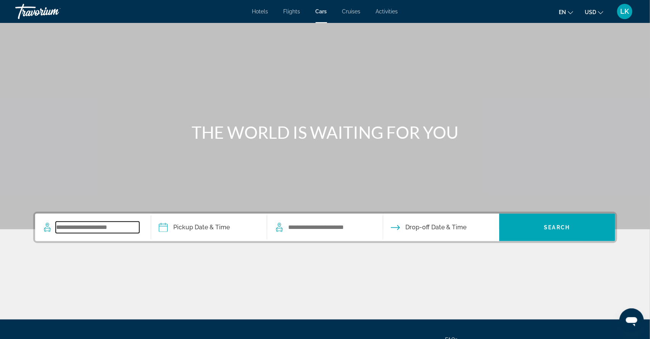
click at [113, 233] on input "Search widget" at bounding box center [98, 227] width 84 height 11
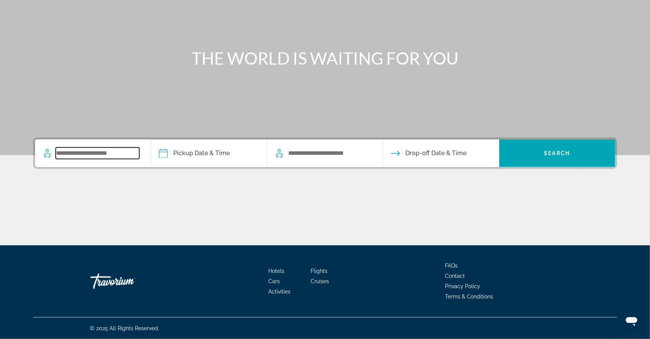
scroll to position [96, 0]
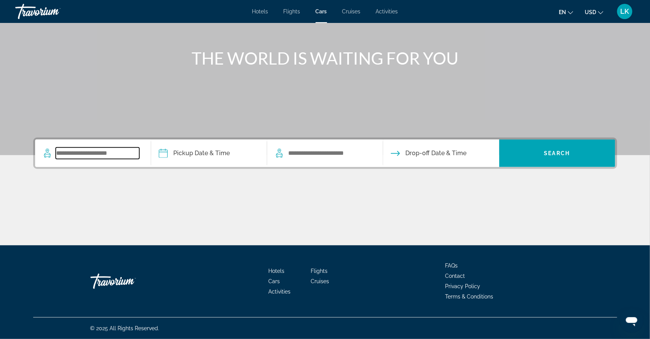
drag, startPoint x: 106, startPoint y: 229, endPoint x: 60, endPoint y: 145, distance: 95.9
click at [60, 147] on input "Search widget" at bounding box center [98, 152] width 84 height 11
click at [59, 147] on input "Search widget" at bounding box center [98, 152] width 84 height 11
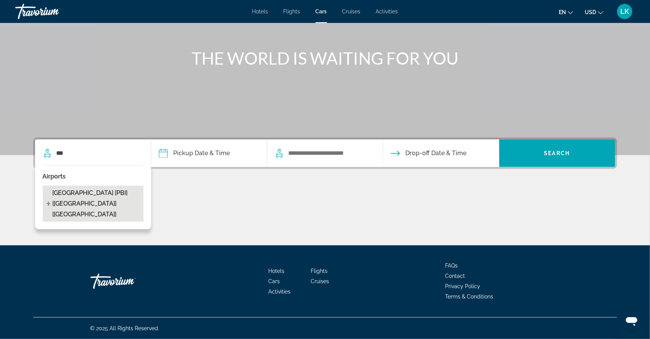
click at [52, 188] on span "West Palm Beach Airport [PBI] [FL] [US]" at bounding box center [95, 204] width 87 height 32
type input "**********"
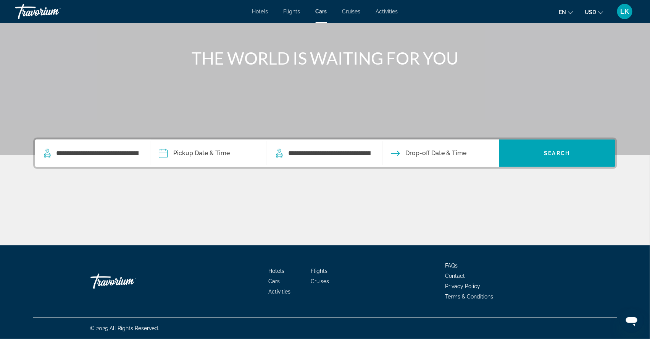
click at [193, 143] on input "Pickup date" at bounding box center [208, 154] width 119 height 30
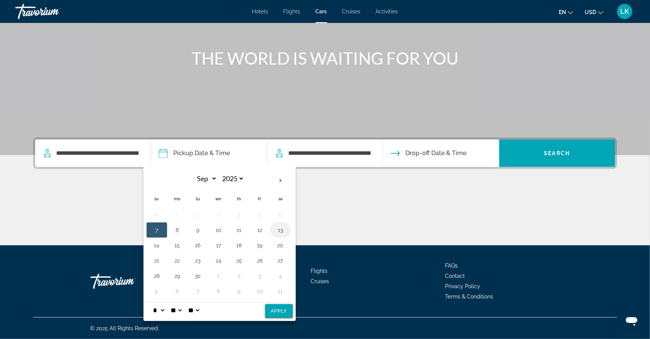
click at [275, 225] on button "13" at bounding box center [281, 230] width 12 height 11
click at [275, 240] on button "20" at bounding box center [281, 245] width 12 height 11
click at [274, 304] on button "Apply" at bounding box center [279, 311] width 28 height 14
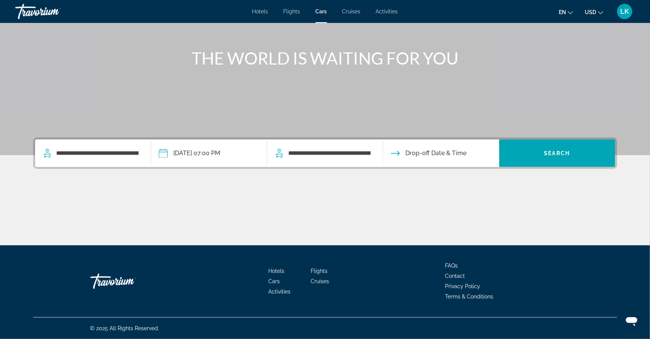
click at [445, 142] on input "Drop-off date" at bounding box center [441, 154] width 119 height 30
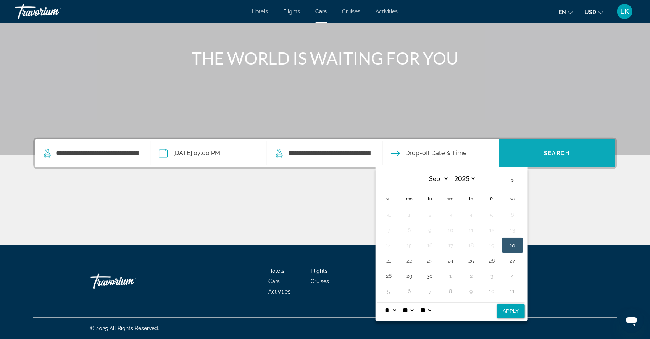
click at [537, 144] on span "Search widget" at bounding box center [558, 153] width 116 height 18
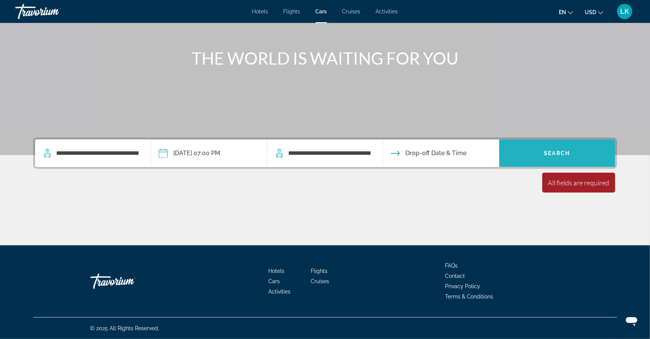
click at [539, 144] on span "Search widget" at bounding box center [558, 153] width 116 height 18
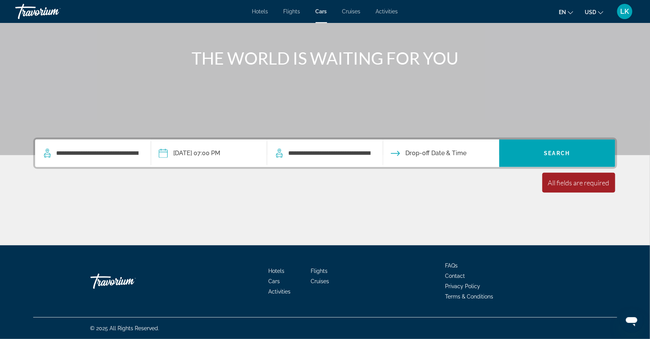
click at [451, 143] on input "Drop-off date" at bounding box center [441, 154] width 119 height 30
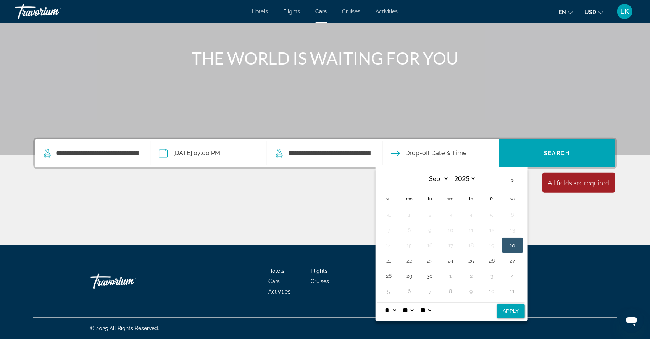
click at [174, 144] on input "**********" at bounding box center [208, 154] width 119 height 30
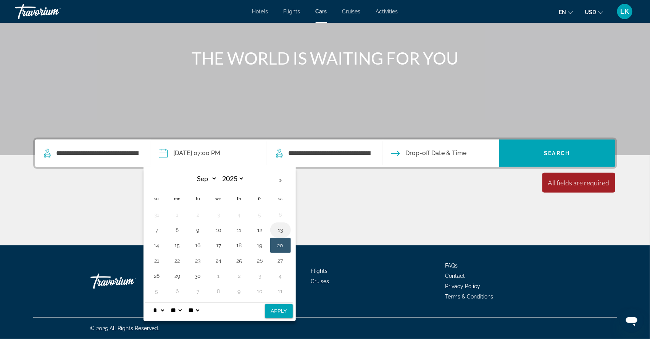
click at [275, 225] on button "13" at bounding box center [281, 230] width 12 height 11
click at [464, 143] on input "Drop-off date" at bounding box center [441, 154] width 119 height 30
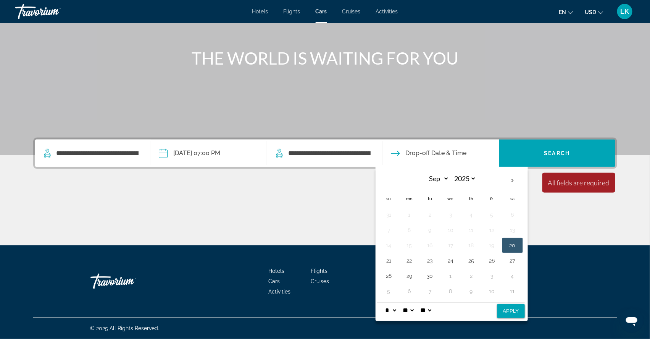
click at [519, 241] on button "20" at bounding box center [513, 245] width 12 height 11
click at [152, 144] on input "**********" at bounding box center [208, 154] width 119 height 30
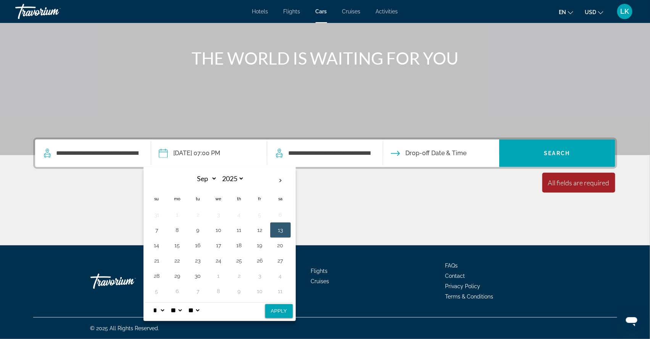
click at [275, 225] on button "13" at bounding box center [281, 230] width 12 height 11
click at [276, 304] on button "Apply" at bounding box center [279, 311] width 28 height 14
type input "**********"
select select "*"
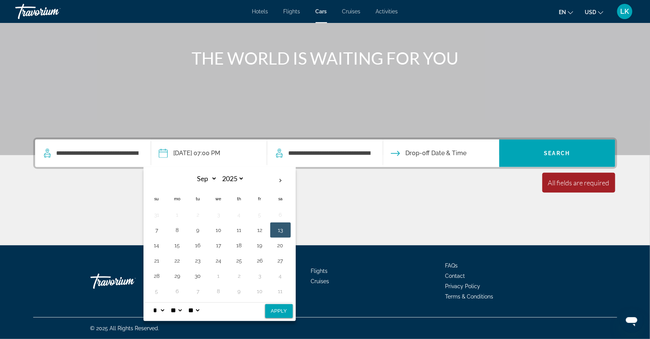
select select "**"
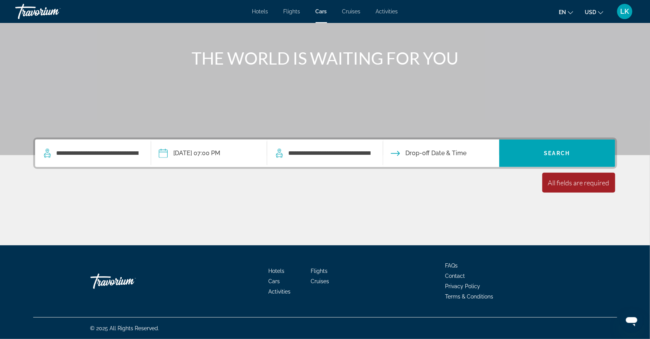
click at [423, 142] on input "Drop-off date" at bounding box center [441, 154] width 119 height 30
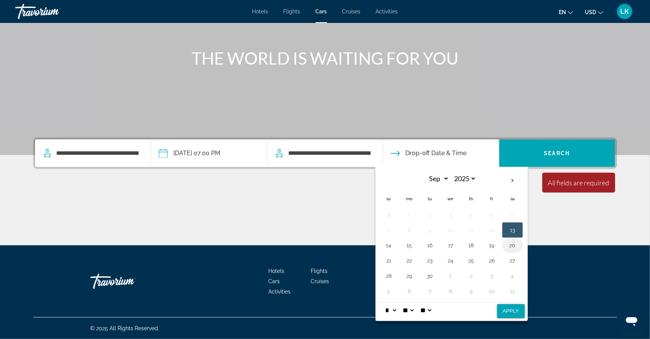
click at [519, 240] on button "20" at bounding box center [513, 245] width 12 height 11
click at [518, 304] on button "Apply" at bounding box center [512, 311] width 28 height 14
type input "**********"
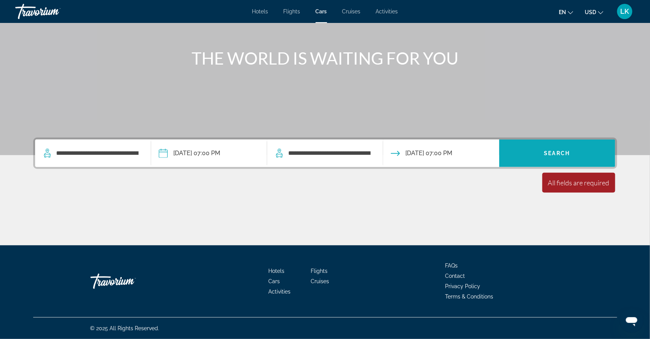
click at [571, 150] on span "Search" at bounding box center [558, 153] width 26 height 6
